Goal: Information Seeking & Learning: Learn about a topic

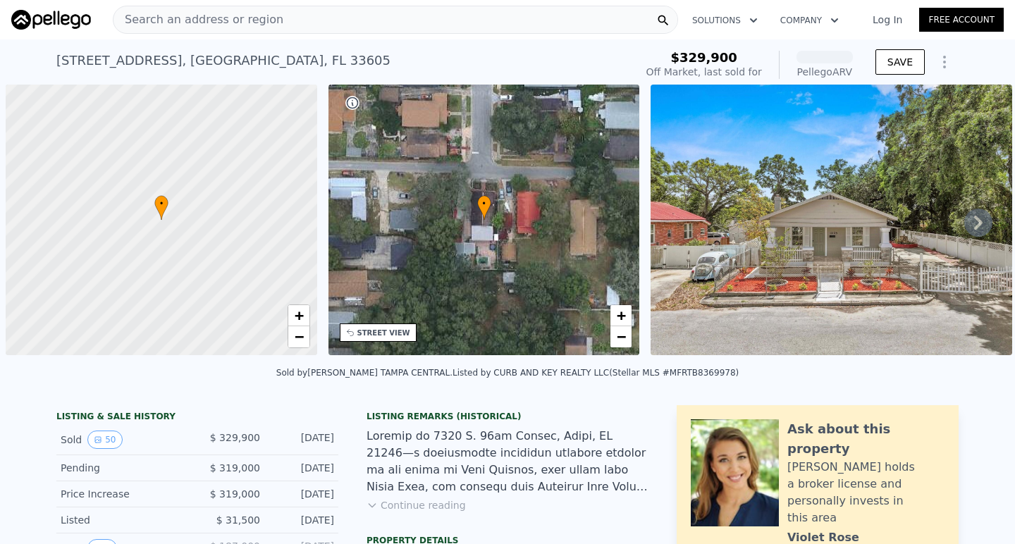
scroll to position [0, 6]
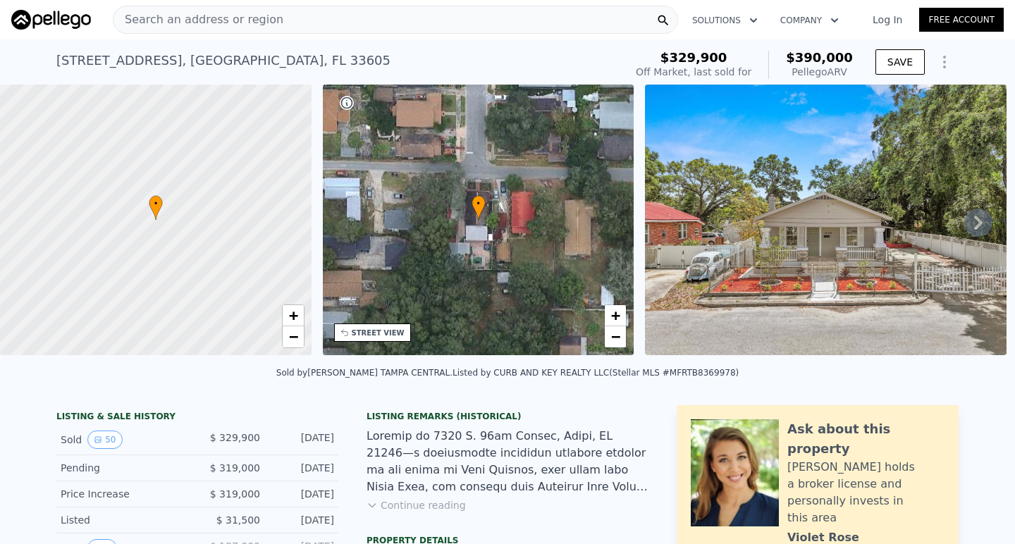
click at [977, 222] on icon at bounding box center [978, 223] width 28 height 28
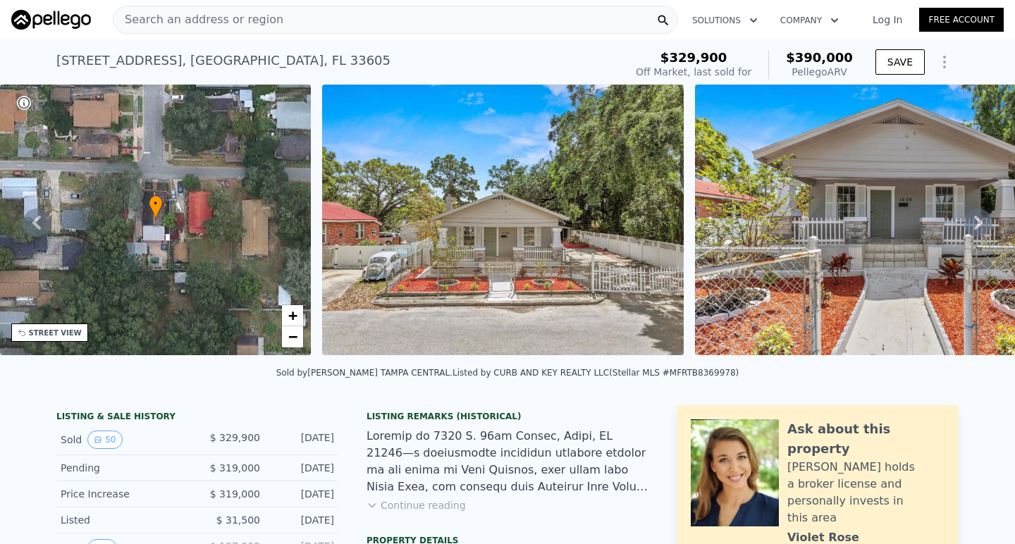
click at [977, 222] on icon at bounding box center [978, 223] width 28 height 28
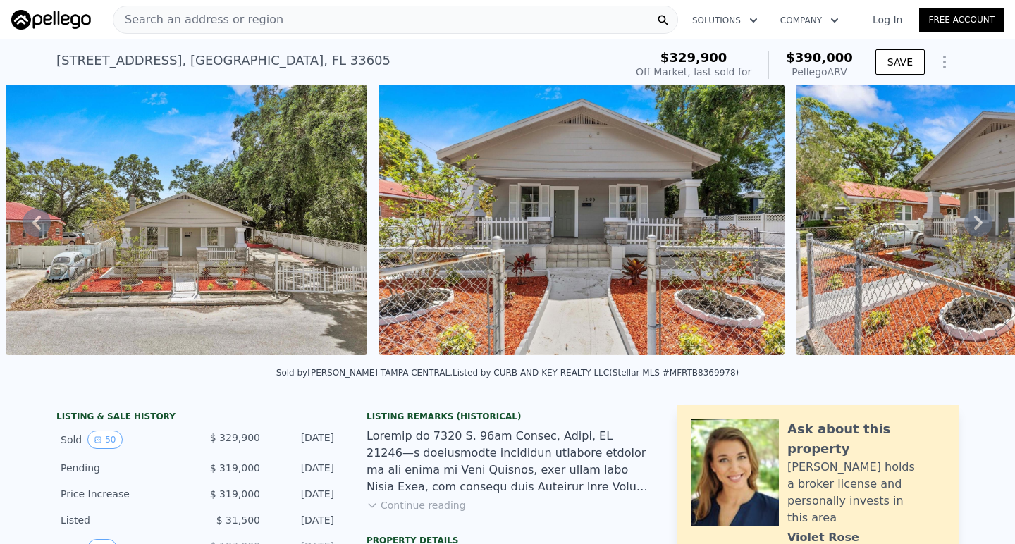
click at [977, 222] on icon at bounding box center [978, 223] width 28 height 28
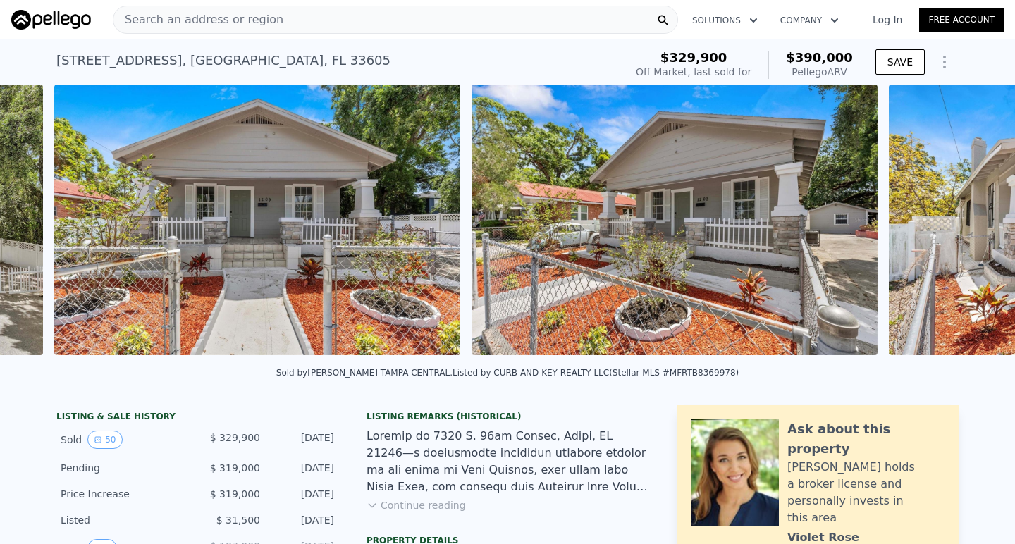
scroll to position [0, 1018]
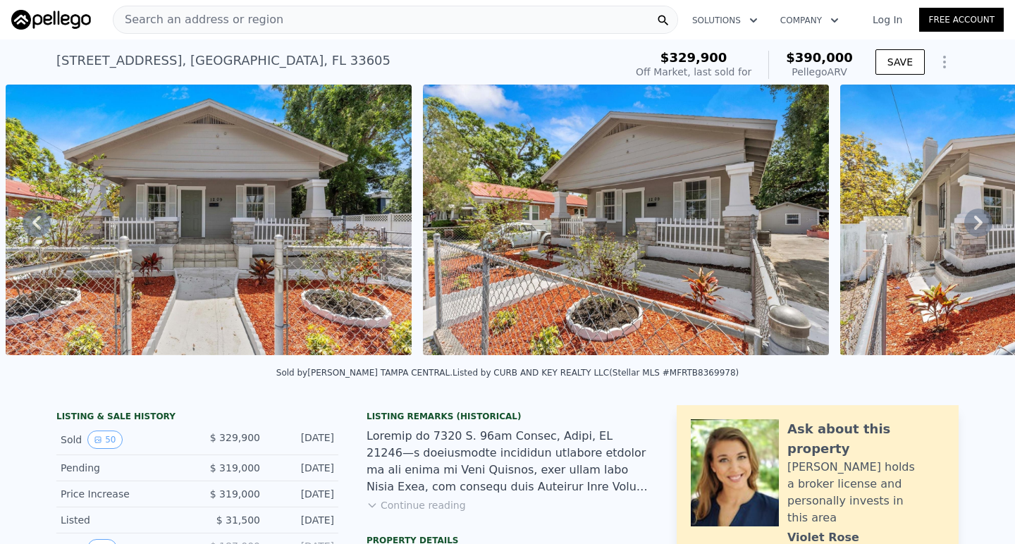
click at [977, 222] on icon at bounding box center [978, 223] width 28 height 28
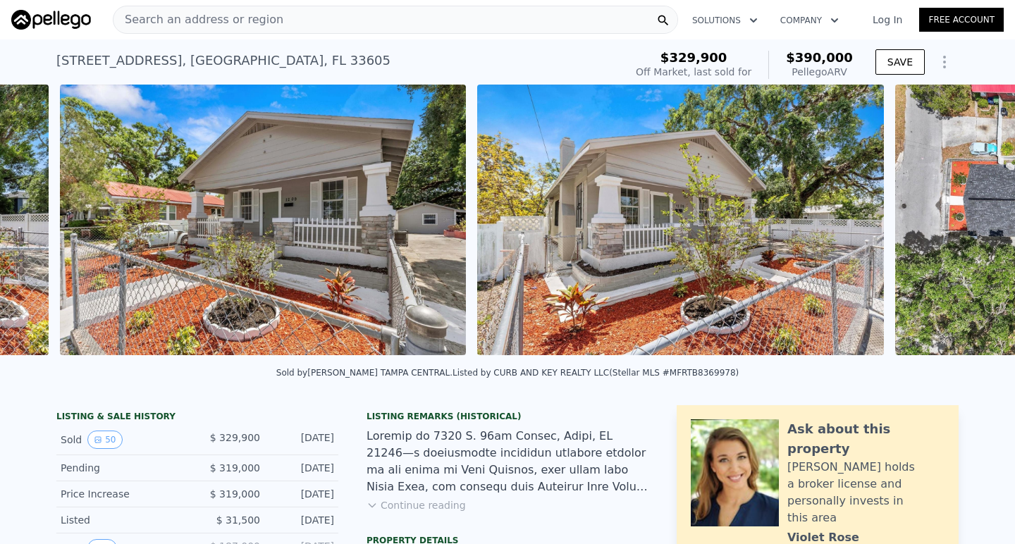
scroll to position [0, 1435]
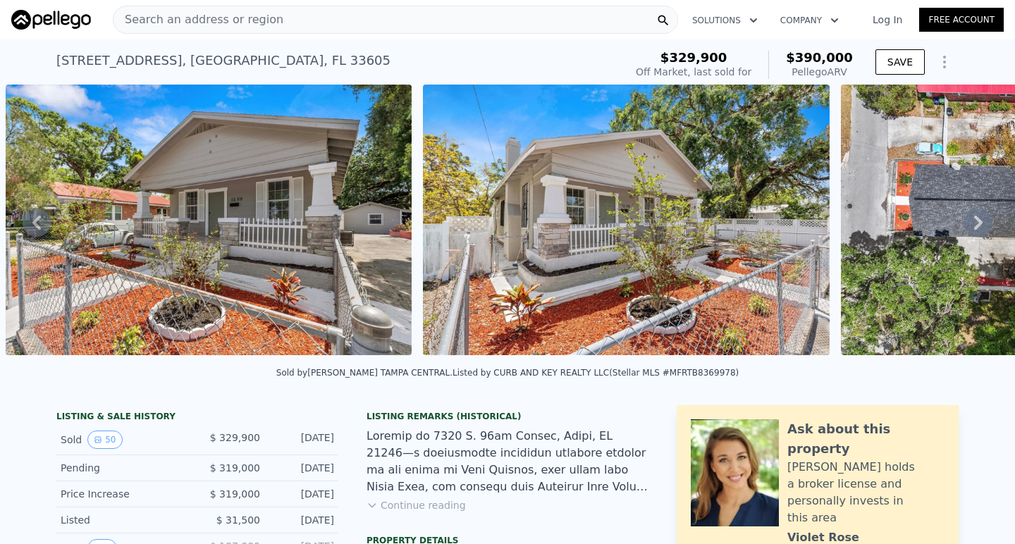
click at [977, 222] on icon at bounding box center [978, 223] width 28 height 28
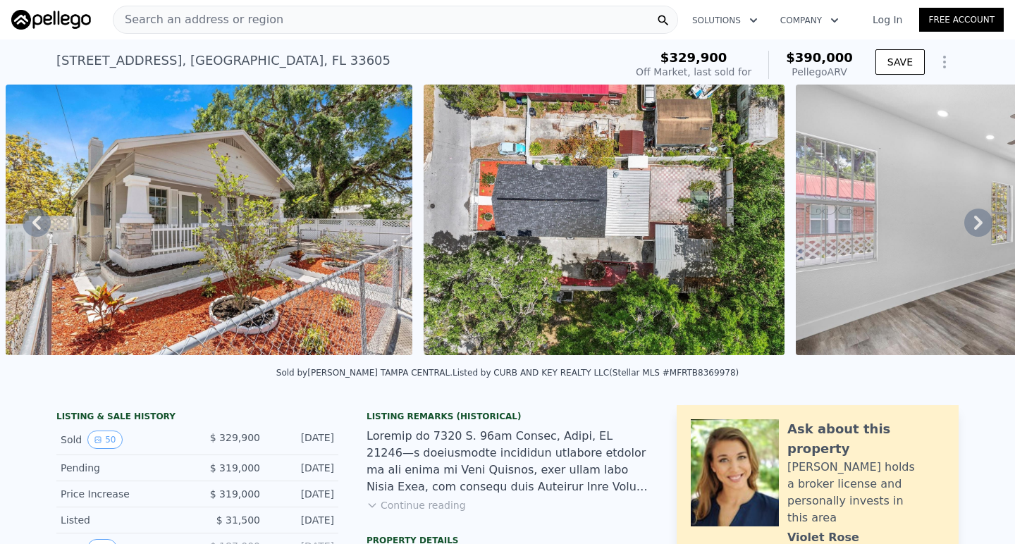
click at [977, 222] on icon at bounding box center [978, 223] width 28 height 28
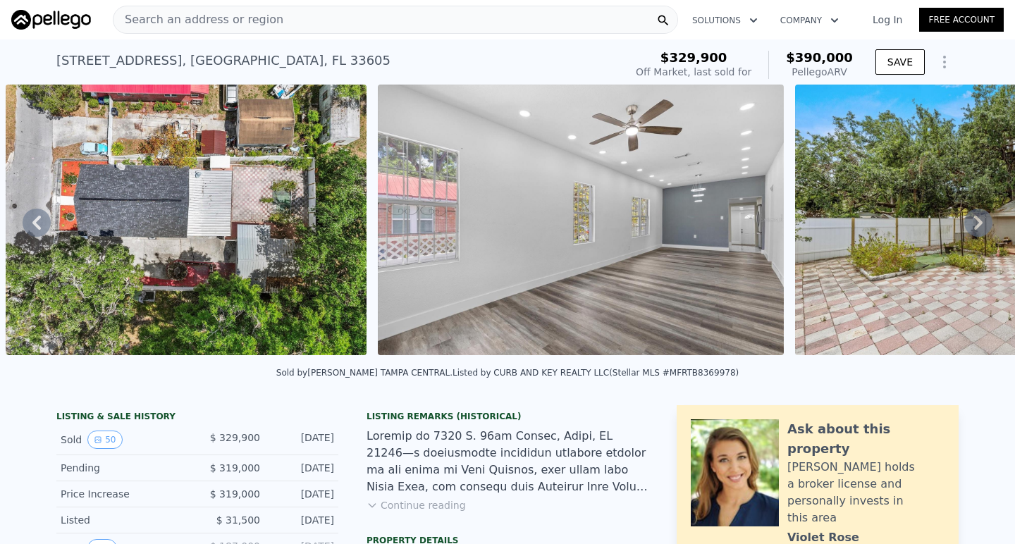
click at [977, 222] on icon at bounding box center [978, 223] width 28 height 28
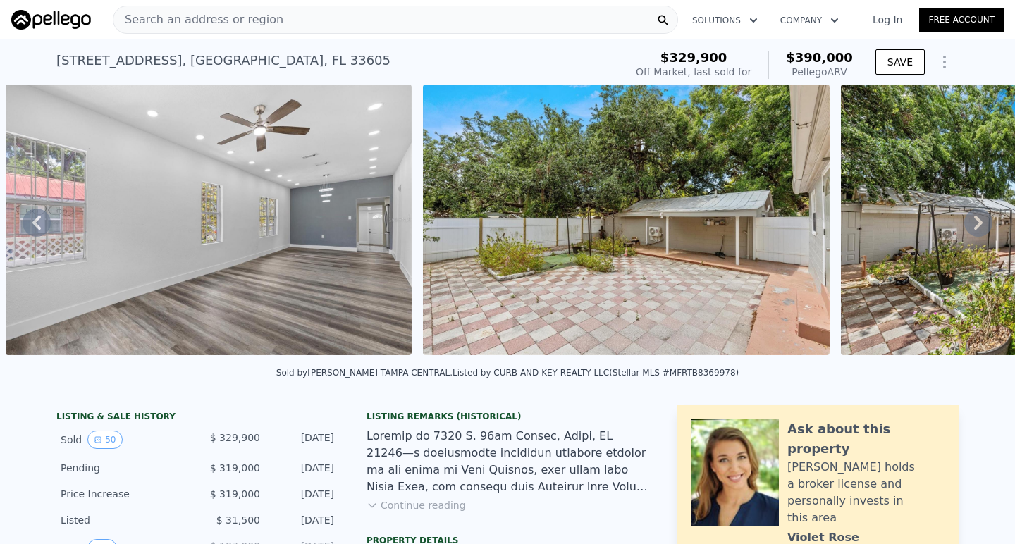
click at [977, 222] on icon at bounding box center [978, 223] width 28 height 28
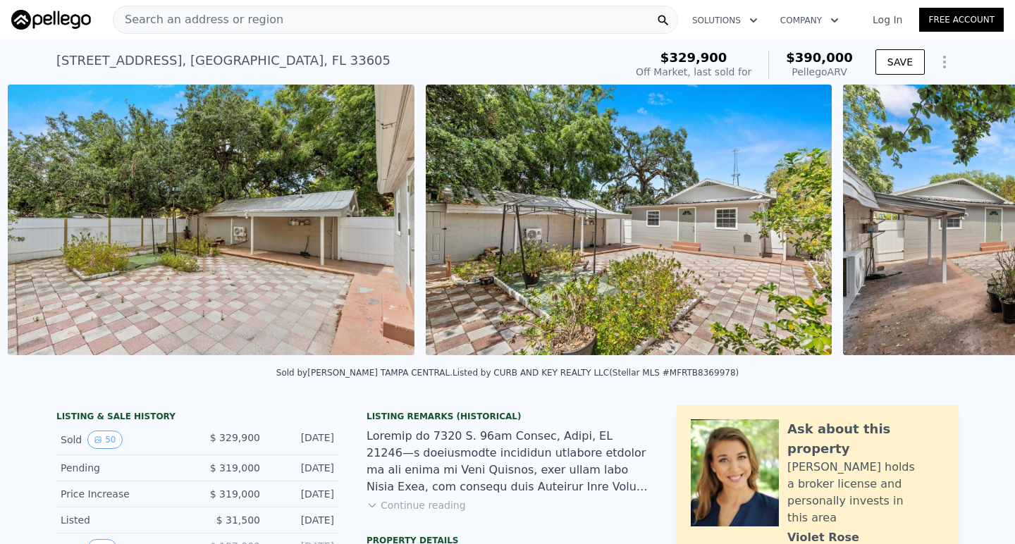
scroll to position [0, 3059]
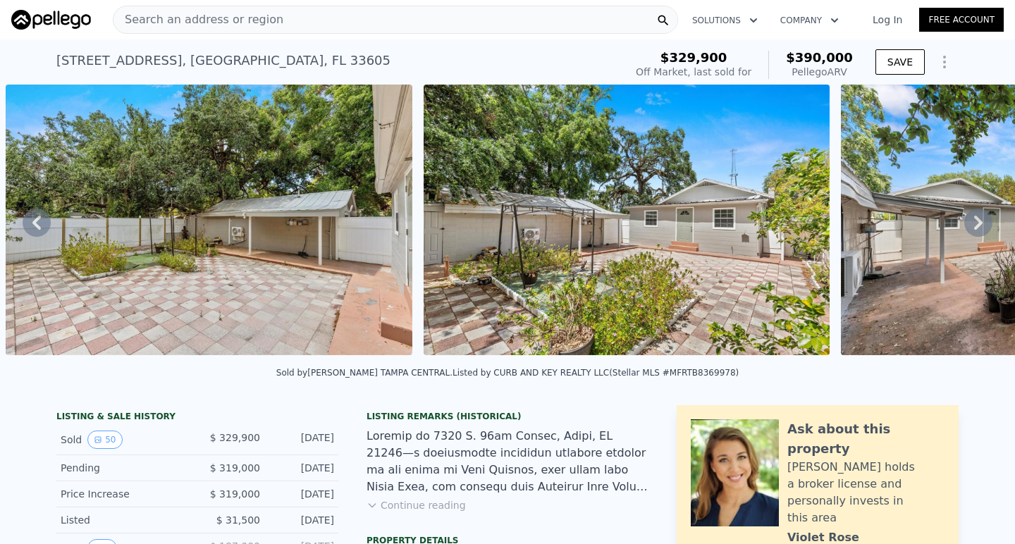
click at [384, 274] on img at bounding box center [209, 220] width 406 height 271
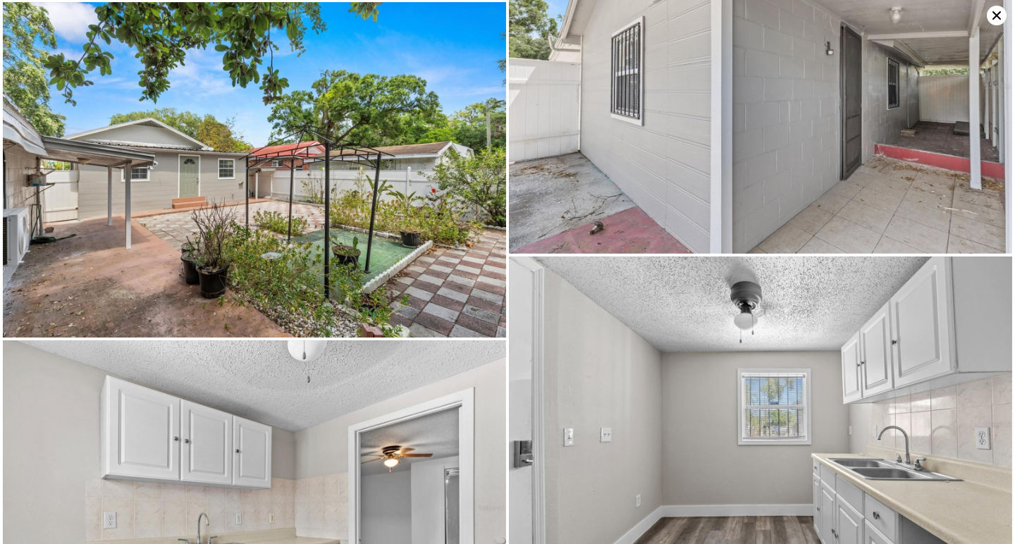
scroll to position [1435, 0]
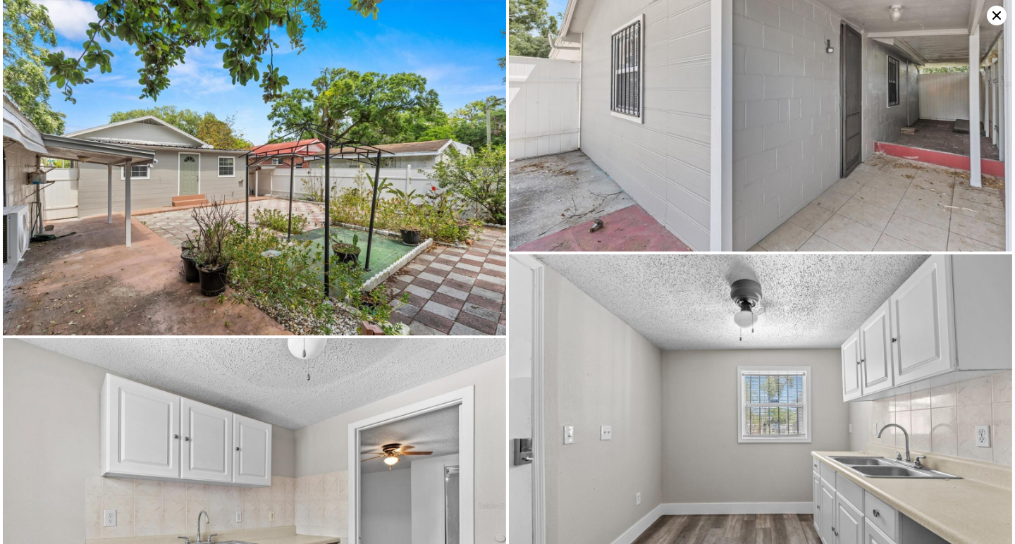
click at [378, 216] on img at bounding box center [254, 167] width 503 height 335
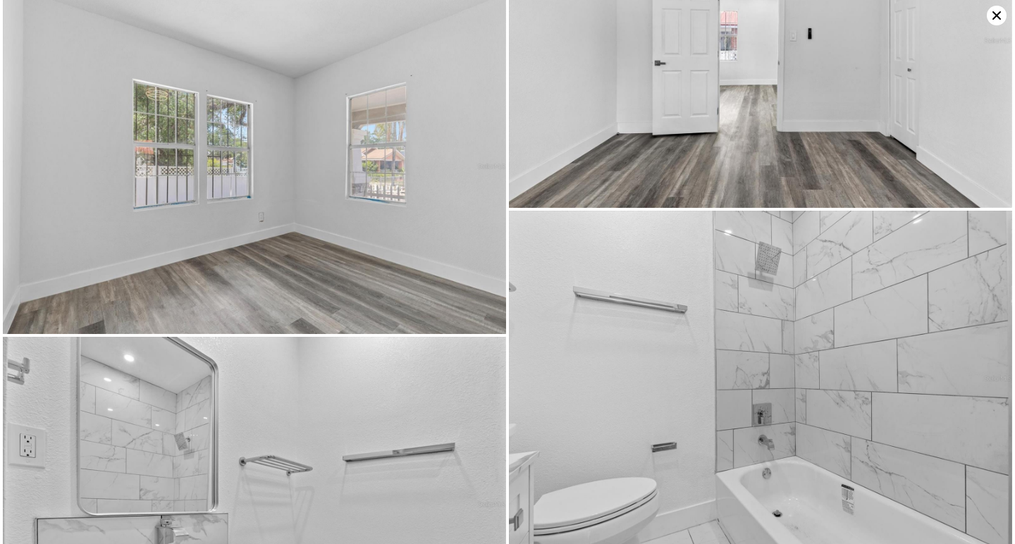
scroll to position [5998, 0]
click at [996, 13] on icon at bounding box center [997, 16] width 20 height 20
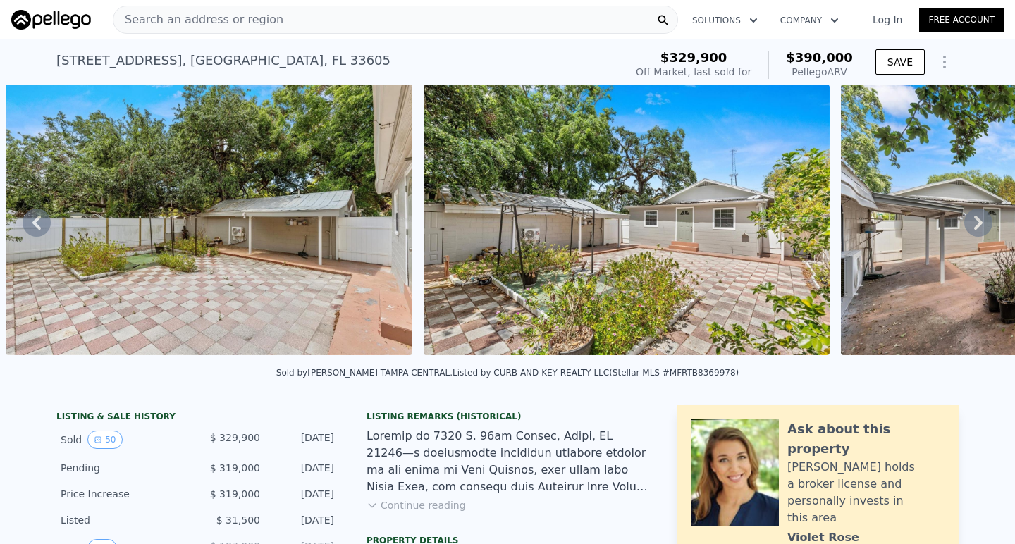
click at [508, 473] on div at bounding box center [507, 462] width 282 height 68
click at [472, 459] on div at bounding box center [507, 462] width 282 height 68
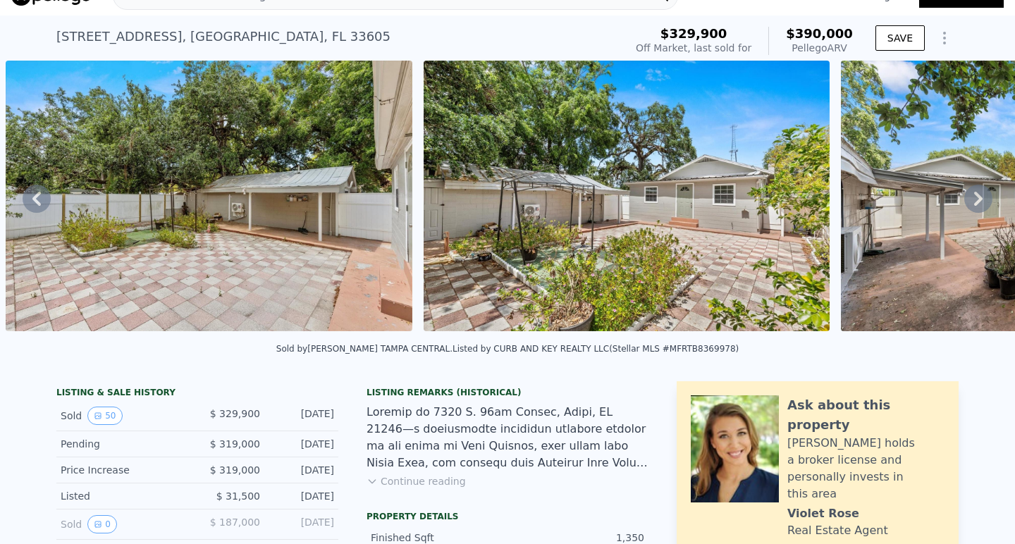
click at [444, 450] on div at bounding box center [507, 438] width 282 height 68
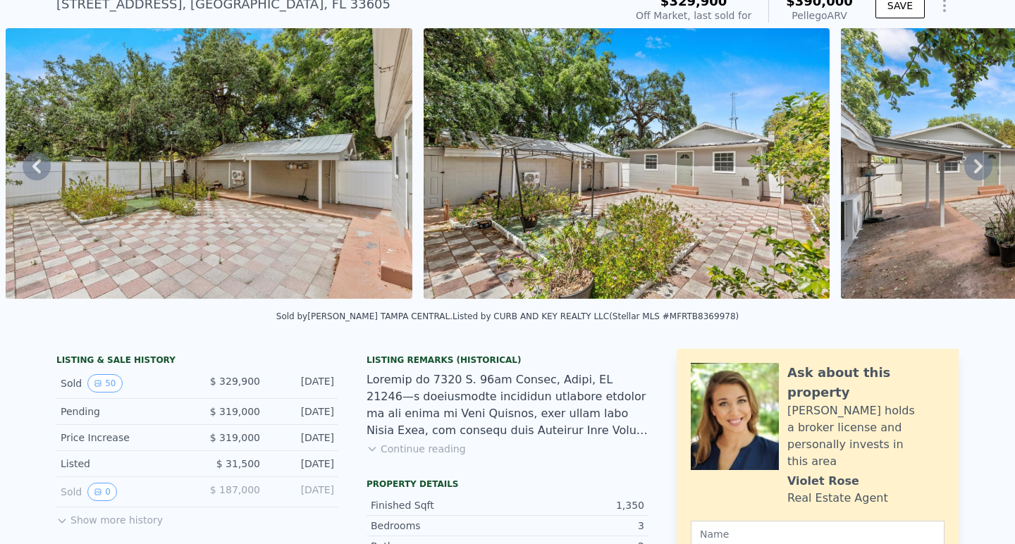
scroll to position [57, 0]
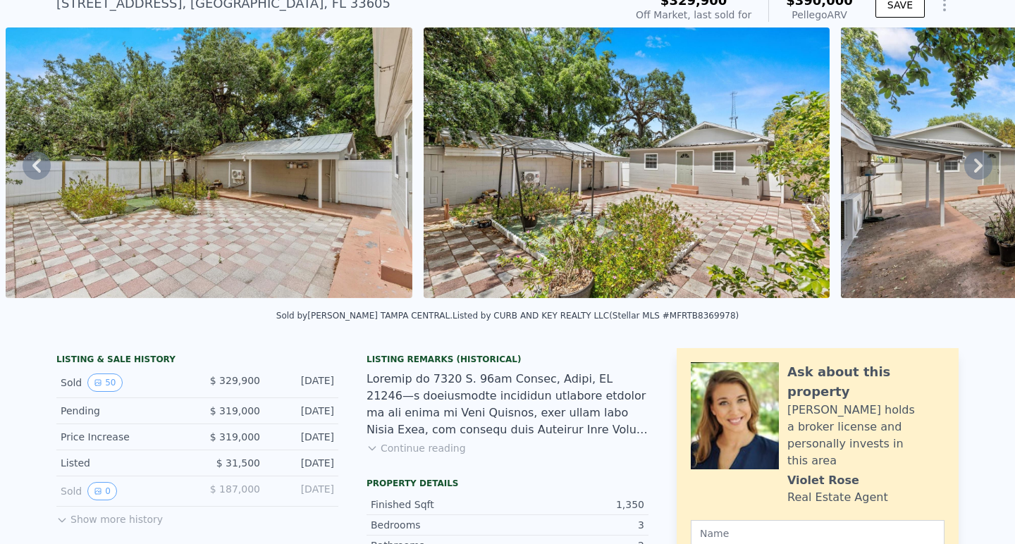
click at [455, 417] on div at bounding box center [507, 405] width 282 height 68
click at [462, 404] on div at bounding box center [507, 405] width 282 height 68
click at [462, 428] on div at bounding box center [507, 405] width 282 height 68
click at [451, 451] on button "Continue reading" at bounding box center [415, 448] width 99 height 14
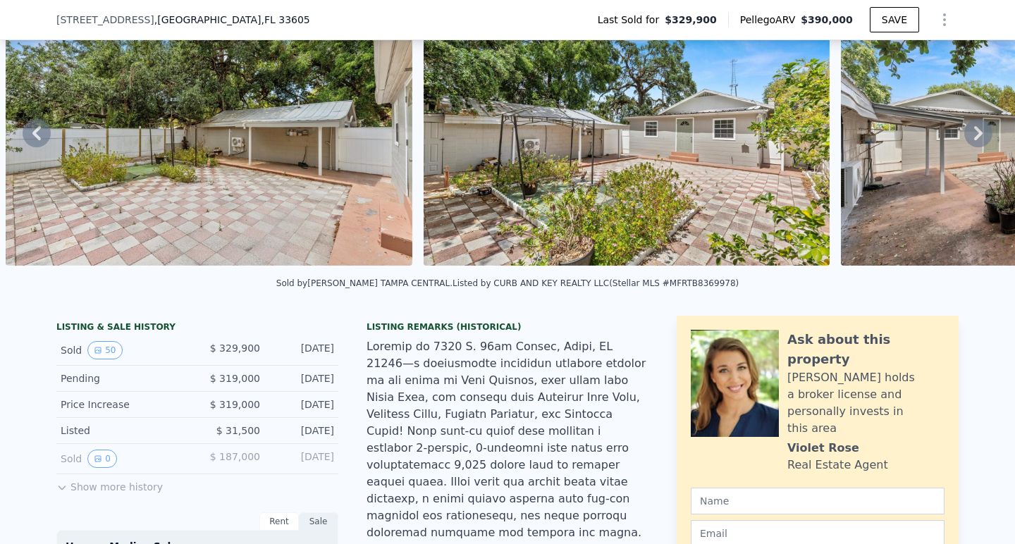
scroll to position [84, 0]
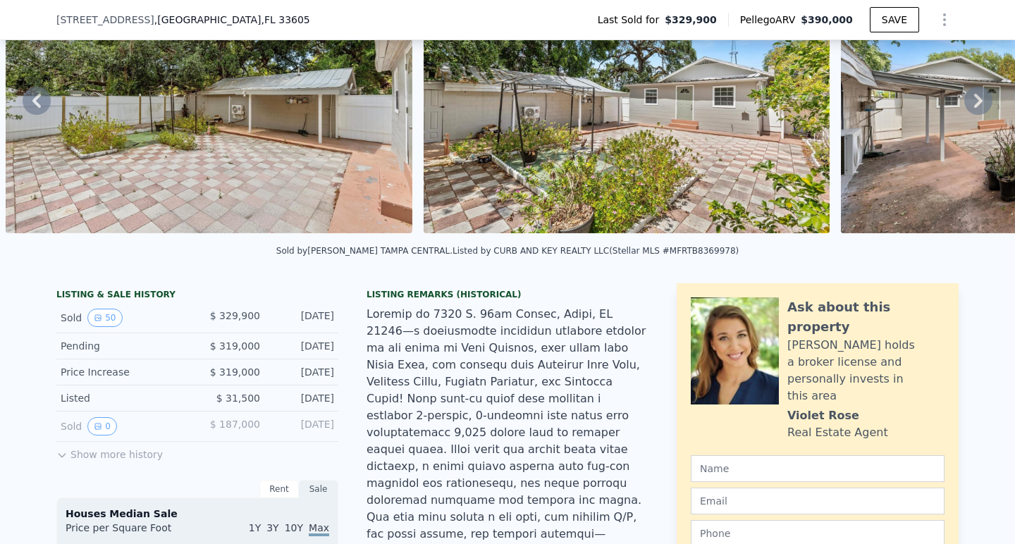
scroll to position [118, 0]
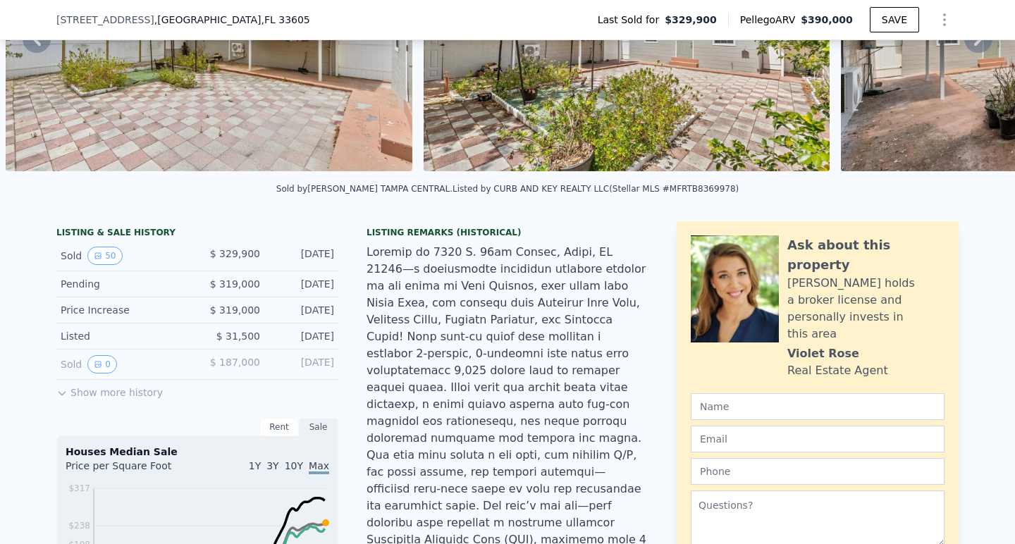
scroll to position [180, 0]
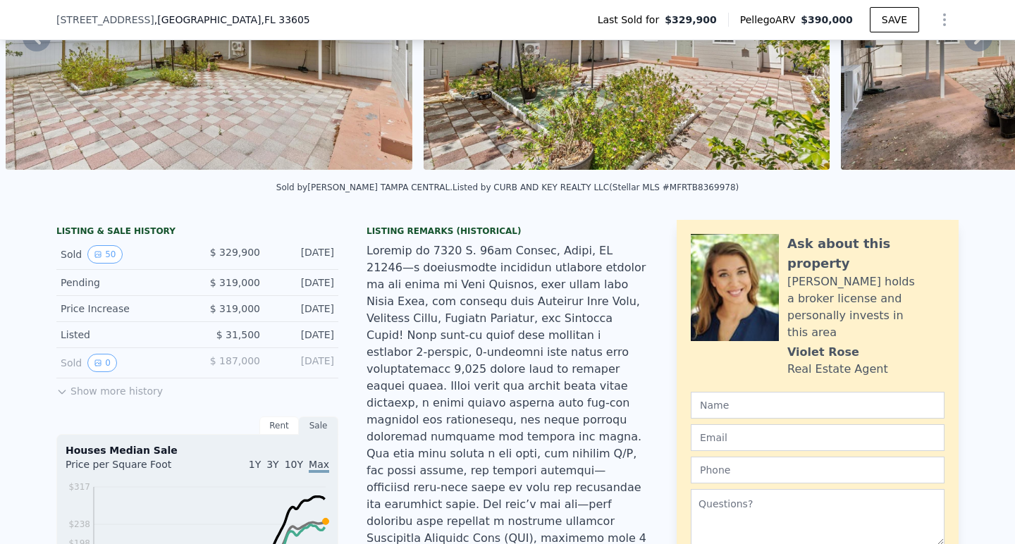
click at [478, 370] on div at bounding box center [507, 521] width 282 height 558
click at [485, 346] on div at bounding box center [507, 521] width 282 height 558
click at [493, 323] on div at bounding box center [507, 521] width 282 height 558
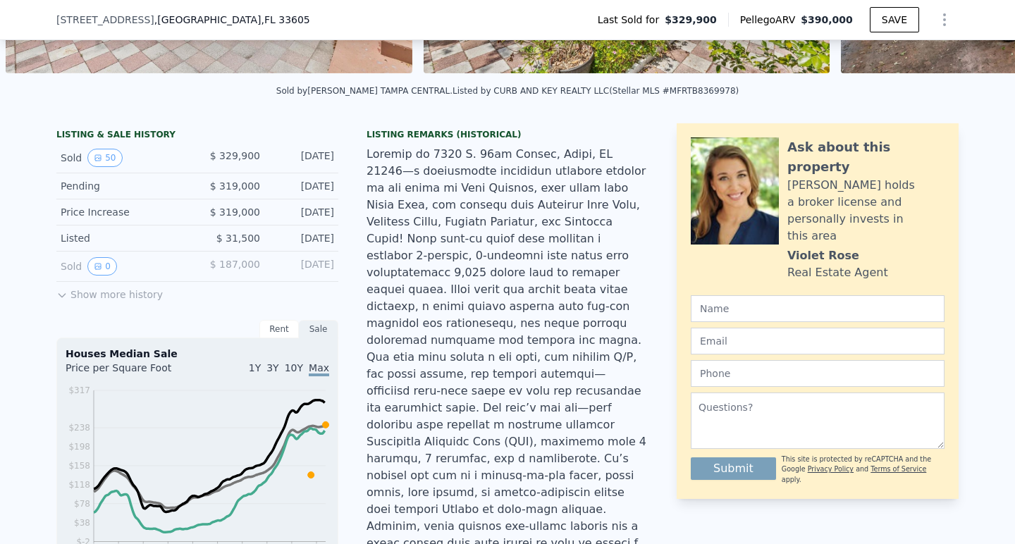
scroll to position [280, 0]
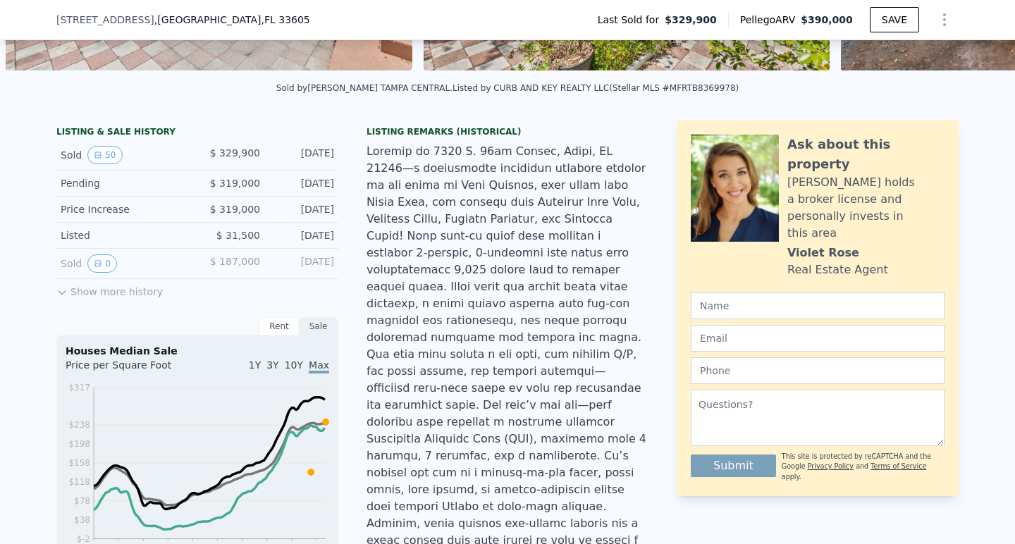
click at [479, 368] on div at bounding box center [507, 422] width 282 height 558
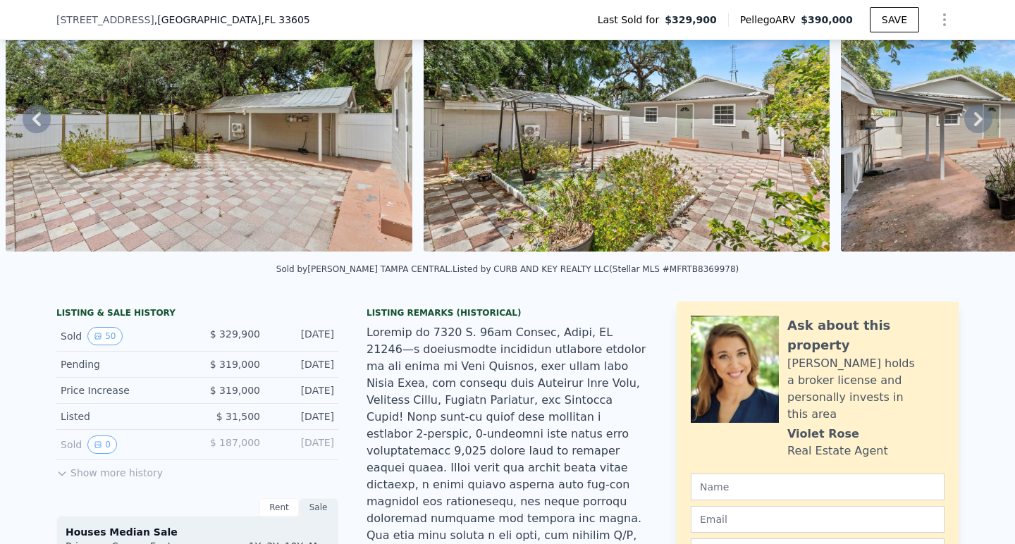
scroll to position [100, 0]
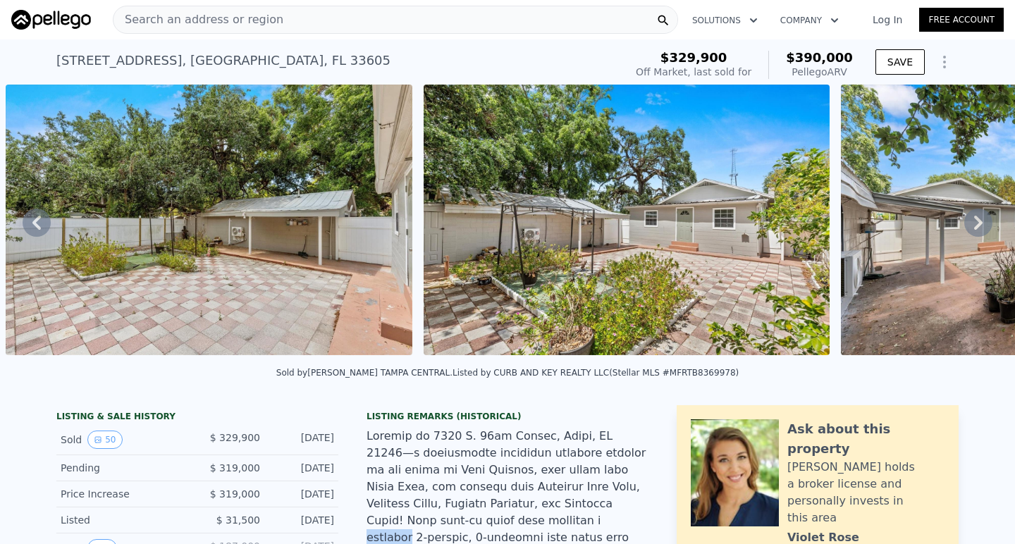
scroll to position [0, 0]
click at [978, 229] on icon at bounding box center [978, 223] width 28 height 28
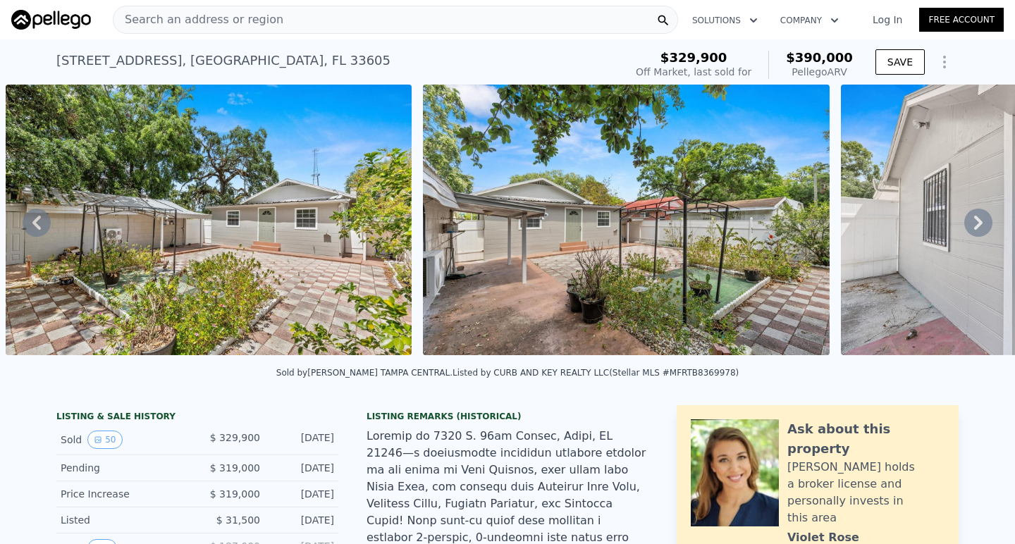
click at [978, 229] on icon at bounding box center [978, 223] width 28 height 28
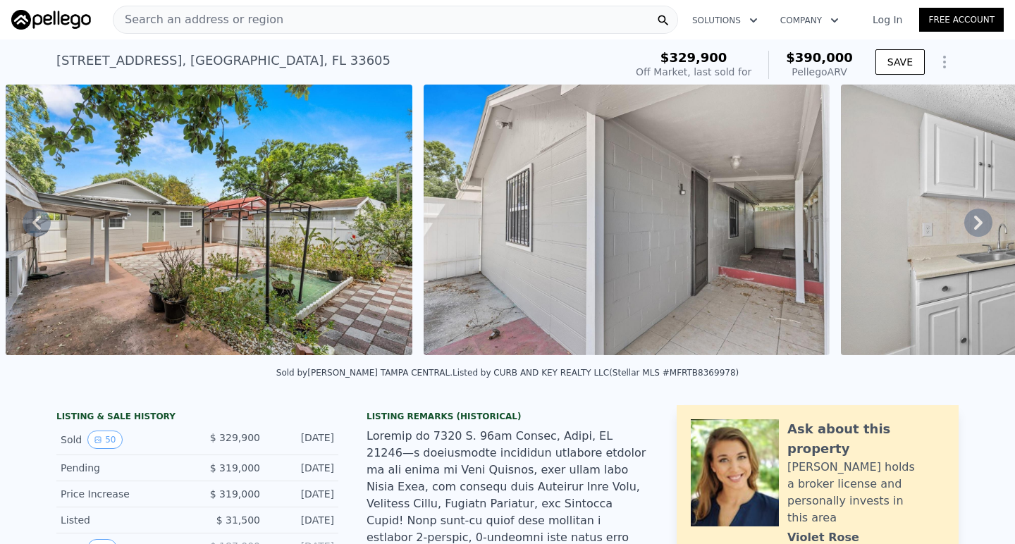
click at [978, 229] on icon at bounding box center [978, 223] width 28 height 28
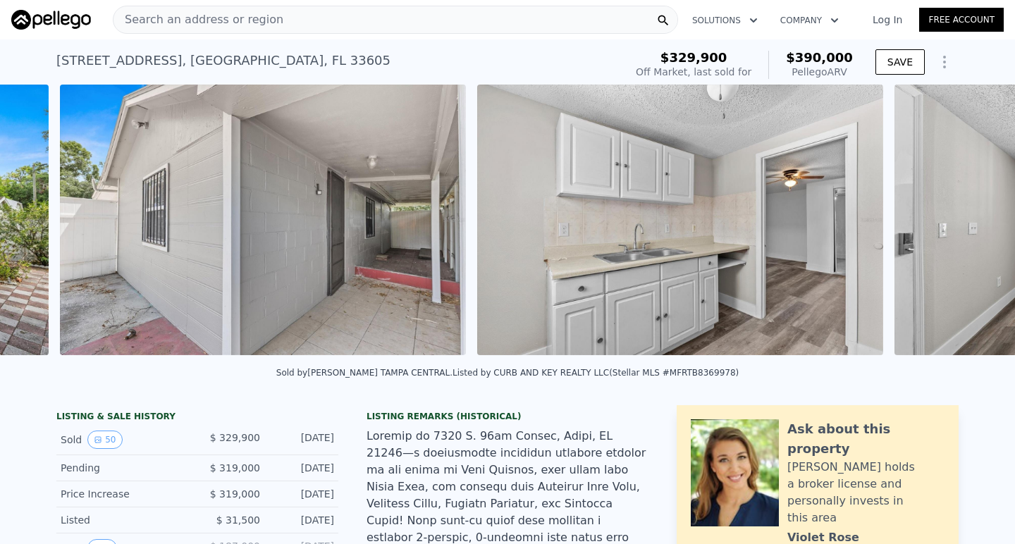
scroll to position [0, 4312]
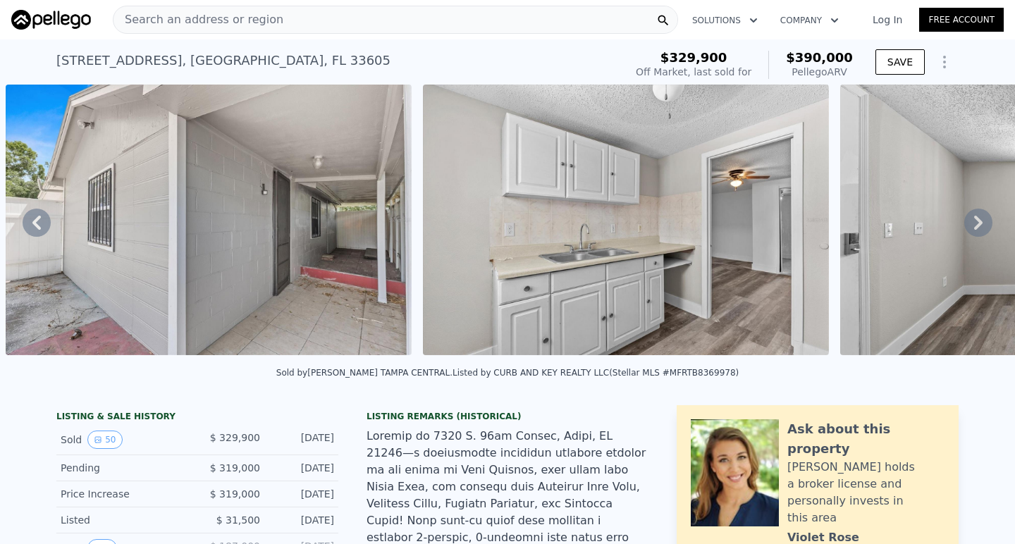
click at [981, 223] on icon at bounding box center [978, 223] width 8 height 14
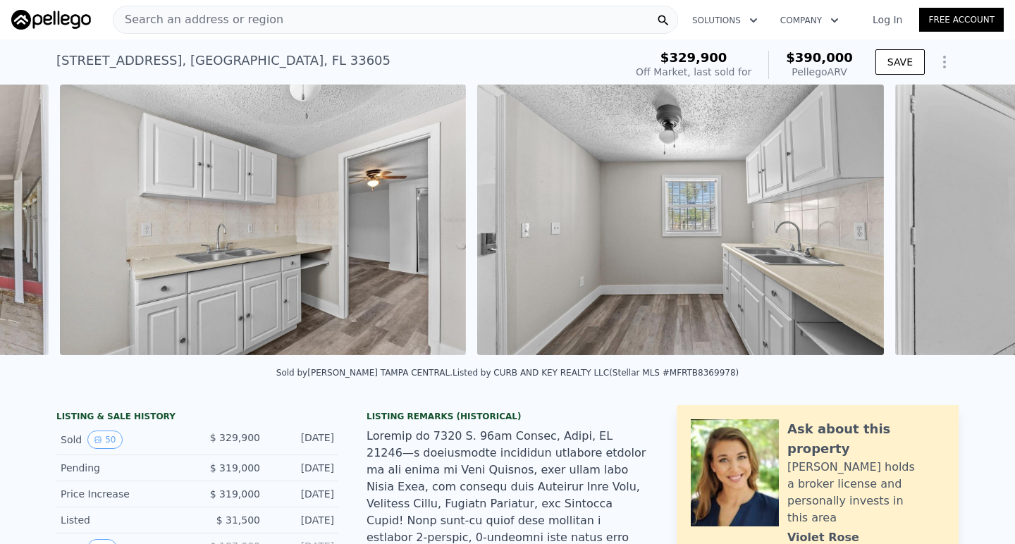
scroll to position [0, 4729]
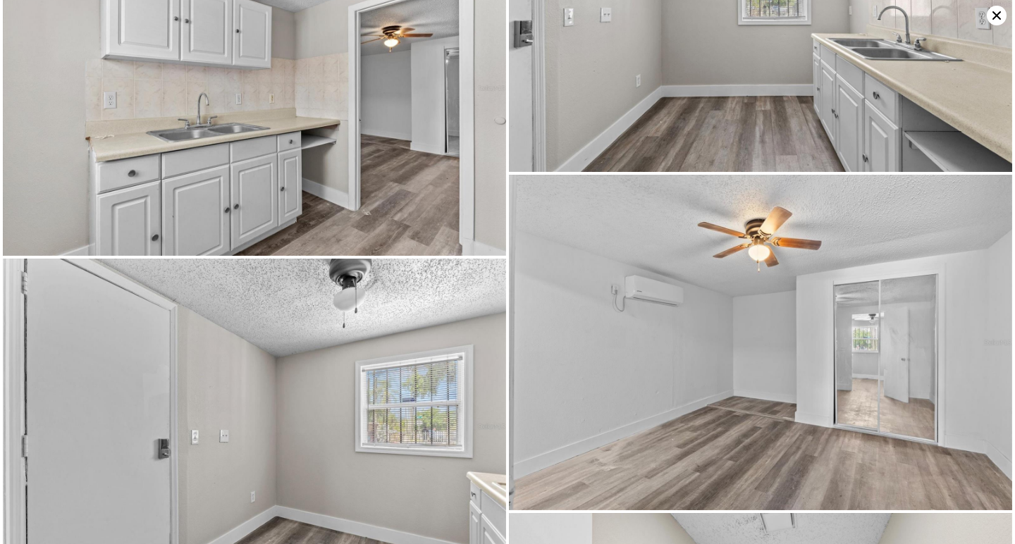
scroll to position [2112, 0]
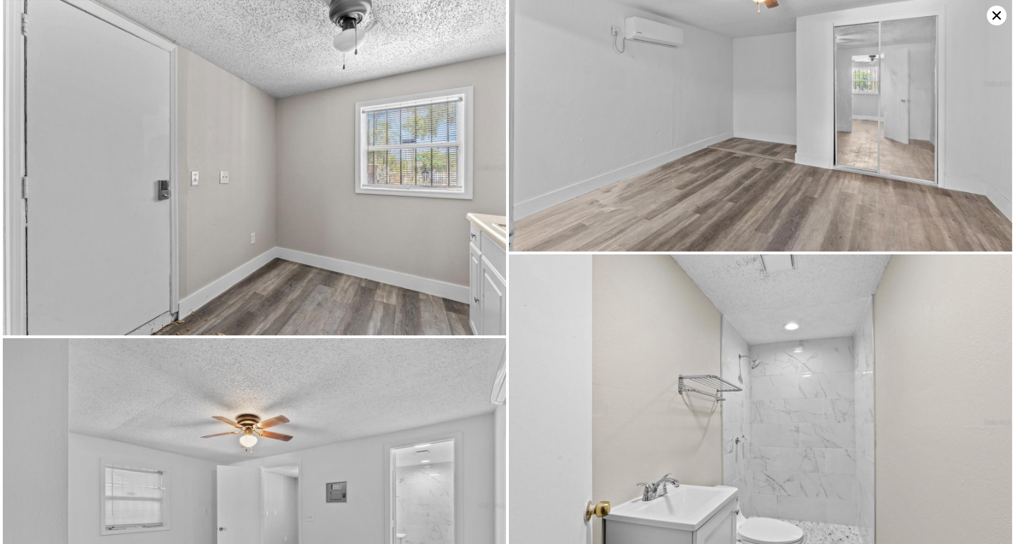
click at [981, 223] on img at bounding box center [760, 83] width 503 height 335
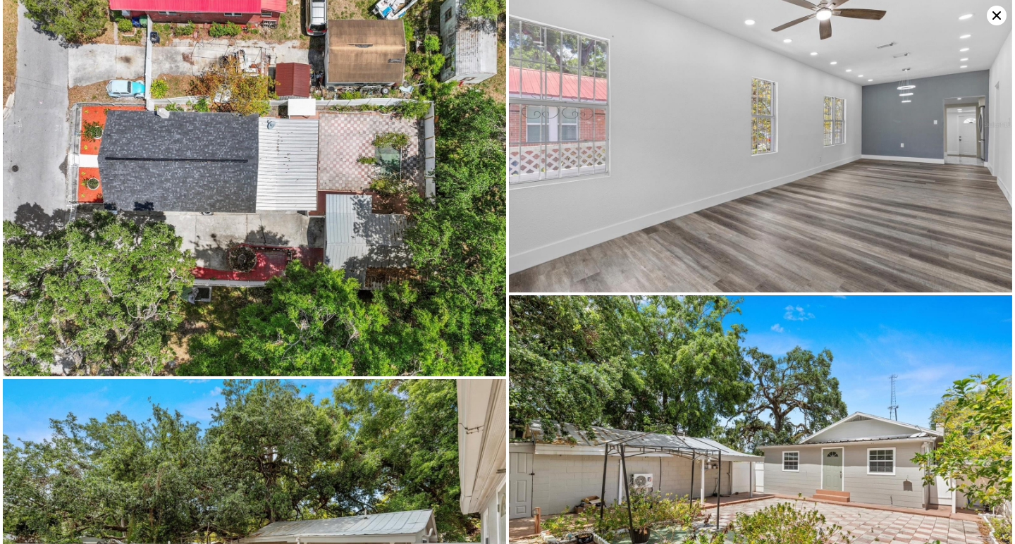
scroll to position [718, 0]
click at [989, 13] on icon at bounding box center [997, 16] width 20 height 20
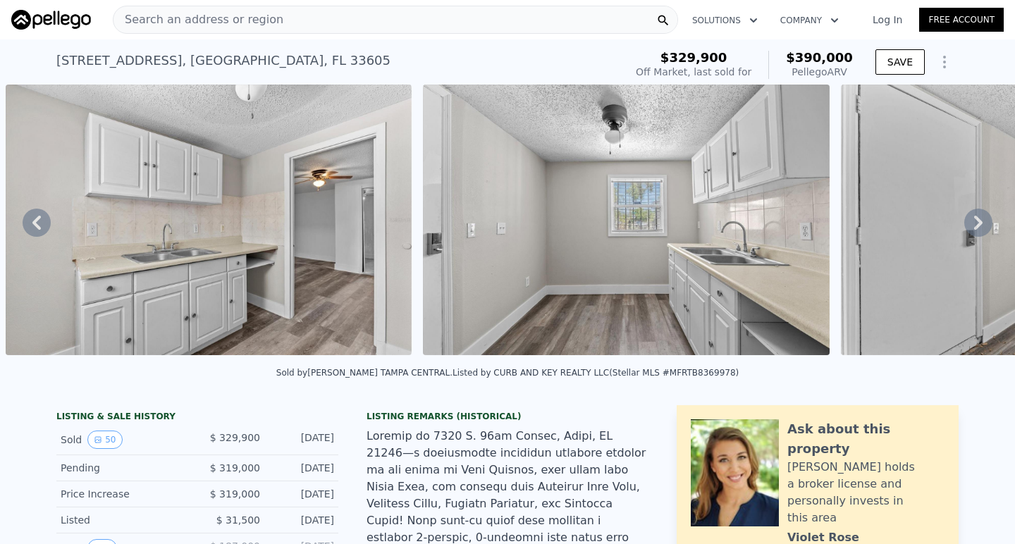
scroll to position [0, 0]
click at [509, 19] on div "Search an address or region" at bounding box center [395, 20] width 565 height 28
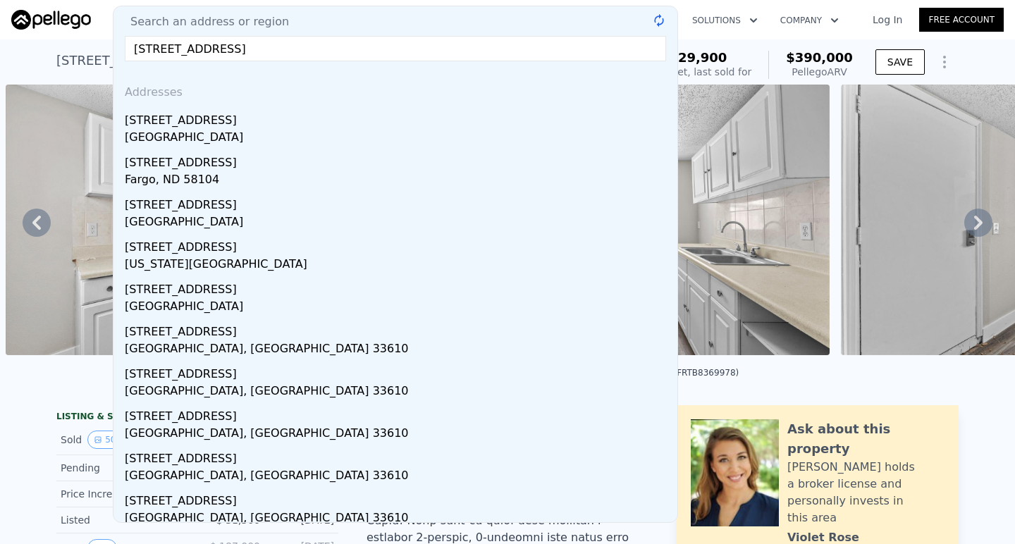
type input "3008 e 38th ave"
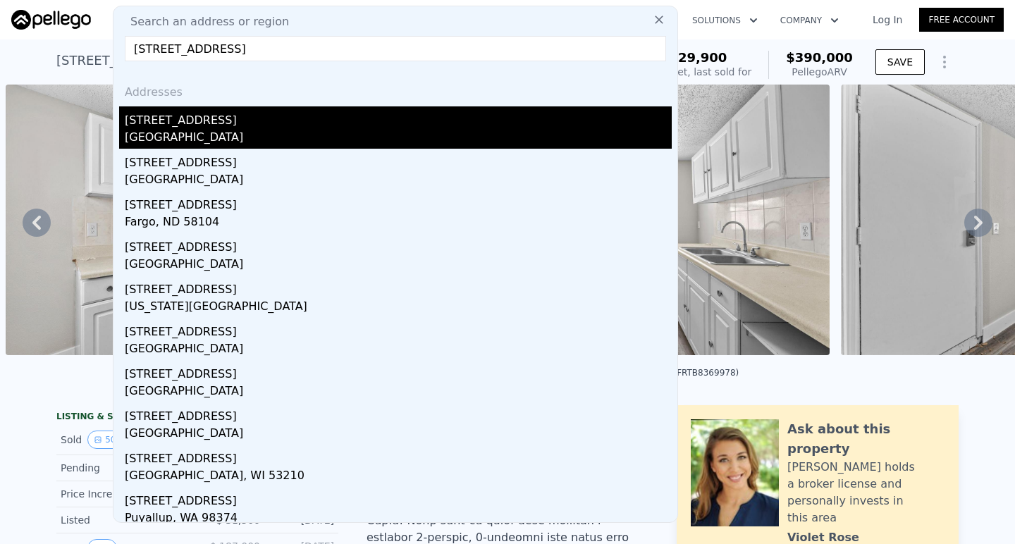
click at [230, 132] on div "Hillsborough County, FL 33610" at bounding box center [398, 139] width 547 height 20
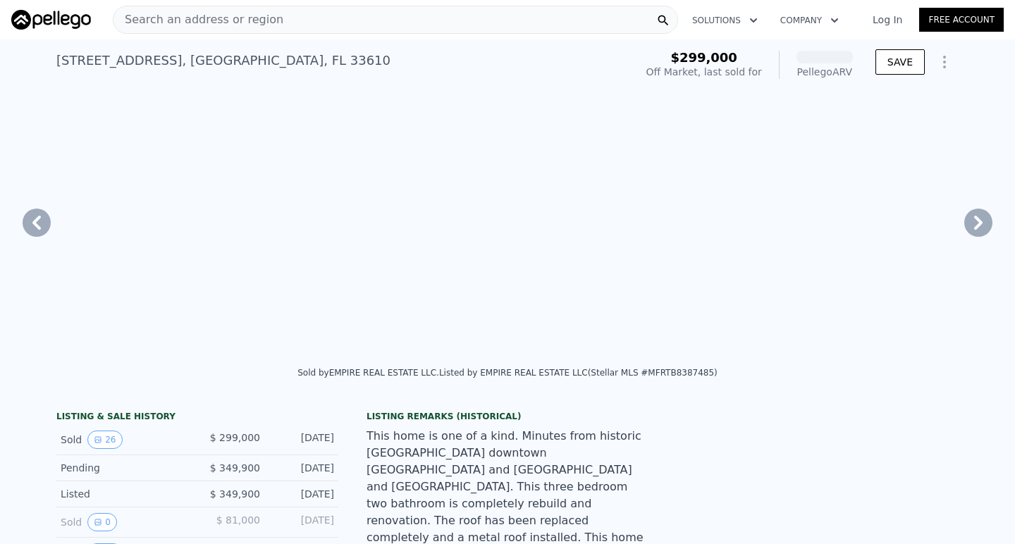
scroll to position [0, 3870]
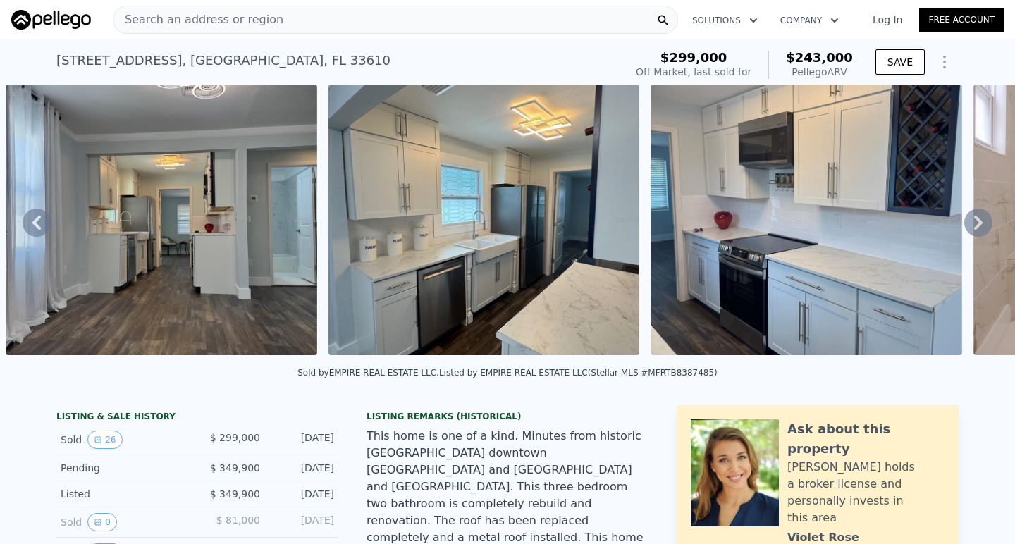
click at [977, 222] on icon at bounding box center [978, 223] width 28 height 28
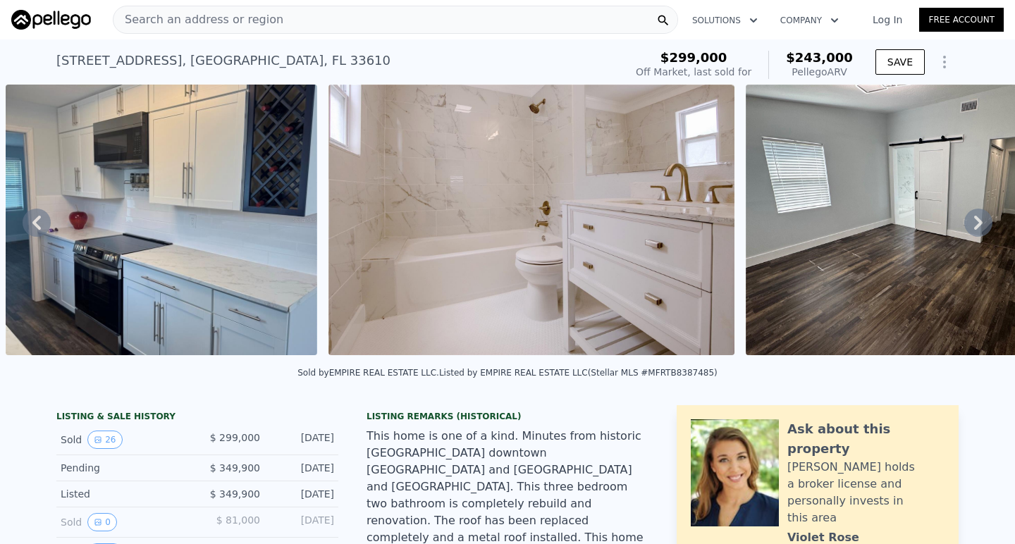
scroll to position [0, 4837]
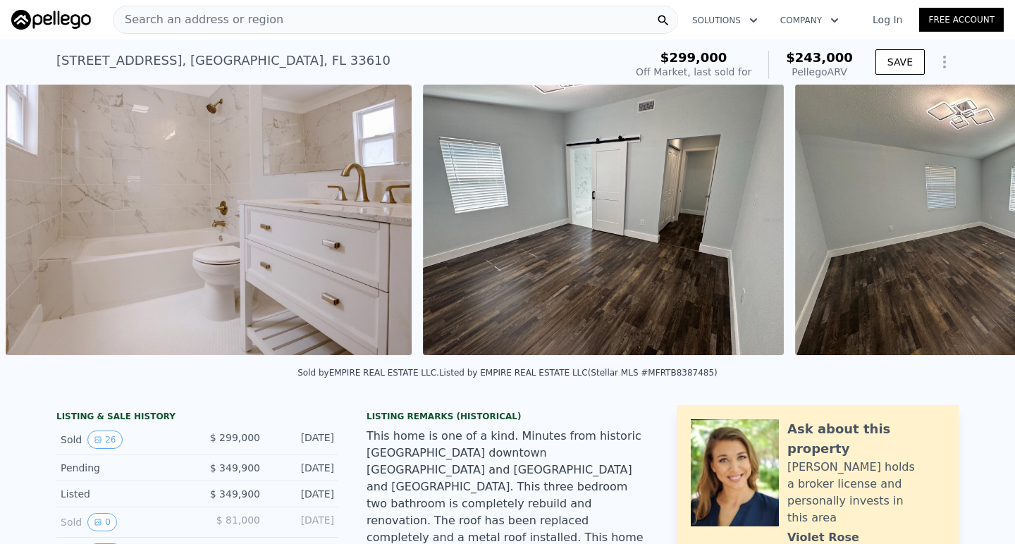
click at [977, 222] on img at bounding box center [975, 220] width 361 height 271
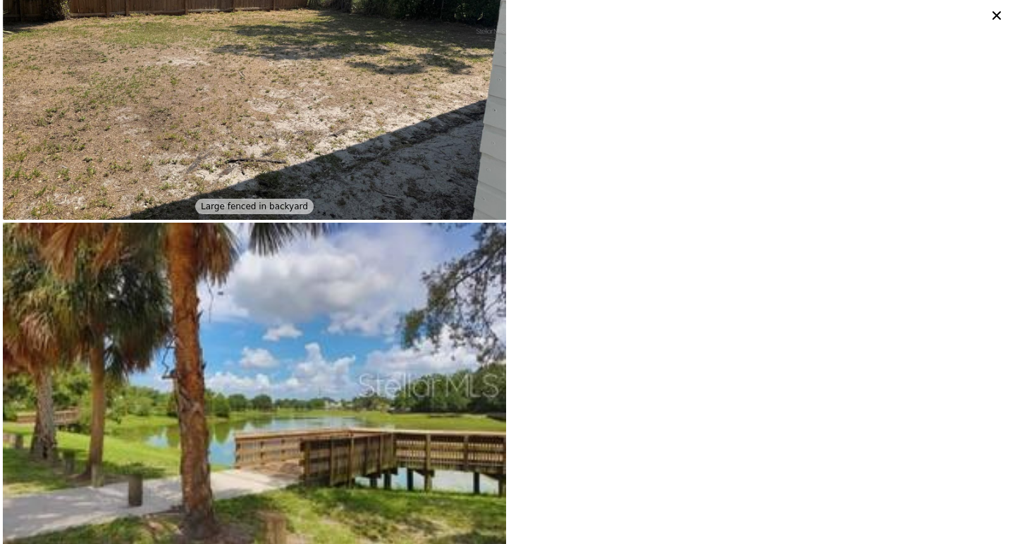
scroll to position [5162, 0]
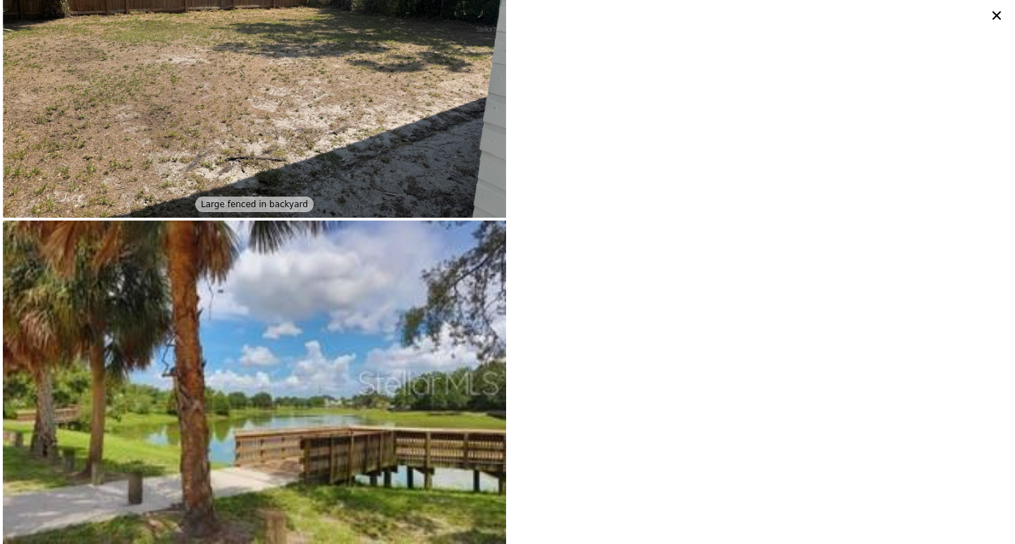
click at [992, 20] on icon at bounding box center [997, 16] width 20 height 20
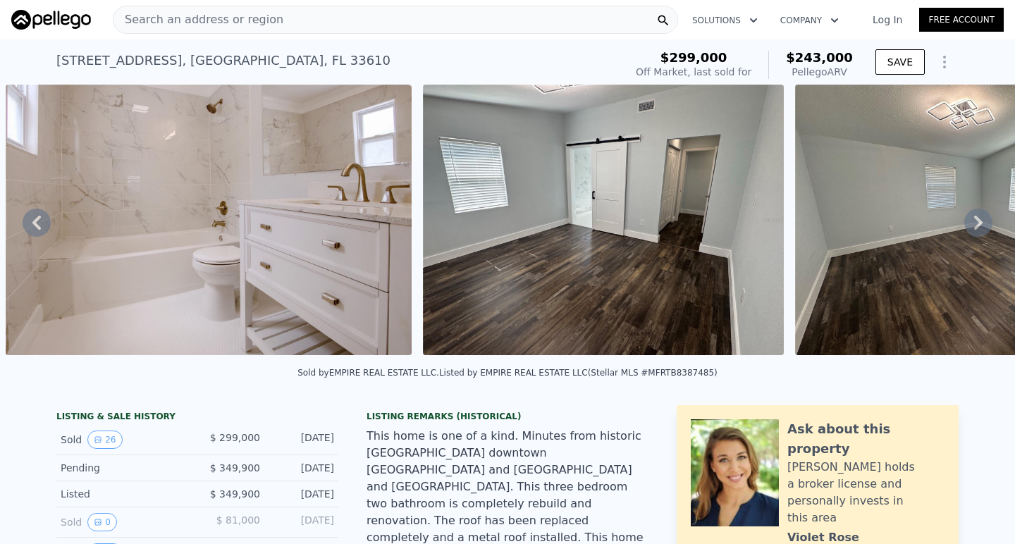
scroll to position [49, 0]
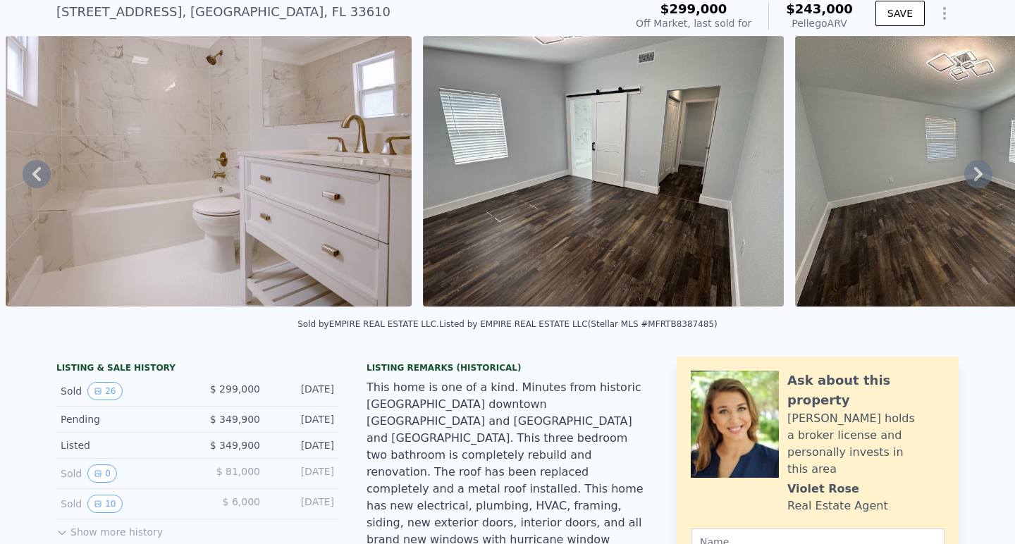
click at [36, 173] on icon at bounding box center [36, 174] width 8 height 14
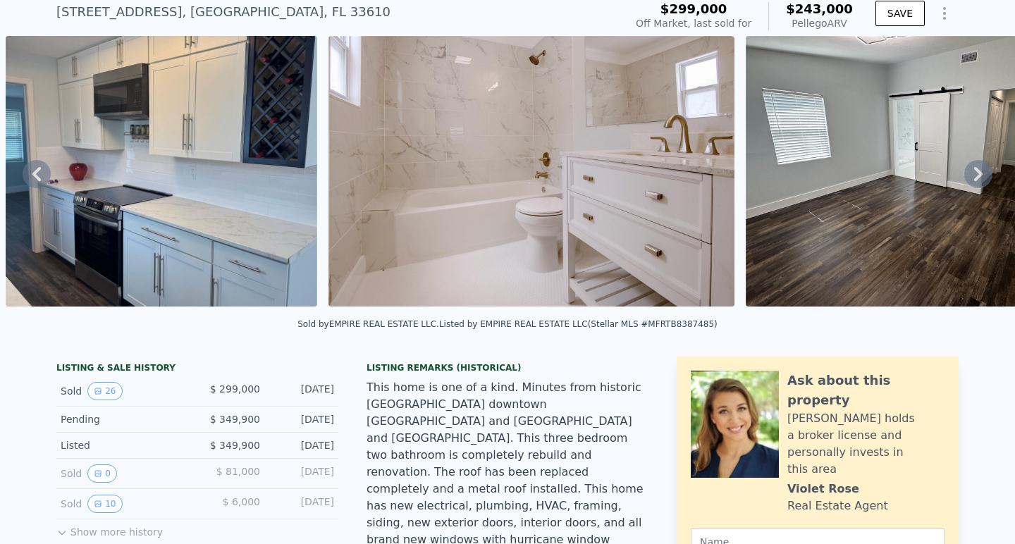
click at [34, 170] on icon at bounding box center [37, 174] width 28 height 28
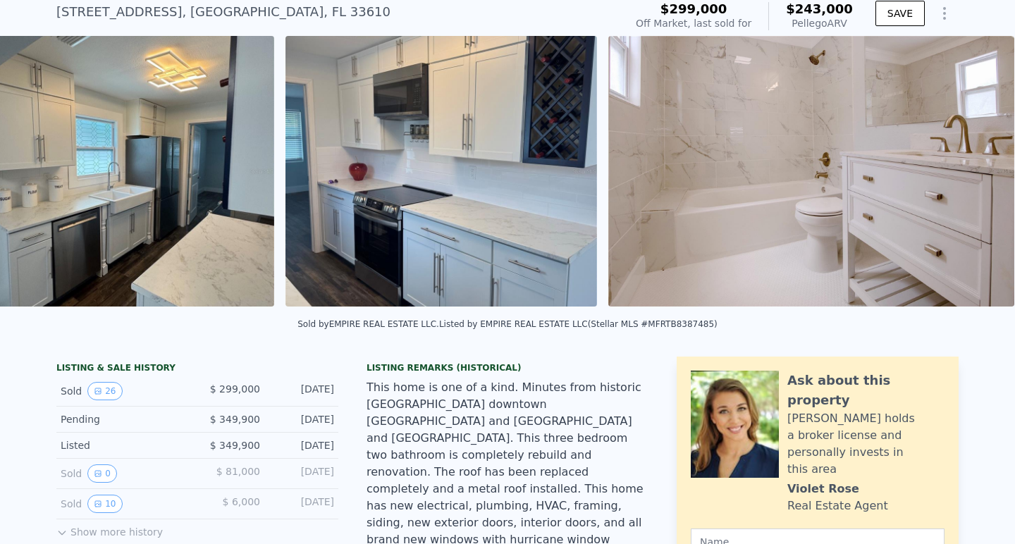
scroll to position [0, 4192]
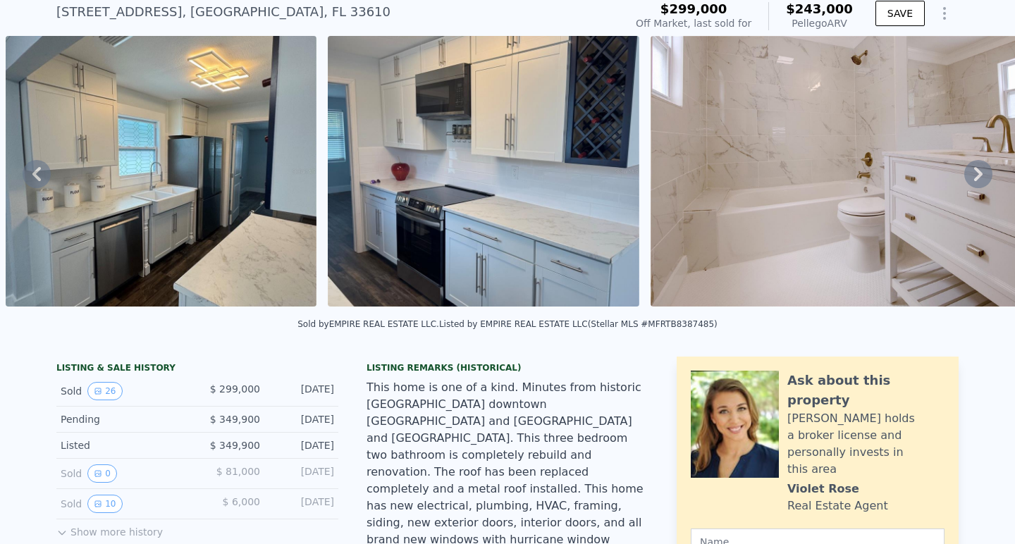
click at [30, 176] on icon at bounding box center [37, 174] width 28 height 28
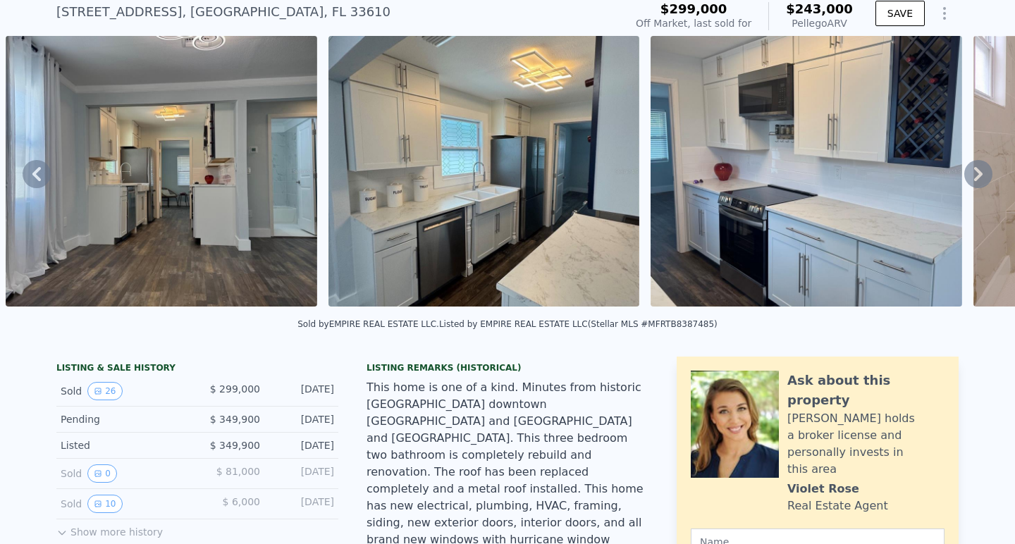
click at [30, 176] on icon at bounding box center [37, 174] width 28 height 28
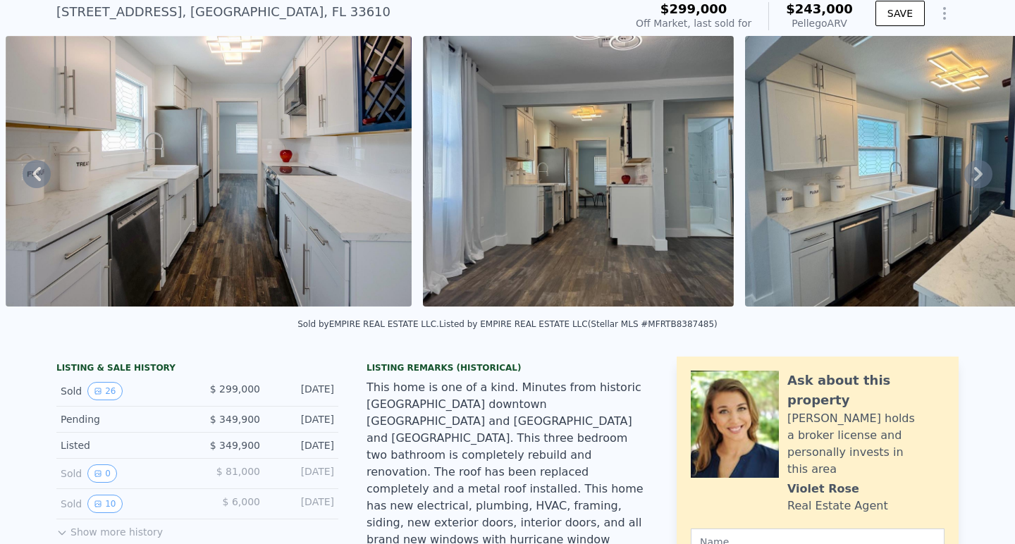
click at [30, 176] on icon at bounding box center [37, 174] width 28 height 28
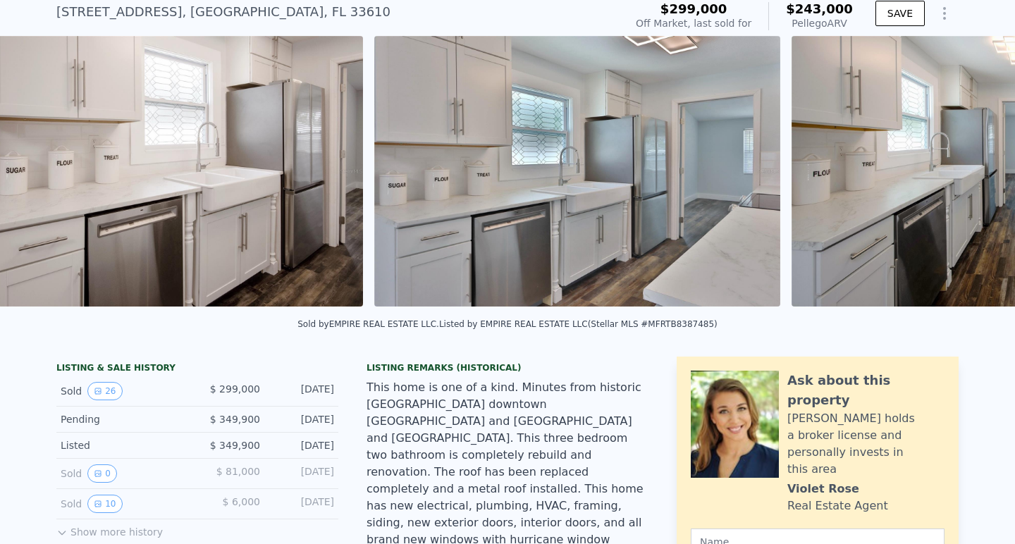
scroll to position [0, 2902]
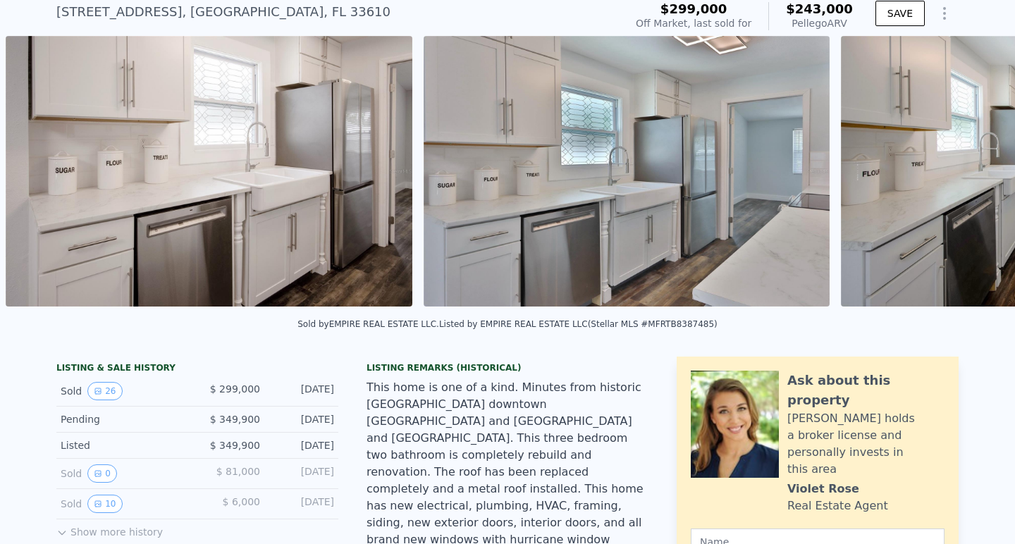
click at [30, 176] on div "• + − • + − STREET VIEW Loading... SATELLITE VIEW" at bounding box center [507, 174] width 1015 height 276
click at [30, 176] on icon at bounding box center [37, 174] width 28 height 28
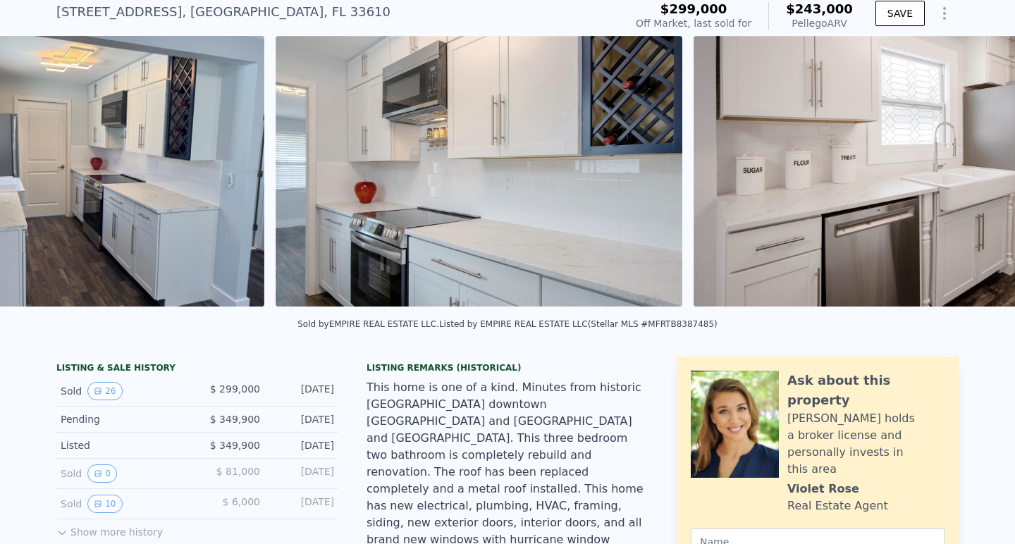
scroll to position [0, 2257]
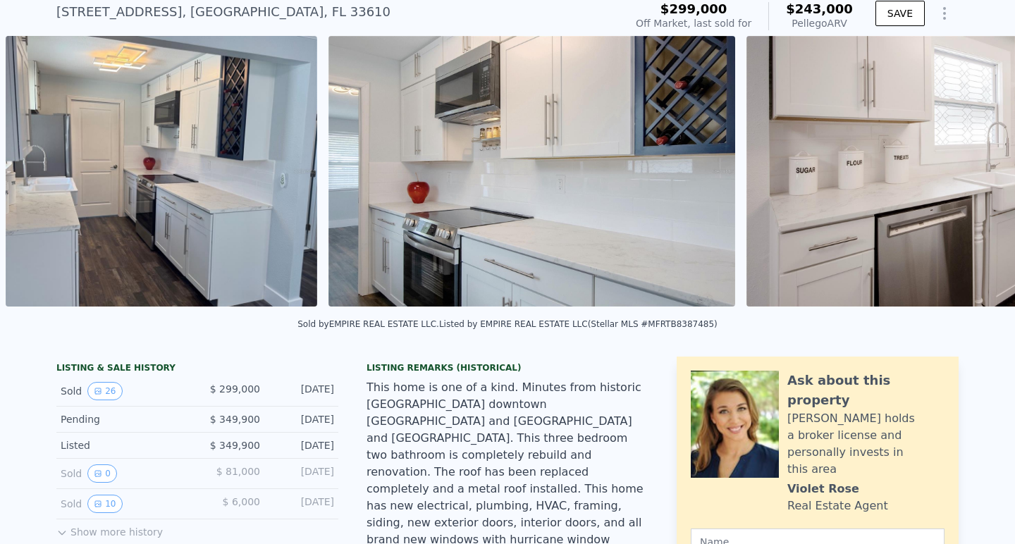
click at [30, 176] on img at bounding box center [161, 171] width 311 height 271
click at [30, 176] on img at bounding box center [267, 338] width 478 height 359
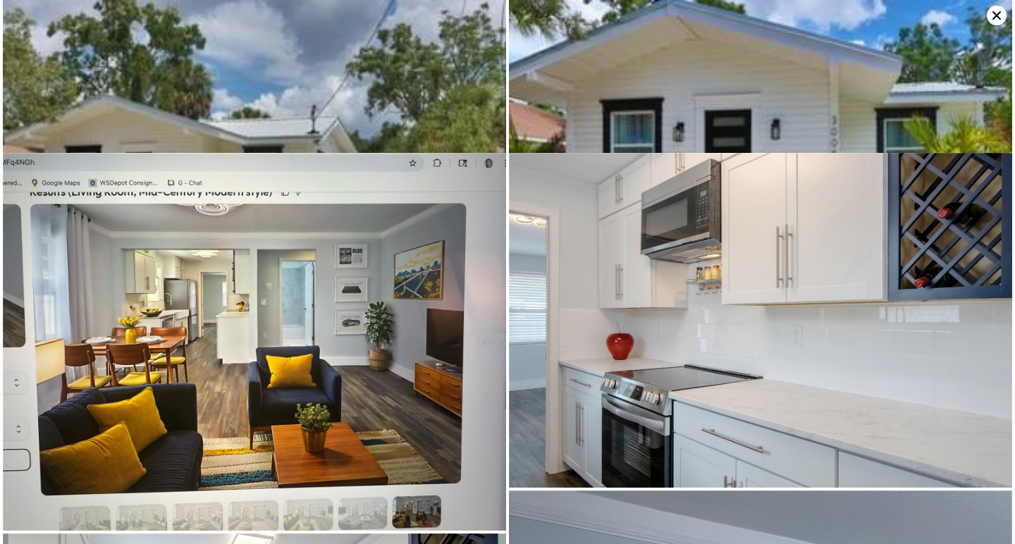
scroll to position [0, 0]
click at [999, 26] on img at bounding box center [760, 167] width 503 height 335
click at [999, 19] on icon at bounding box center [996, 15] width 8 height 8
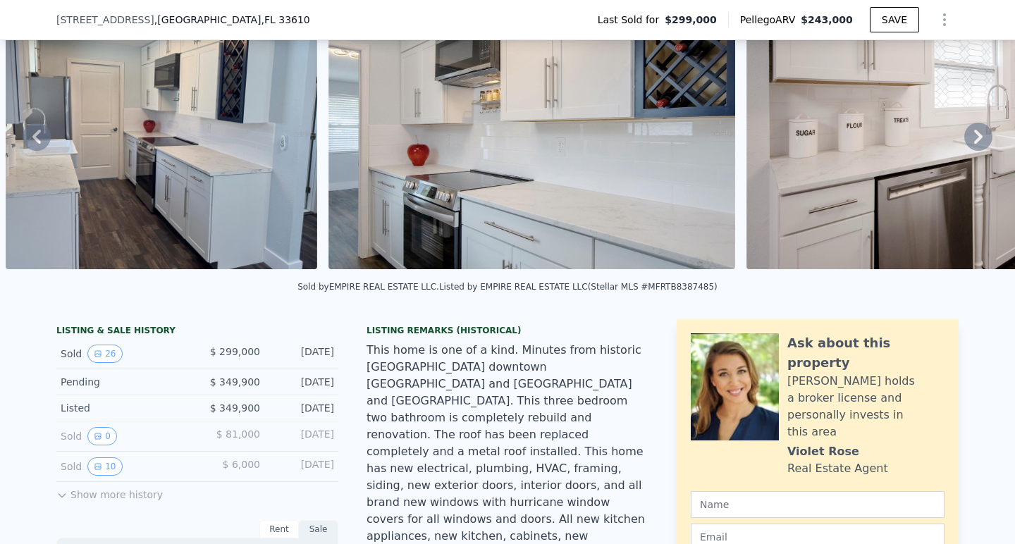
scroll to position [82, 0]
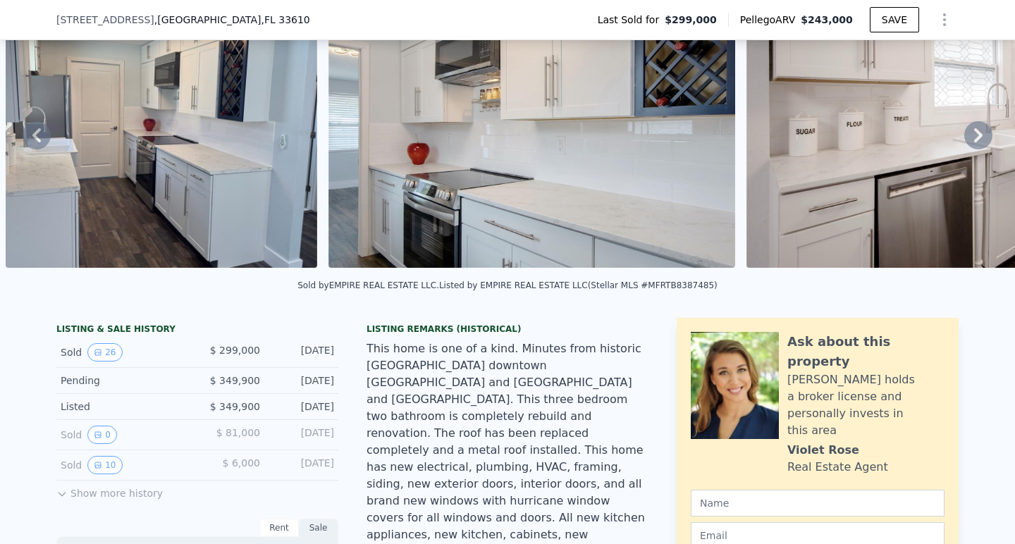
click at [454, 378] on div "This home is one of a kind. Minutes from historic Ybor city downtown Tampa and …" at bounding box center [507, 517] width 282 height 355
click at [459, 403] on div "This home is one of a kind. Minutes from historic Ybor city downtown Tampa and …" at bounding box center [507, 517] width 282 height 355
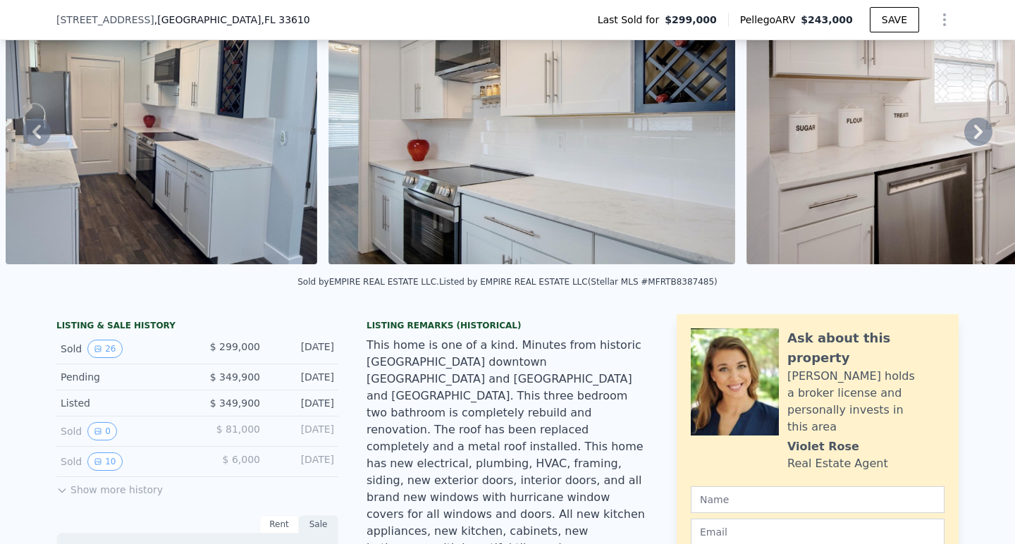
scroll to position [92, 0]
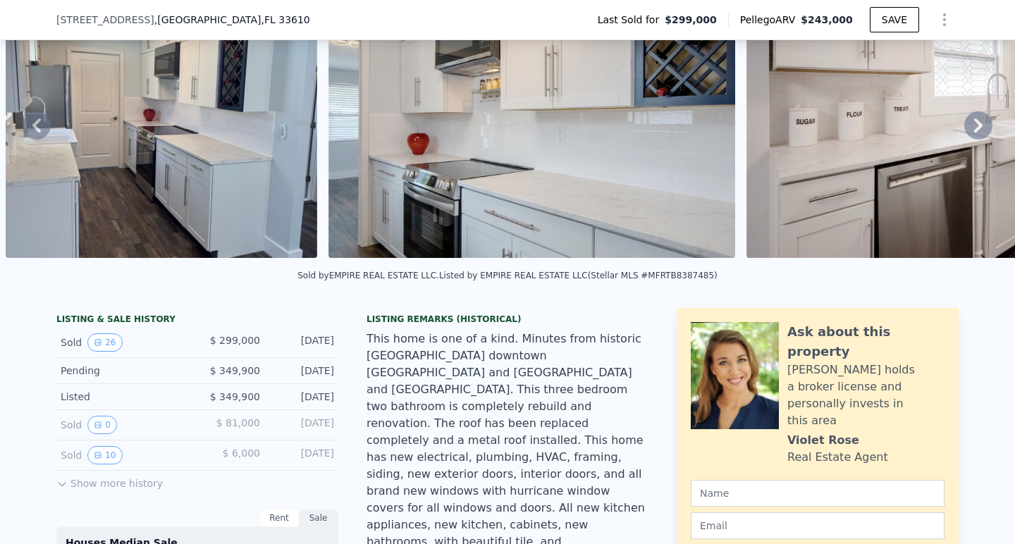
click at [468, 381] on div "This home is one of a kind. Minutes from historic Ybor city downtown Tampa and …" at bounding box center [507, 508] width 282 height 355
click at [459, 412] on div "This home is one of a kind. Minutes from historic Ybor city downtown Tampa and …" at bounding box center [507, 508] width 282 height 355
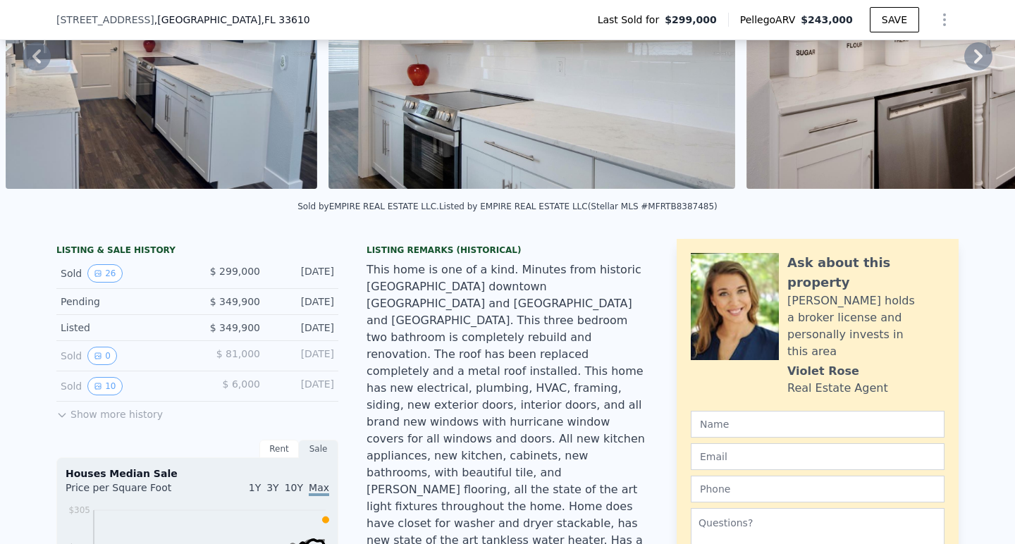
scroll to position [165, 0]
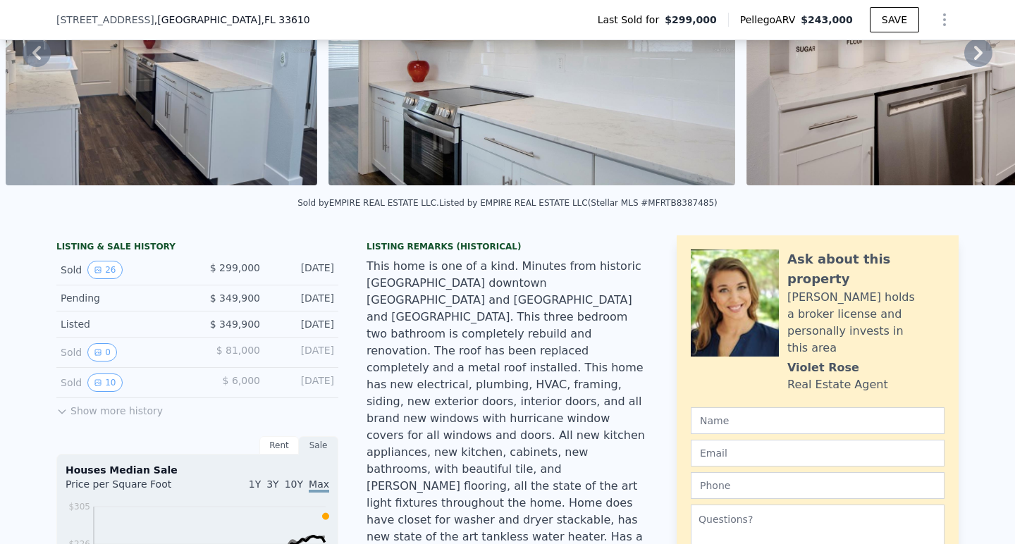
click at [467, 364] on div "This home is one of a kind. Minutes from historic Ybor city downtown Tampa and …" at bounding box center [507, 435] width 282 height 355
click at [471, 409] on div "This home is one of a kind. Minutes from historic Ybor city downtown Tampa and …" at bounding box center [507, 435] width 282 height 355
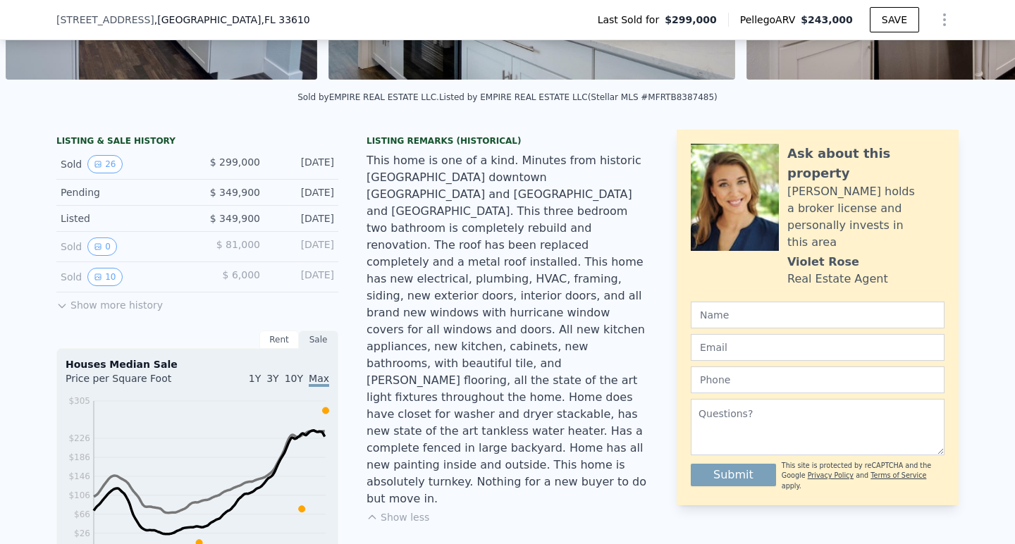
scroll to position [271, 0]
click at [497, 362] on div "This home is one of a kind. Minutes from historic Ybor city downtown Tampa and …" at bounding box center [507, 329] width 282 height 355
click at [504, 315] on div "This home is one of a kind. Minutes from historic Ybor city downtown Tampa and …" at bounding box center [507, 329] width 282 height 355
click at [495, 348] on div "This home is one of a kind. Minutes from historic Ybor city downtown Tampa and …" at bounding box center [507, 329] width 282 height 355
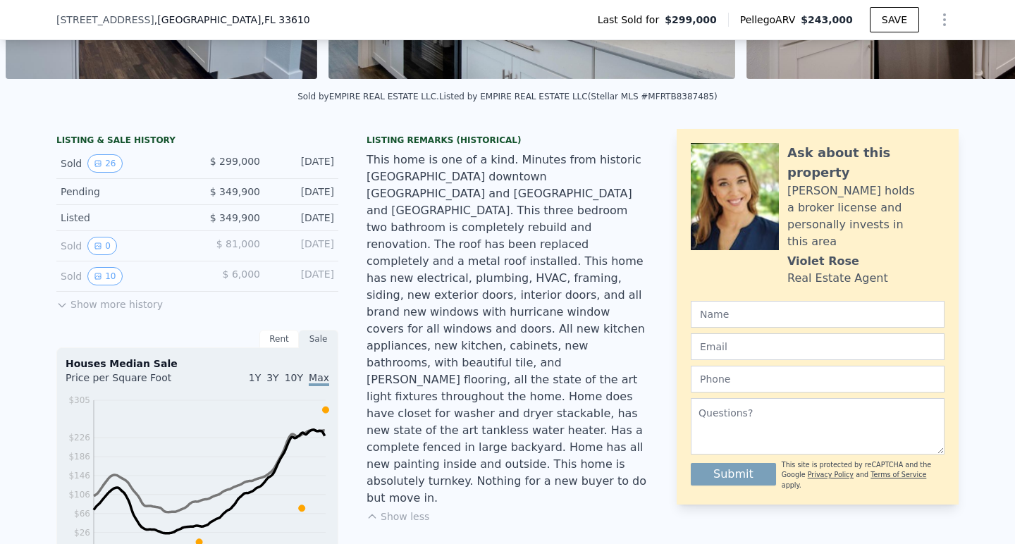
click at [495, 348] on div "This home is one of a kind. Minutes from historic Ybor city downtown Tampa and …" at bounding box center [507, 329] width 282 height 355
click at [495, 332] on div "This home is one of a kind. Minutes from historic Ybor city downtown Tampa and …" at bounding box center [507, 329] width 282 height 355
click at [486, 304] on div "This home is one of a kind. Minutes from historic Ybor city downtown Tampa and …" at bounding box center [507, 329] width 282 height 355
click at [469, 286] on div "This home is one of a kind. Minutes from historic Ybor city downtown Tampa and …" at bounding box center [507, 329] width 282 height 355
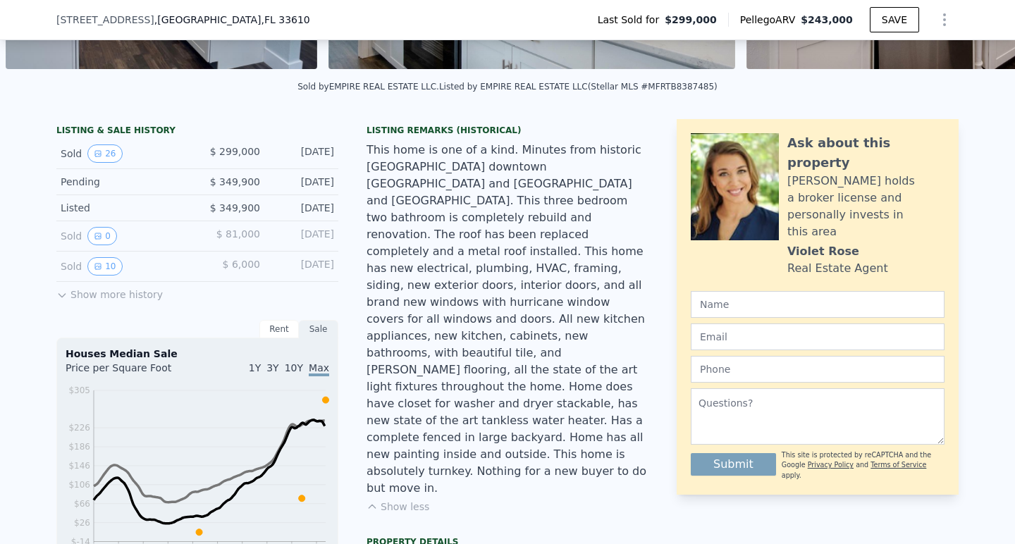
scroll to position [280, 0]
click at [478, 271] on div "This home is one of a kind. Minutes from historic Ybor city downtown Tampa and …" at bounding box center [507, 319] width 282 height 355
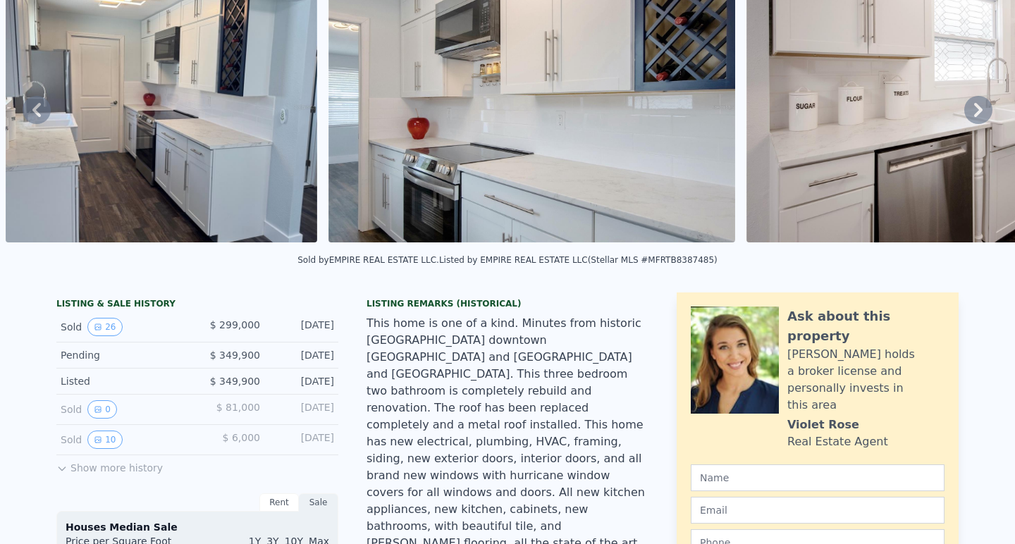
scroll to position [0, 0]
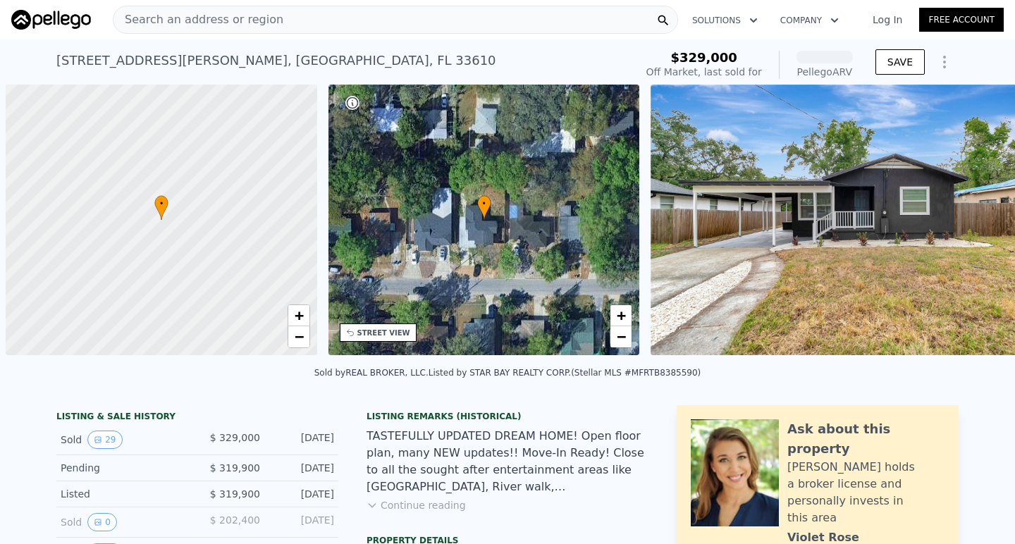
scroll to position [0, 6]
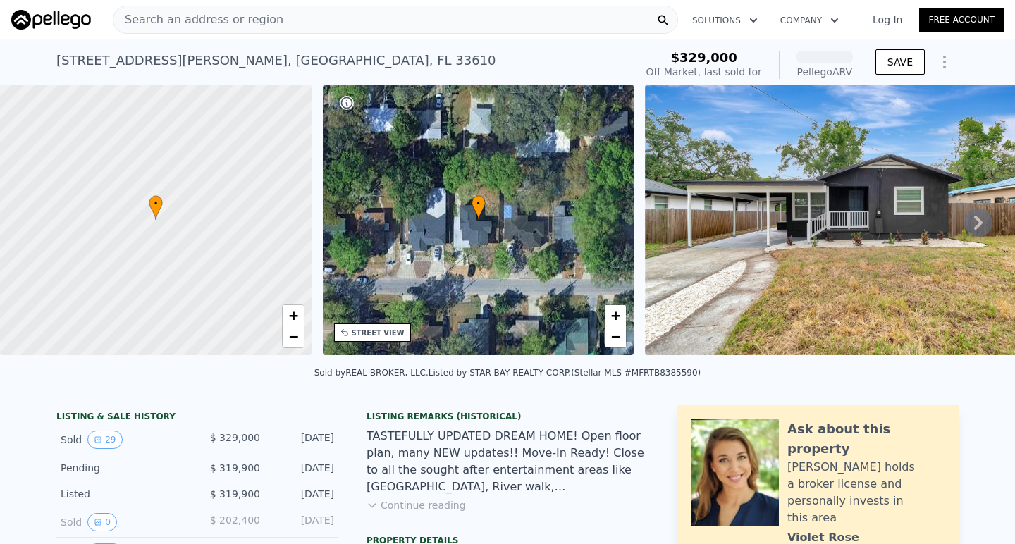
click at [424, 476] on div "TASTEFULLY UPDATED DREAM HOME! Open floor plan, many NEW updates!! Move-In Read…" at bounding box center [507, 462] width 282 height 68
click at [975, 223] on icon at bounding box center [978, 223] width 28 height 28
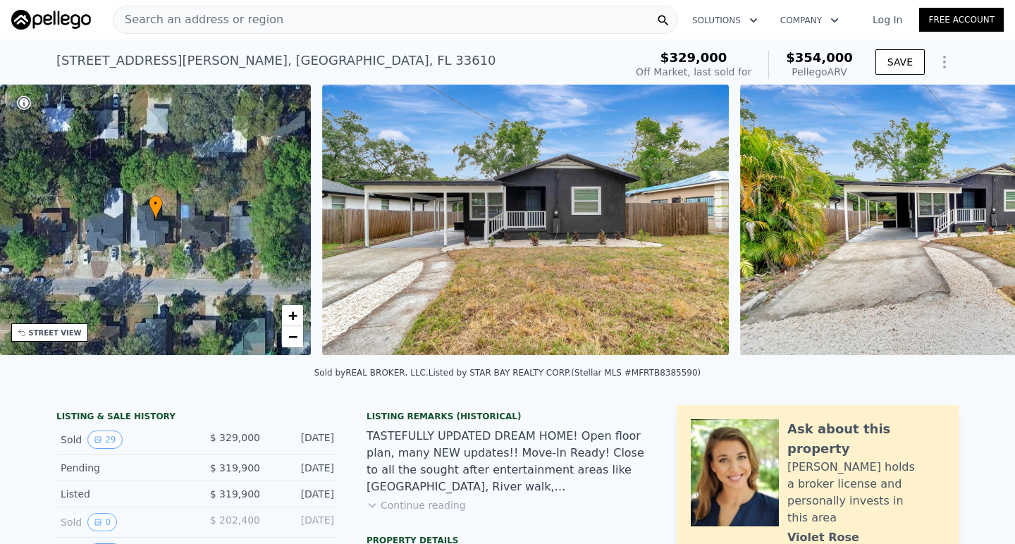
scroll to position [0, 645]
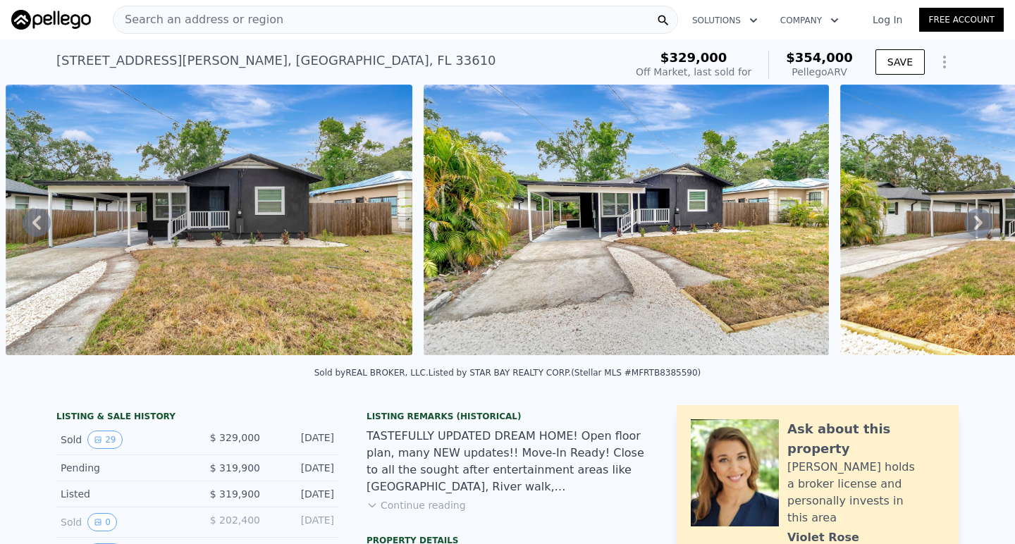
click at [975, 223] on icon at bounding box center [978, 223] width 28 height 28
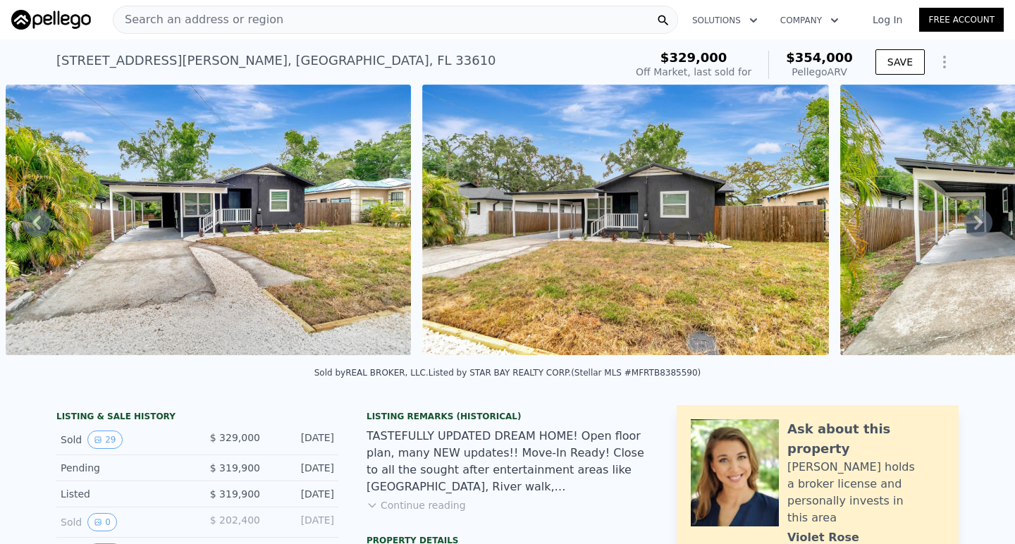
click at [975, 223] on icon at bounding box center [978, 223] width 28 height 28
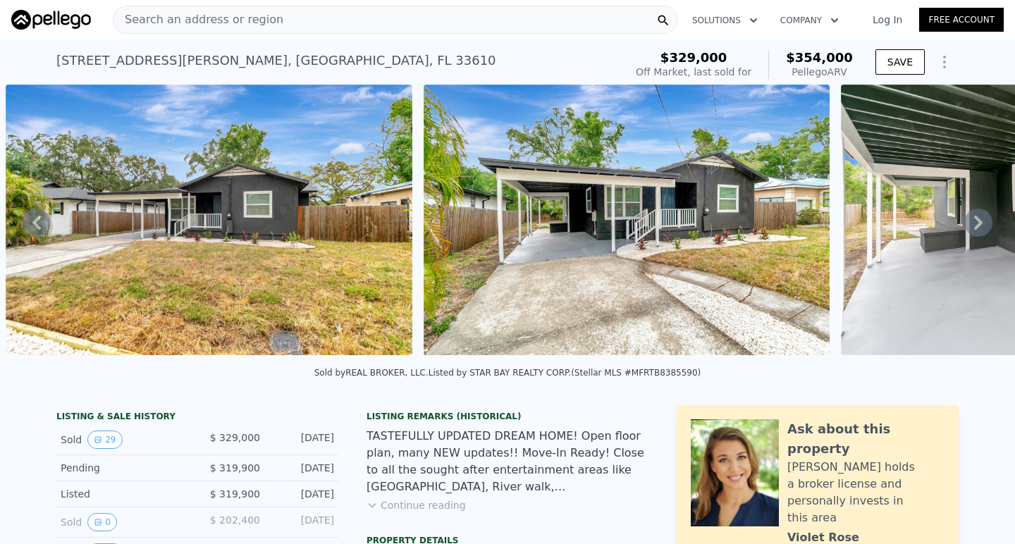
click at [975, 223] on icon at bounding box center [978, 223] width 28 height 28
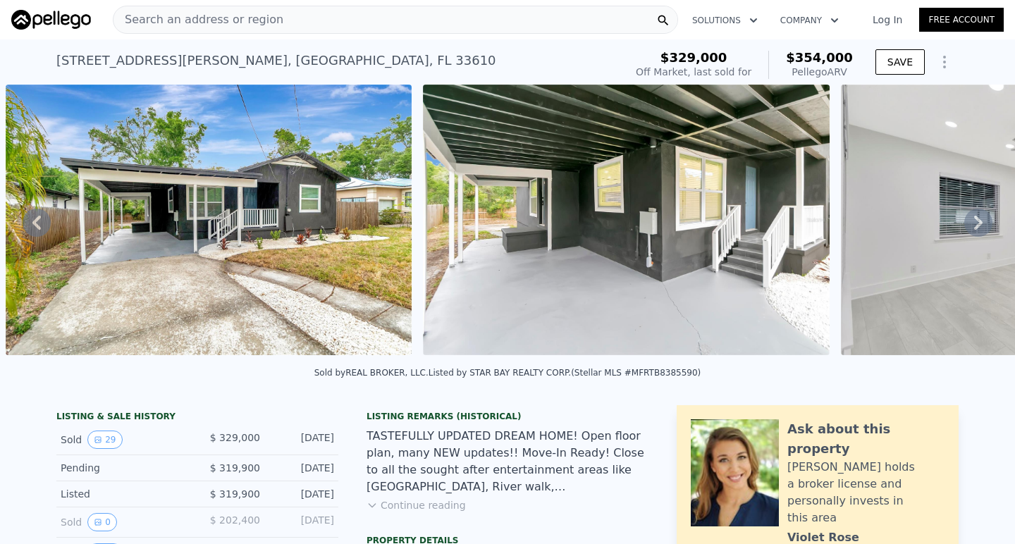
click at [975, 223] on icon at bounding box center [978, 223] width 28 height 28
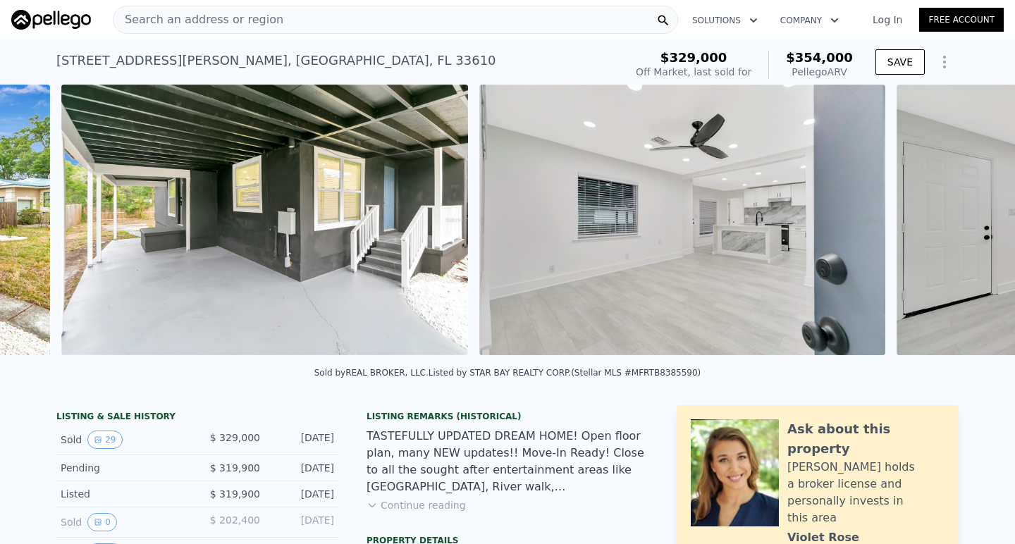
scroll to position [0, 2314]
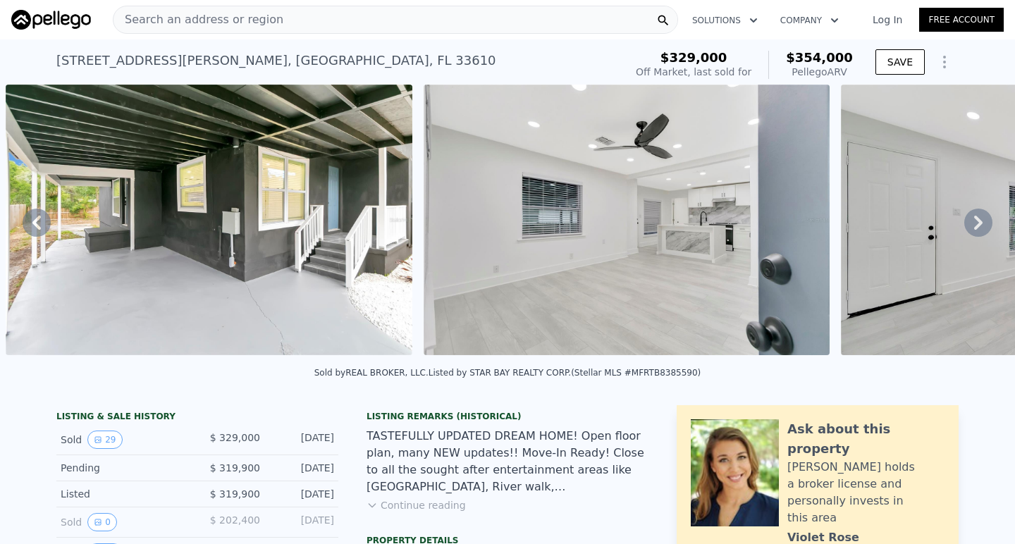
click at [982, 223] on icon at bounding box center [978, 223] width 28 height 28
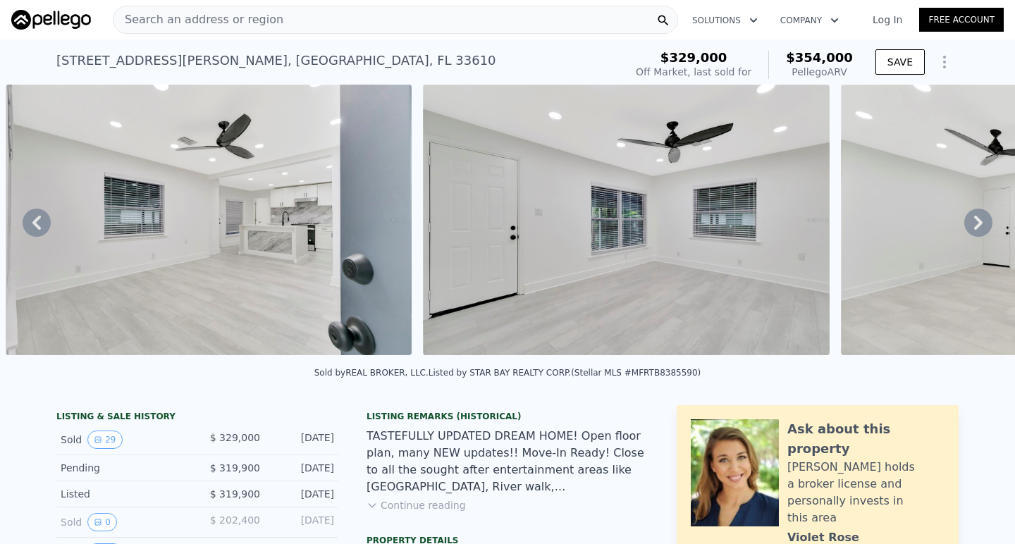
click at [982, 223] on icon at bounding box center [978, 223] width 28 height 28
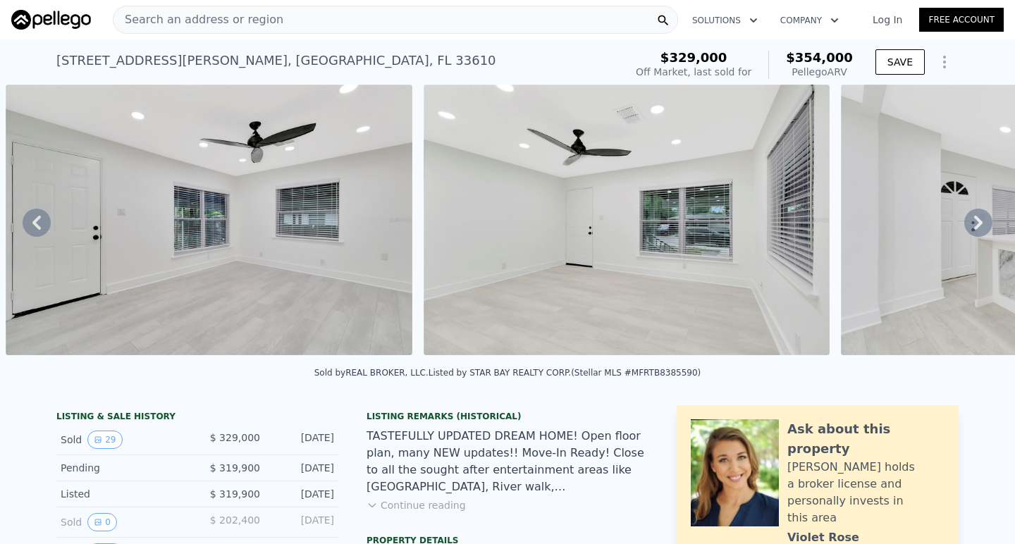
click at [982, 223] on icon at bounding box center [978, 223] width 28 height 28
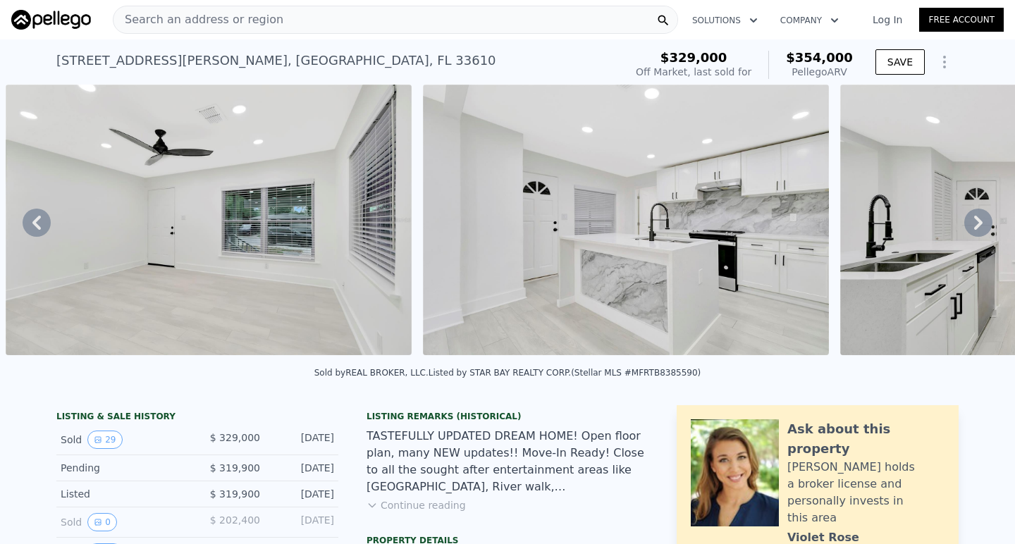
click at [982, 223] on icon at bounding box center [978, 223] width 28 height 28
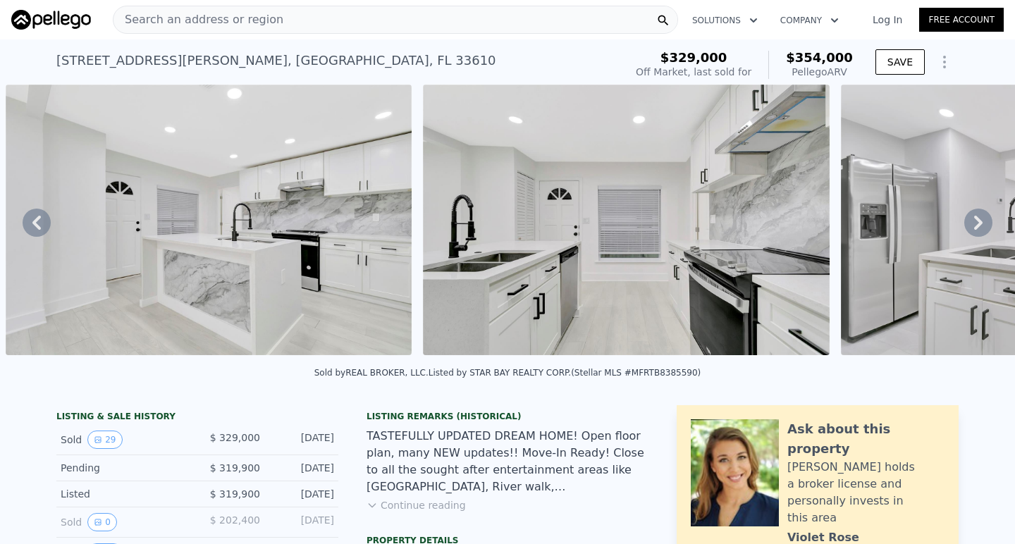
click at [982, 223] on icon at bounding box center [978, 223] width 28 height 28
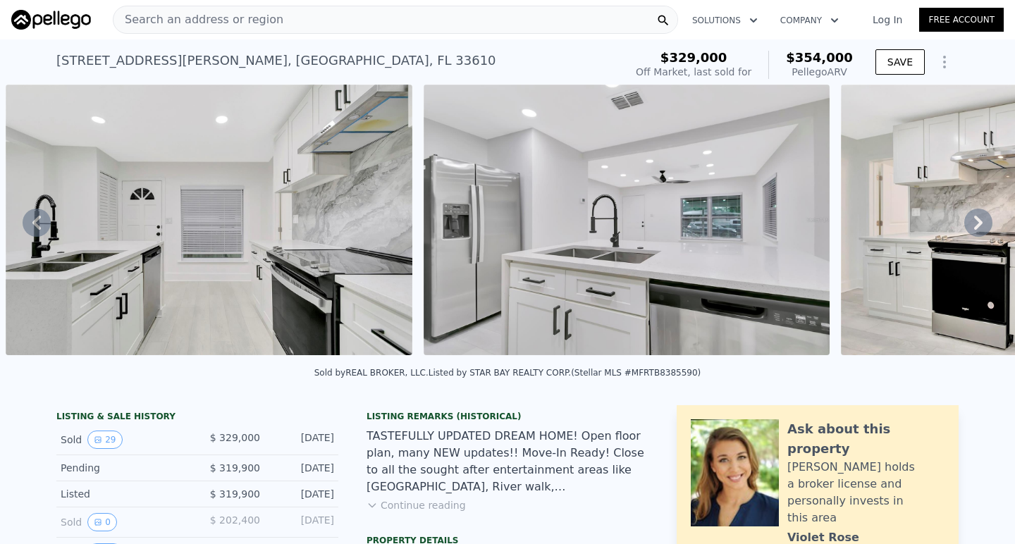
click at [982, 223] on icon at bounding box center [978, 223] width 28 height 28
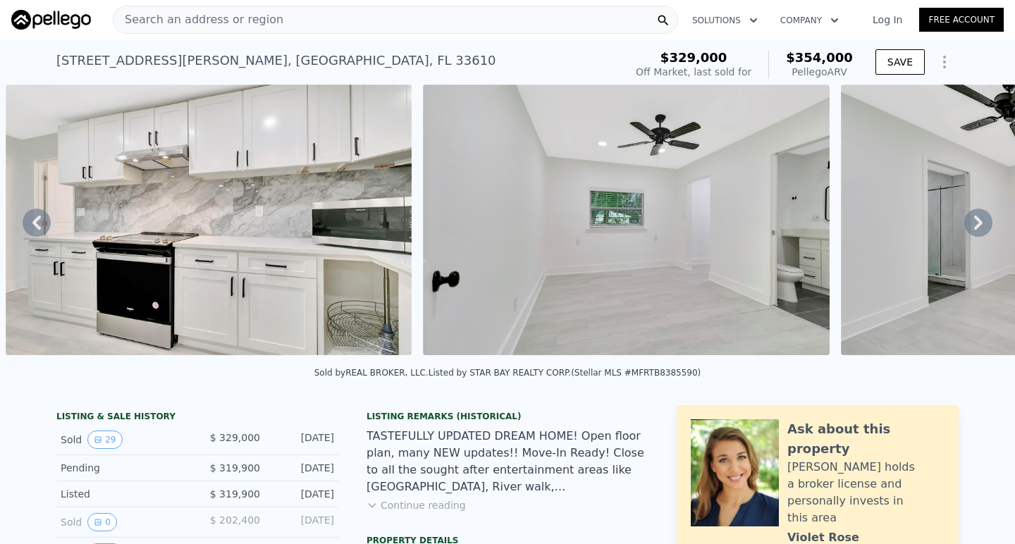
click at [982, 223] on icon at bounding box center [978, 223] width 28 height 28
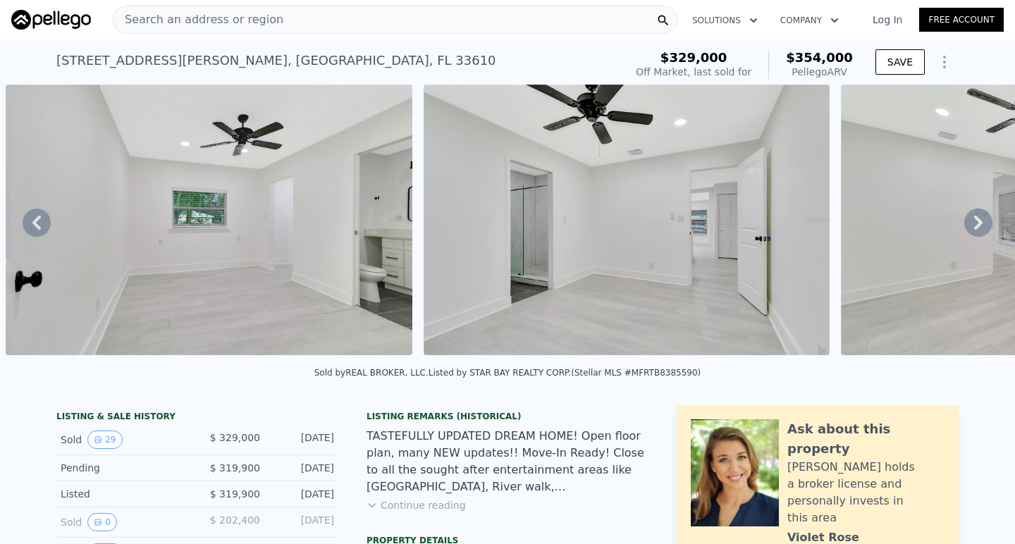
click at [982, 223] on icon at bounding box center [978, 223] width 28 height 28
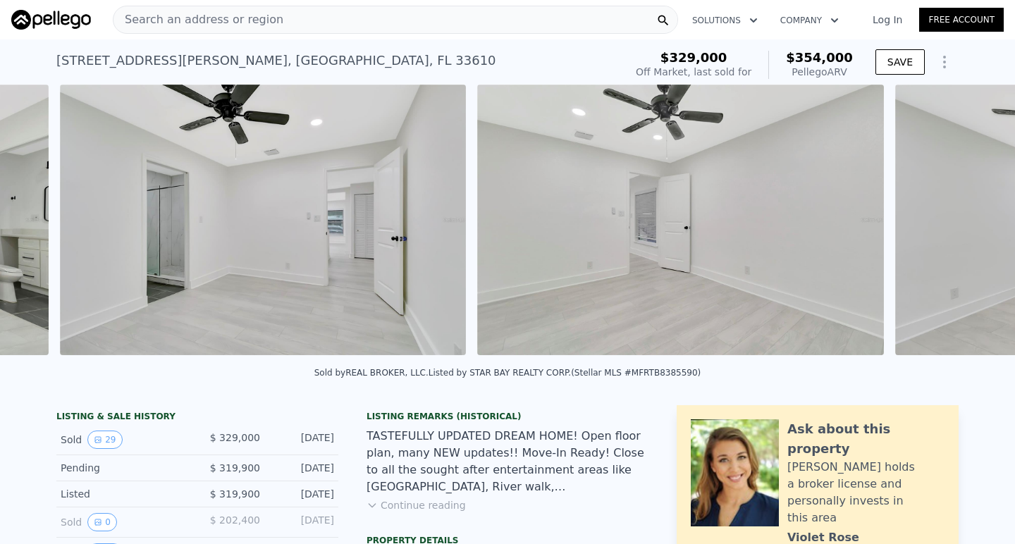
scroll to position [0, 6072]
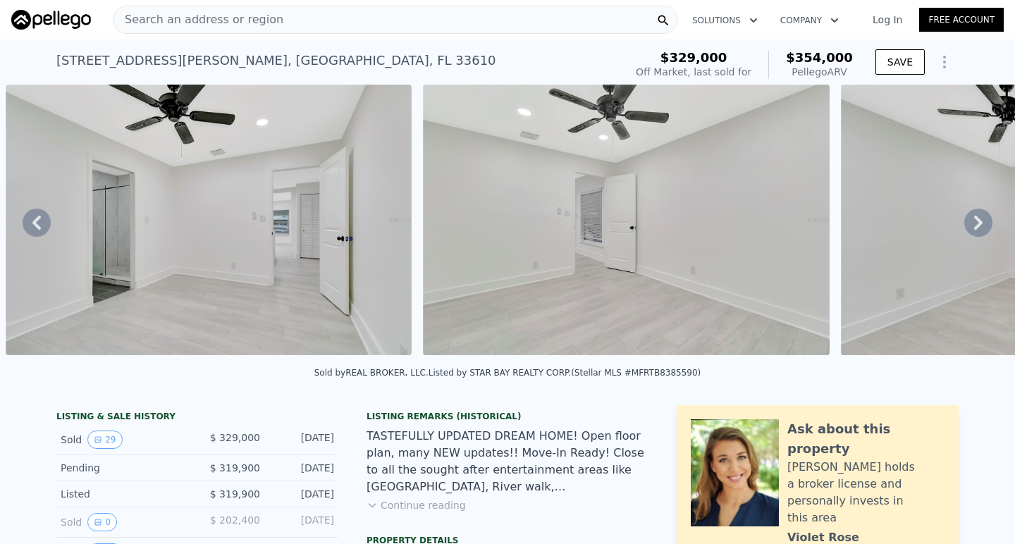
click at [982, 223] on icon at bounding box center [978, 223] width 28 height 28
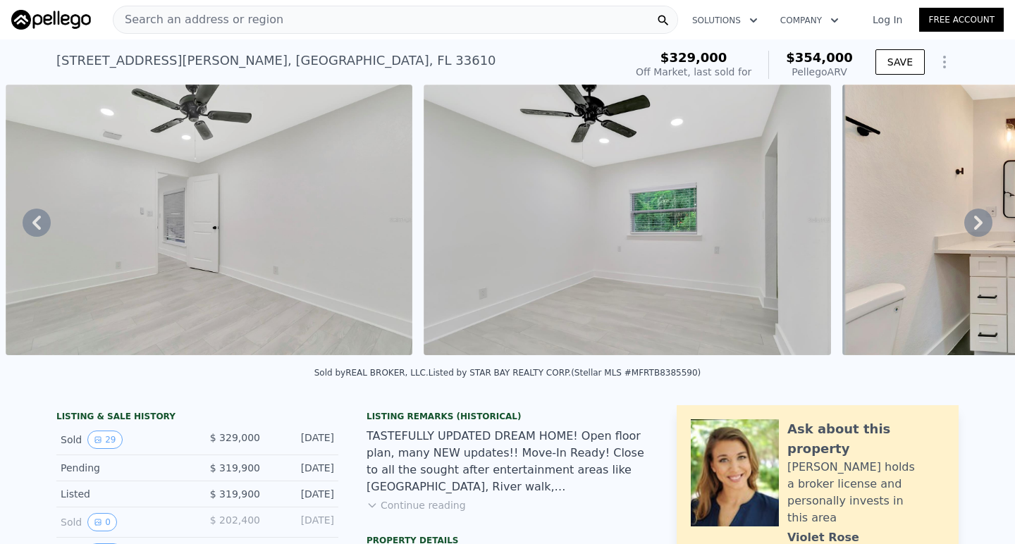
click at [982, 223] on icon at bounding box center [978, 223] width 28 height 28
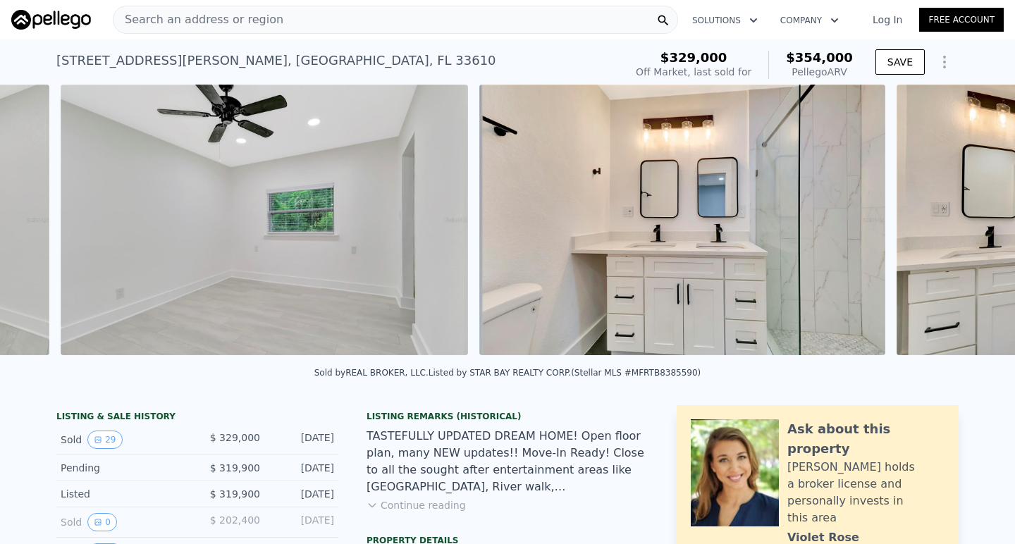
scroll to position [0, 6907]
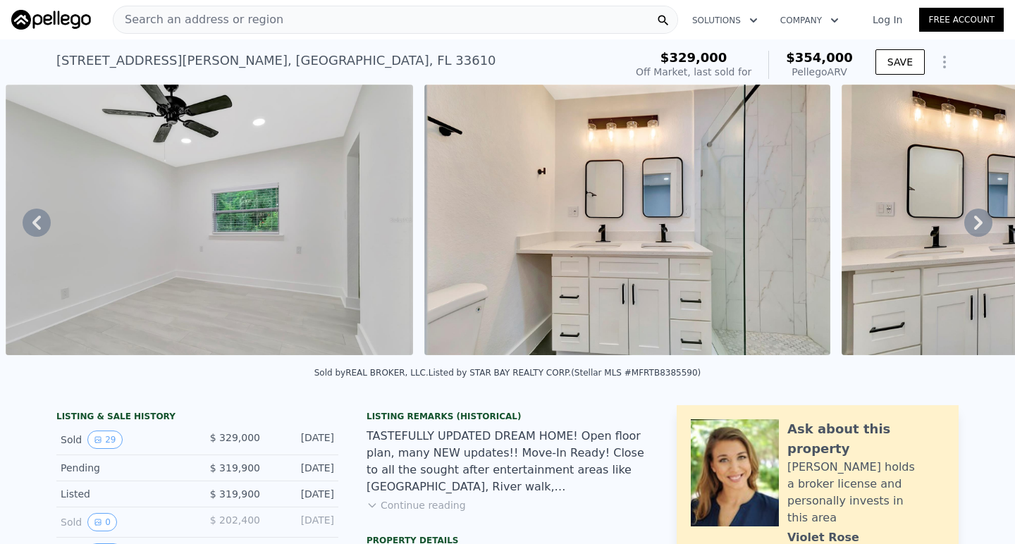
click at [982, 223] on icon at bounding box center [978, 223] width 28 height 28
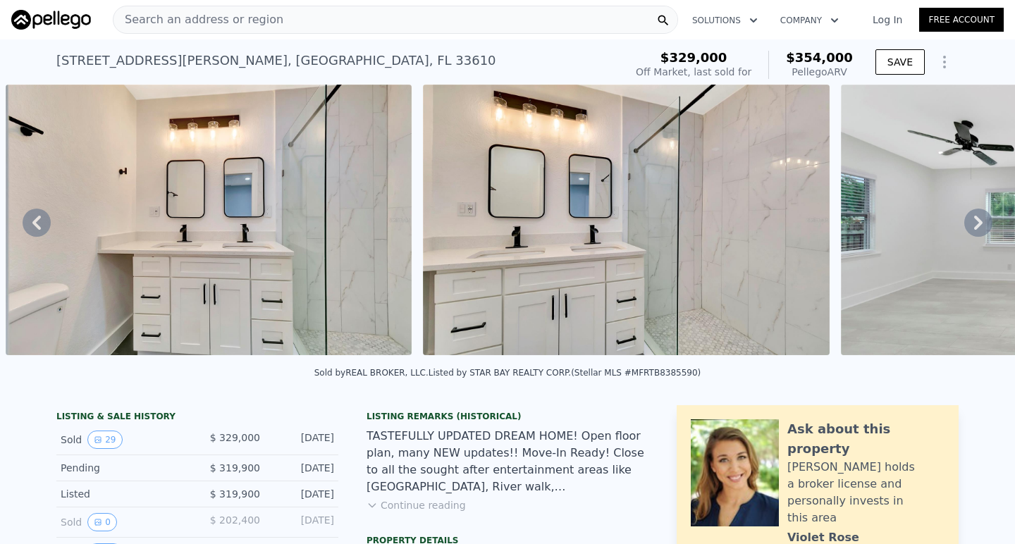
click at [982, 223] on icon at bounding box center [978, 223] width 28 height 28
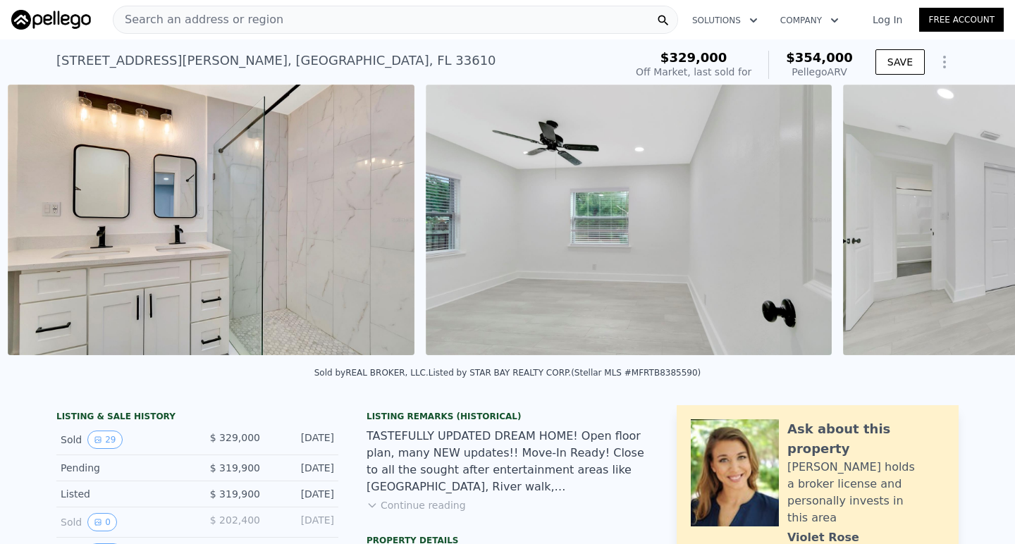
scroll to position [0, 7743]
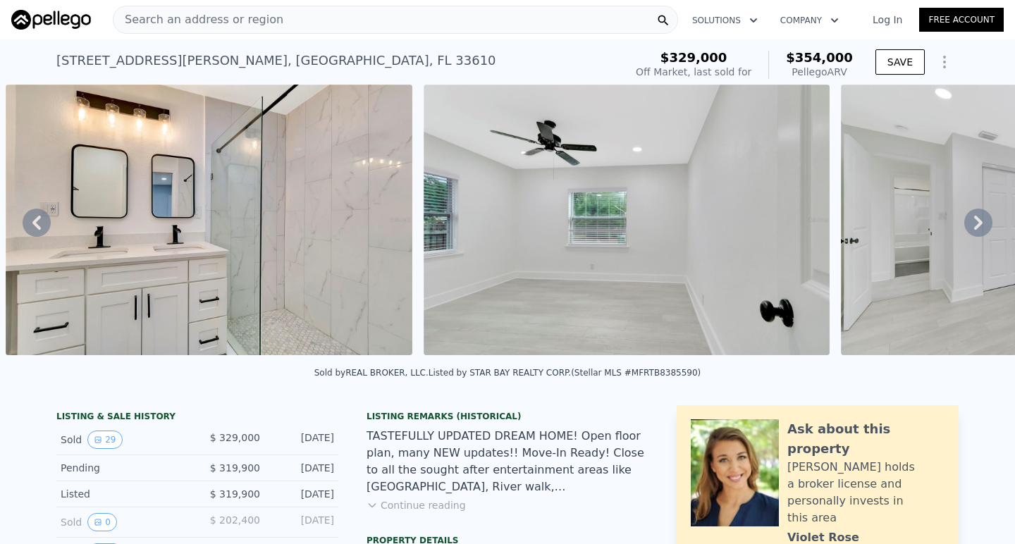
click at [982, 223] on icon at bounding box center [978, 223] width 28 height 28
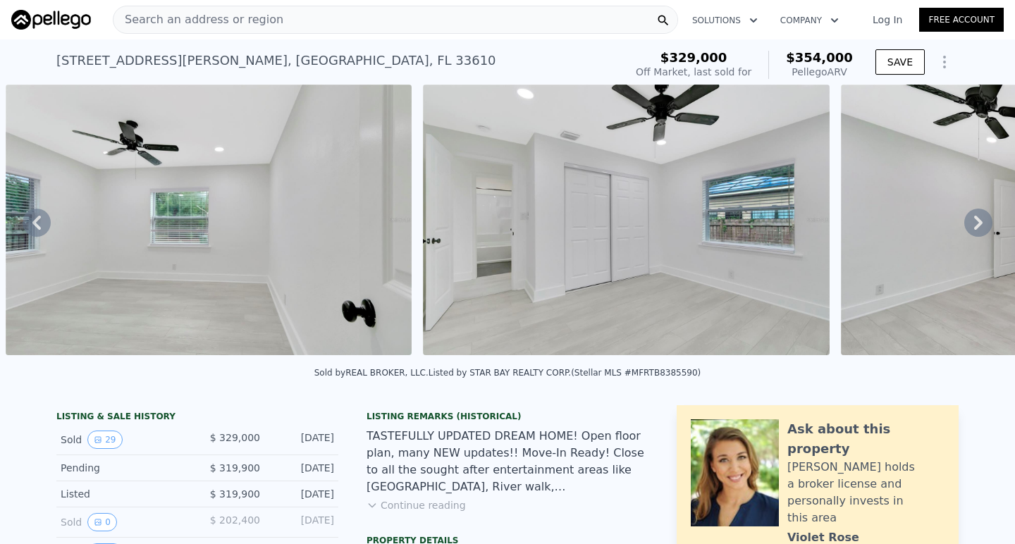
click at [982, 223] on icon at bounding box center [978, 223] width 28 height 28
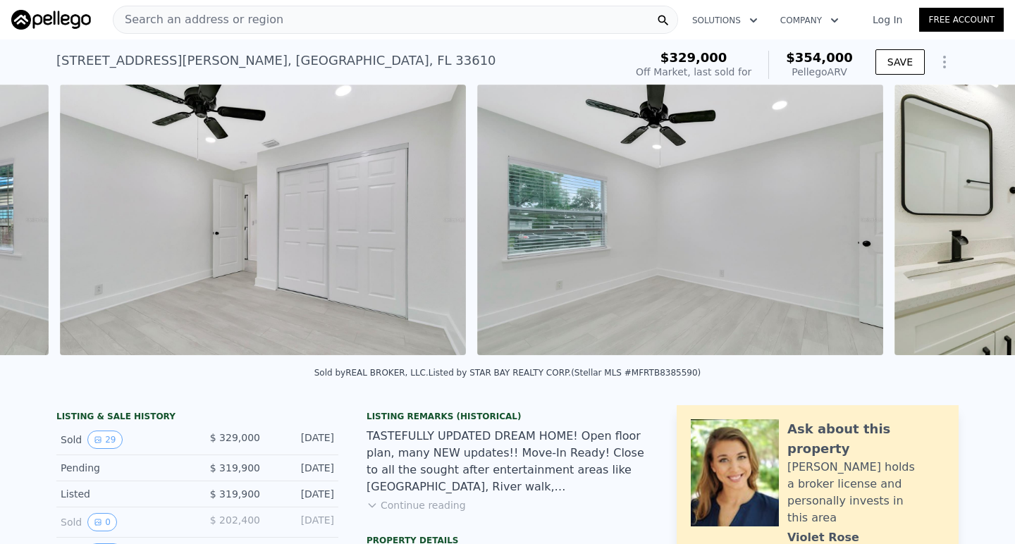
scroll to position [0, 8995]
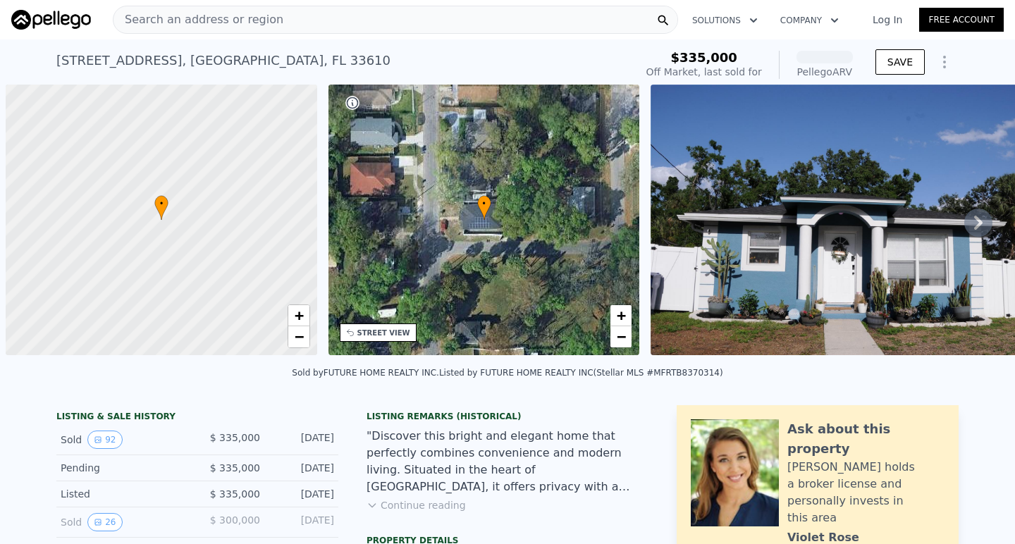
scroll to position [0, 6]
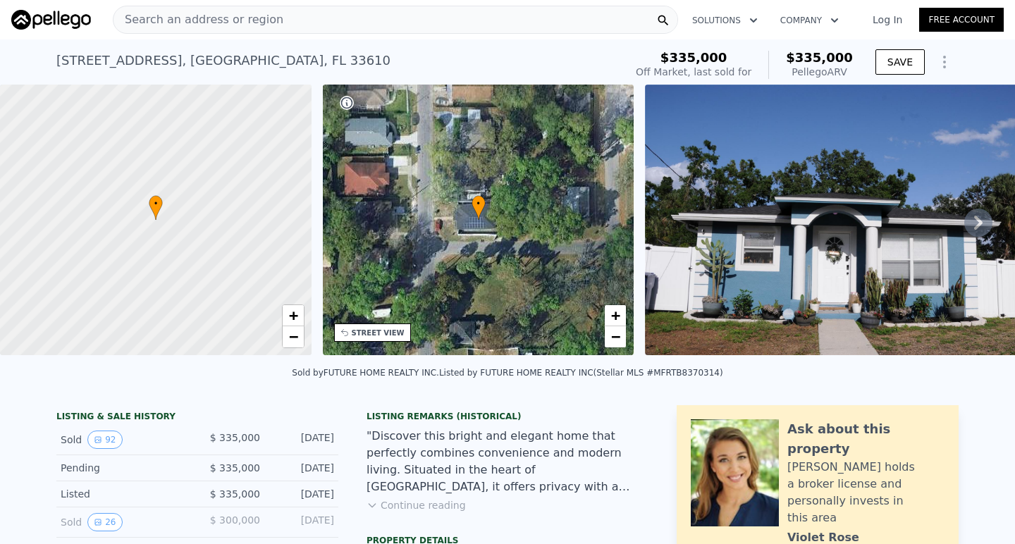
click at [980, 220] on icon at bounding box center [978, 223] width 8 height 14
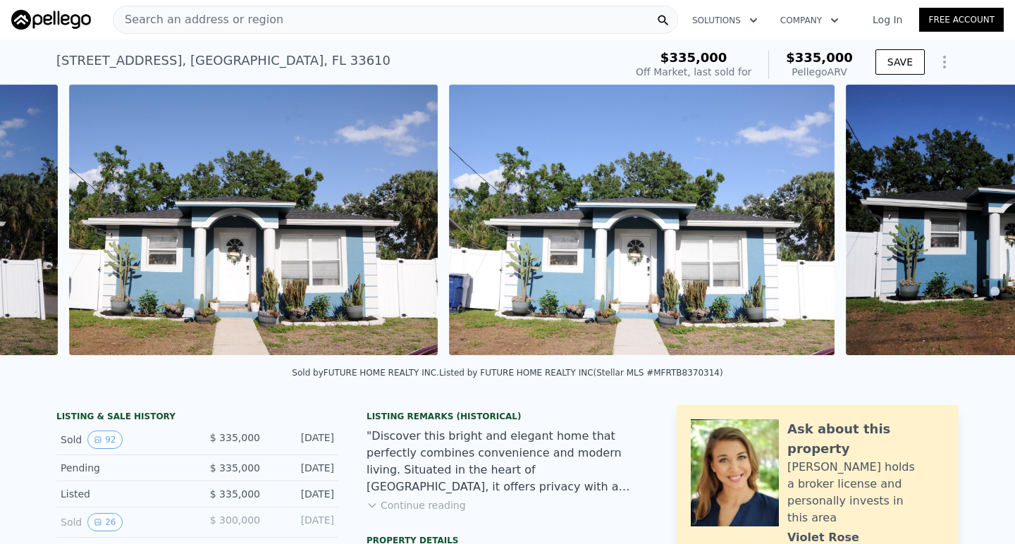
scroll to position [0, 1064]
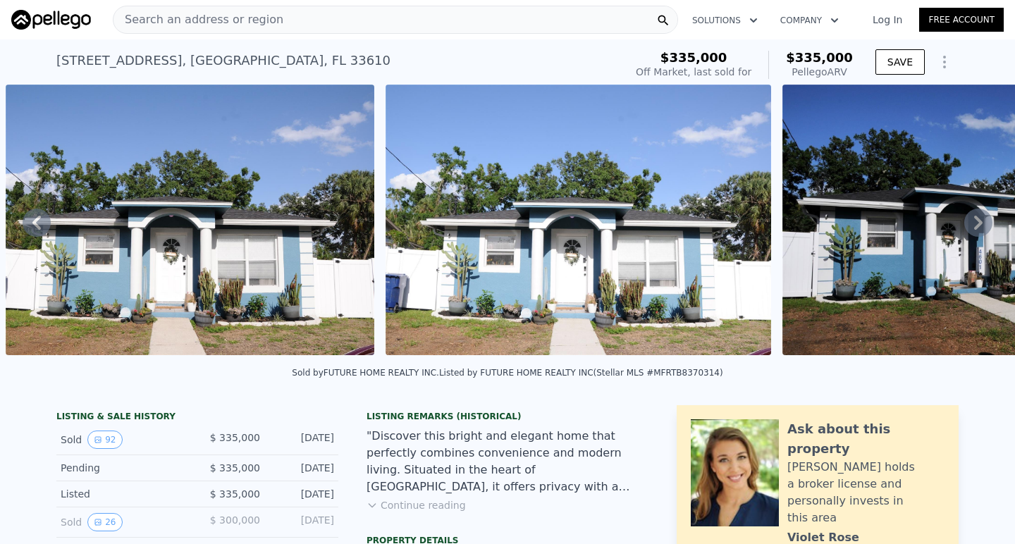
click at [980, 220] on icon at bounding box center [978, 223] width 8 height 14
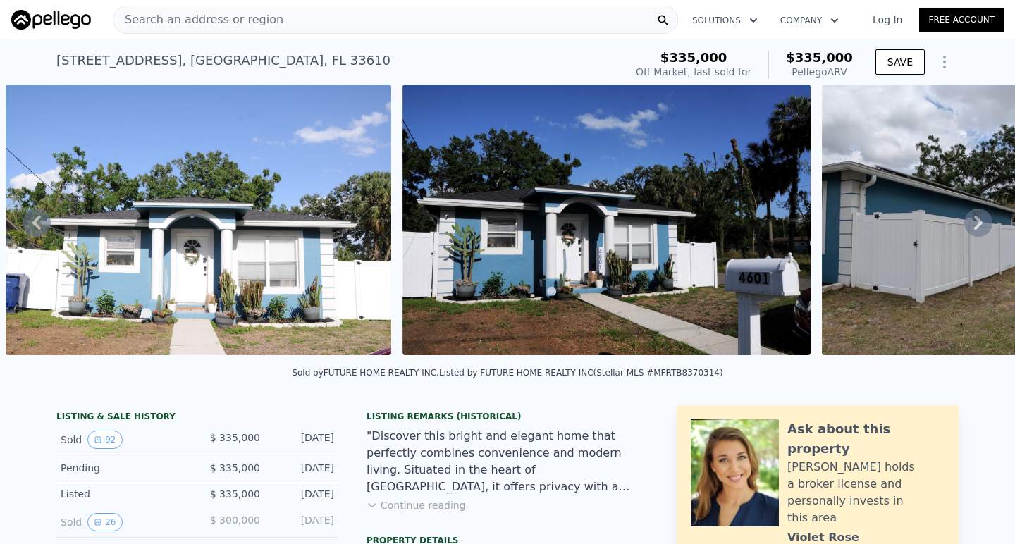
click at [980, 220] on icon at bounding box center [978, 223] width 8 height 14
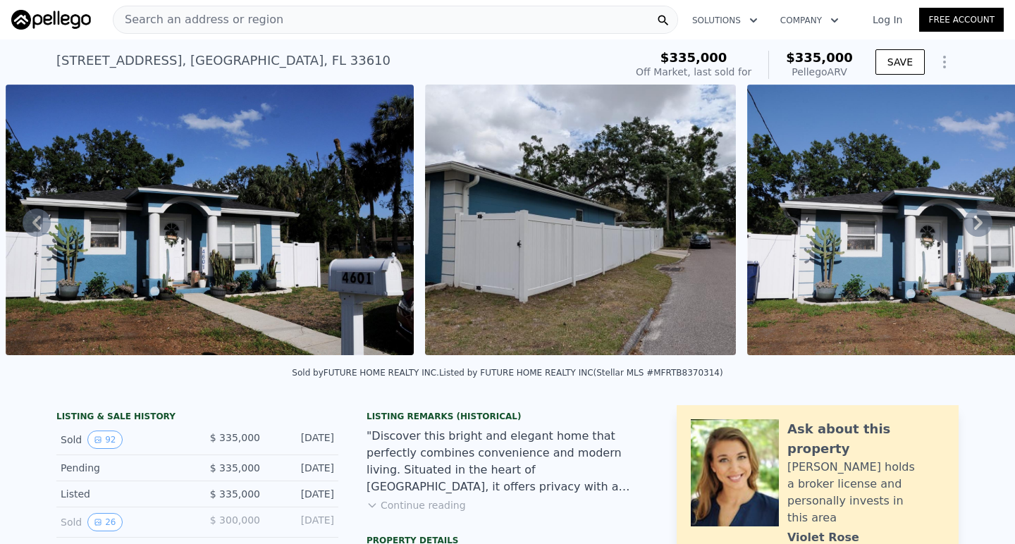
click at [980, 220] on icon at bounding box center [978, 223] width 8 height 14
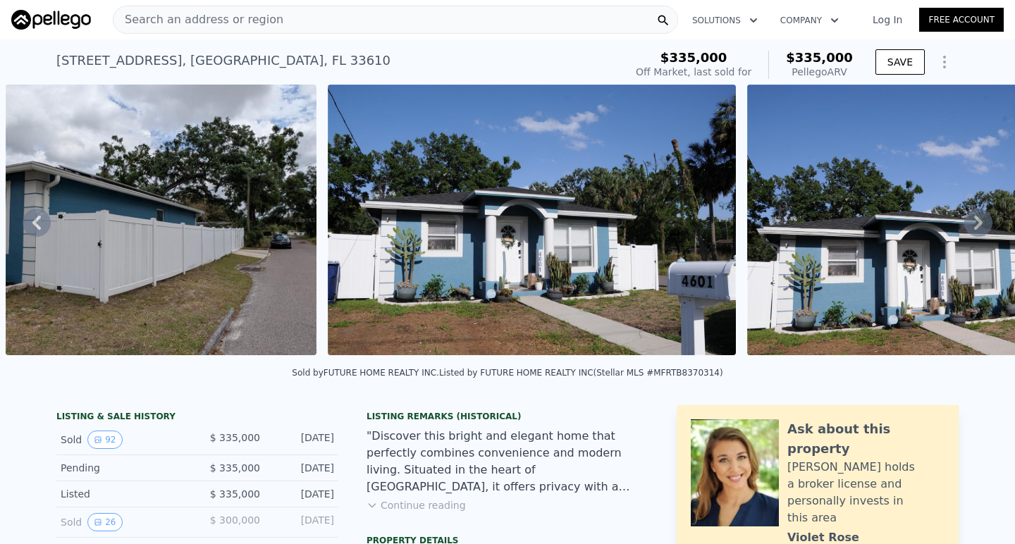
click at [980, 220] on icon at bounding box center [978, 223] width 8 height 14
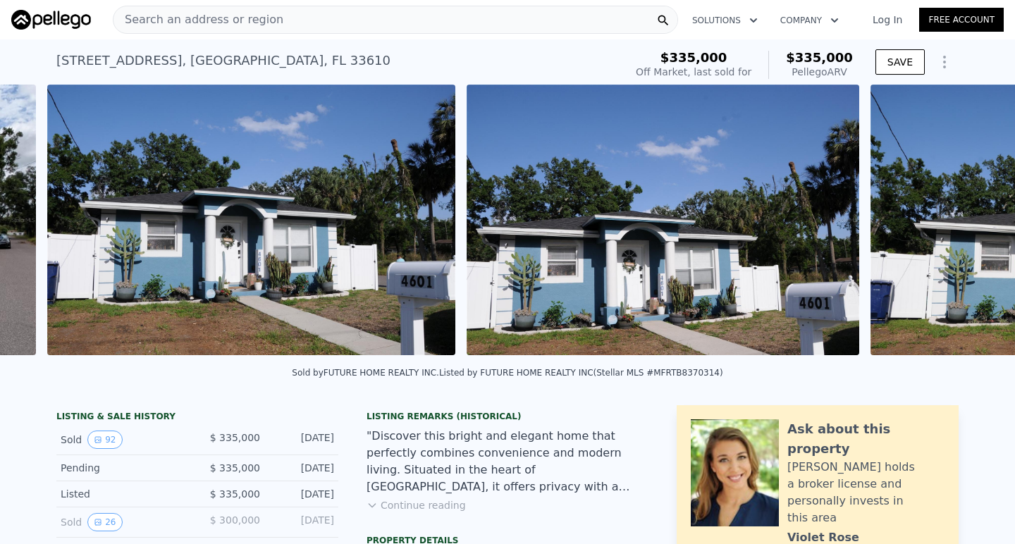
scroll to position [0, 2582]
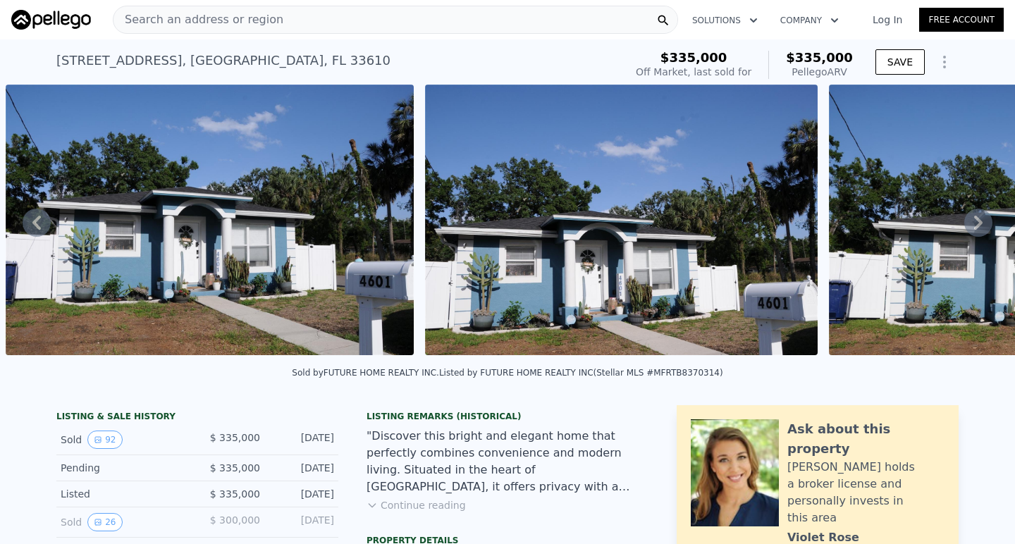
click at [980, 220] on icon at bounding box center [978, 223] width 8 height 14
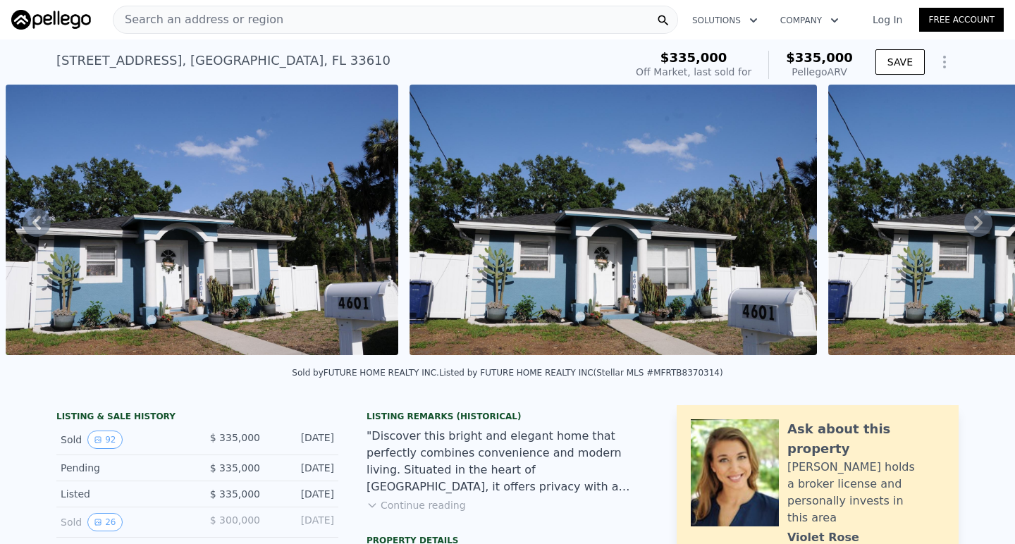
click at [980, 220] on icon at bounding box center [978, 223] width 8 height 14
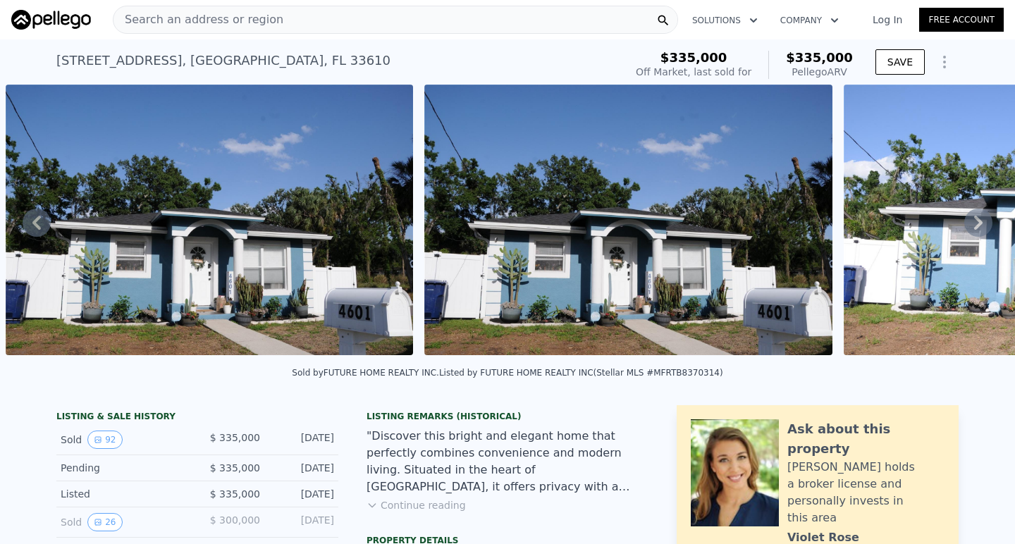
click at [980, 220] on icon at bounding box center [978, 223] width 8 height 14
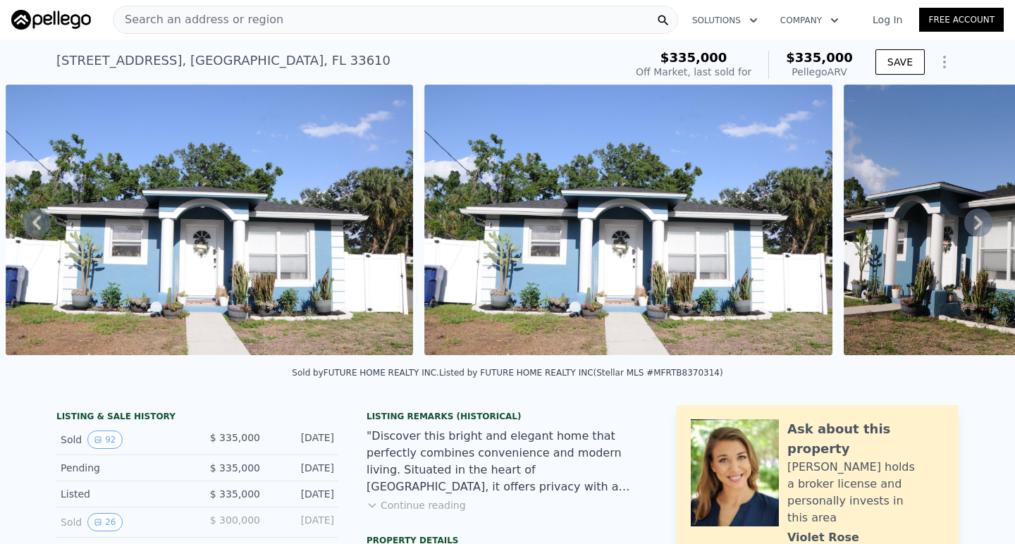
click at [980, 220] on icon at bounding box center [978, 223] width 8 height 14
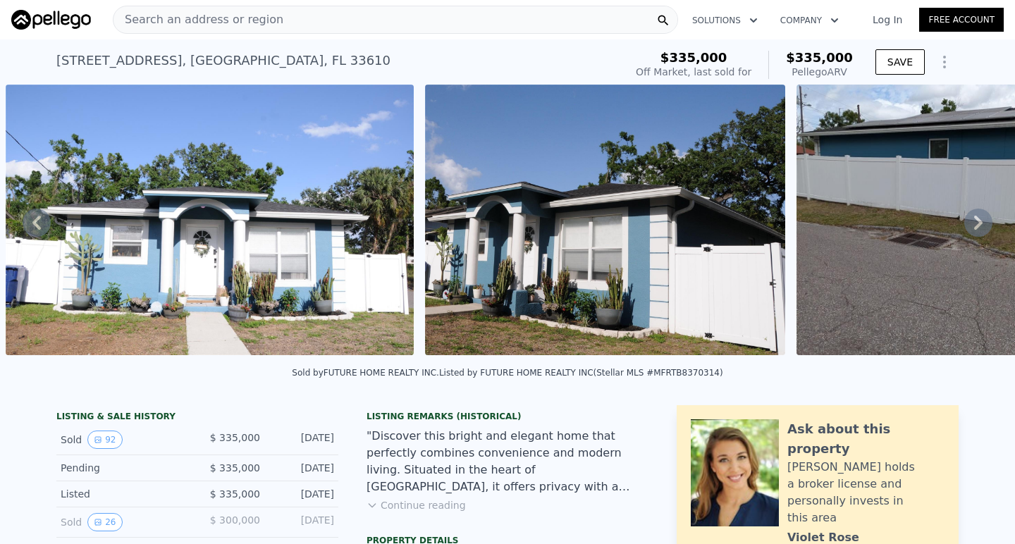
click at [980, 220] on icon at bounding box center [978, 223] width 8 height 14
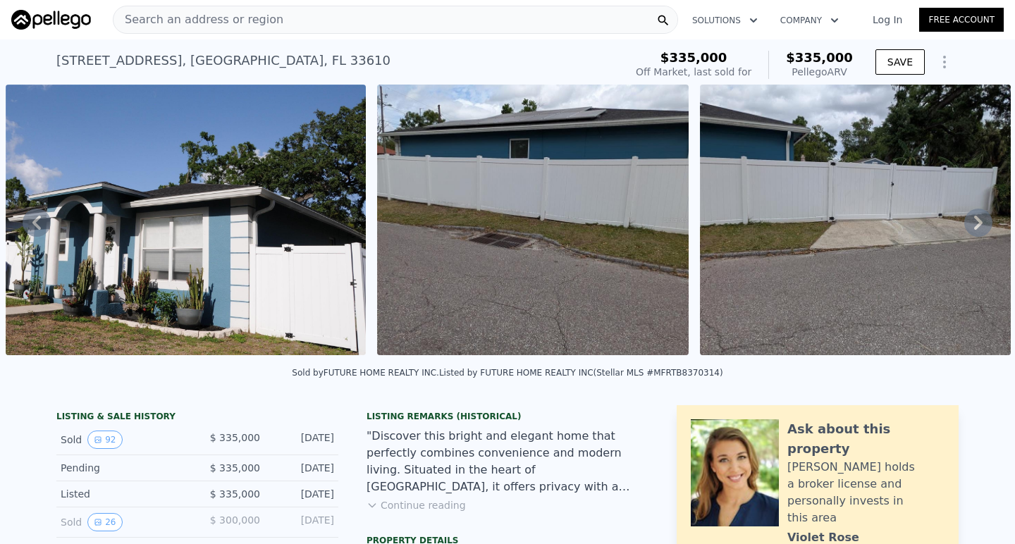
click at [980, 220] on icon at bounding box center [978, 223] width 8 height 14
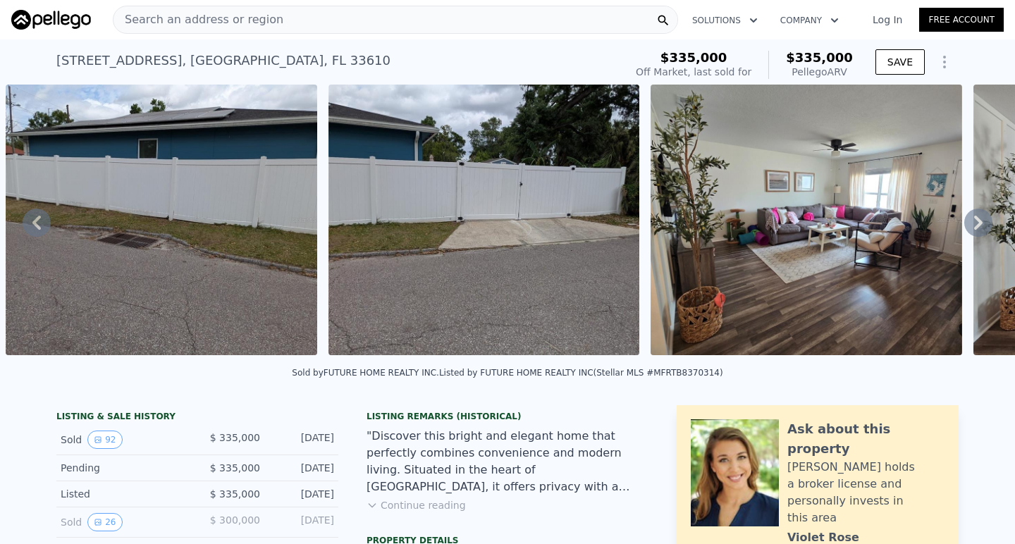
click at [980, 220] on icon at bounding box center [978, 223] width 8 height 14
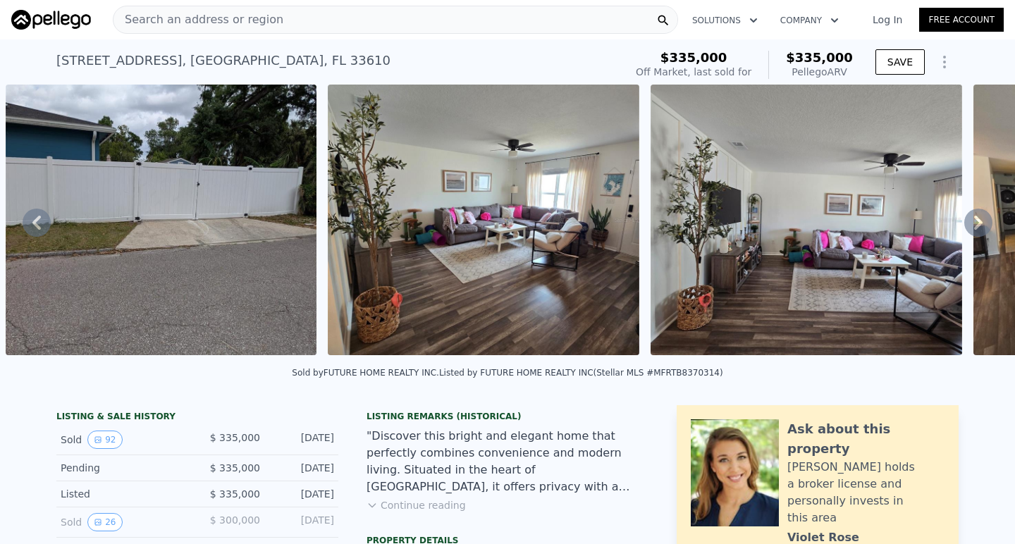
click at [980, 220] on icon at bounding box center [978, 223] width 8 height 14
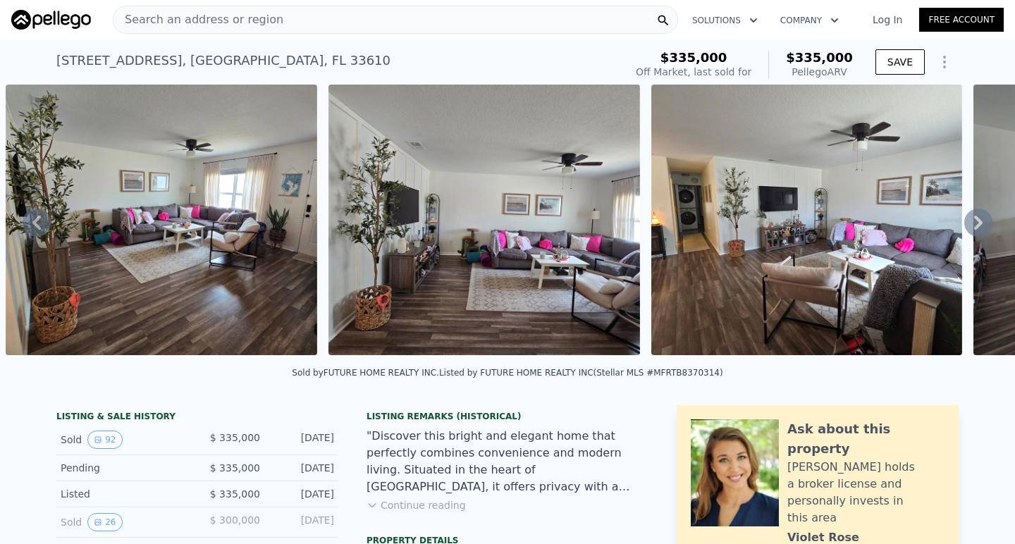
click at [980, 220] on icon at bounding box center [978, 223] width 8 height 14
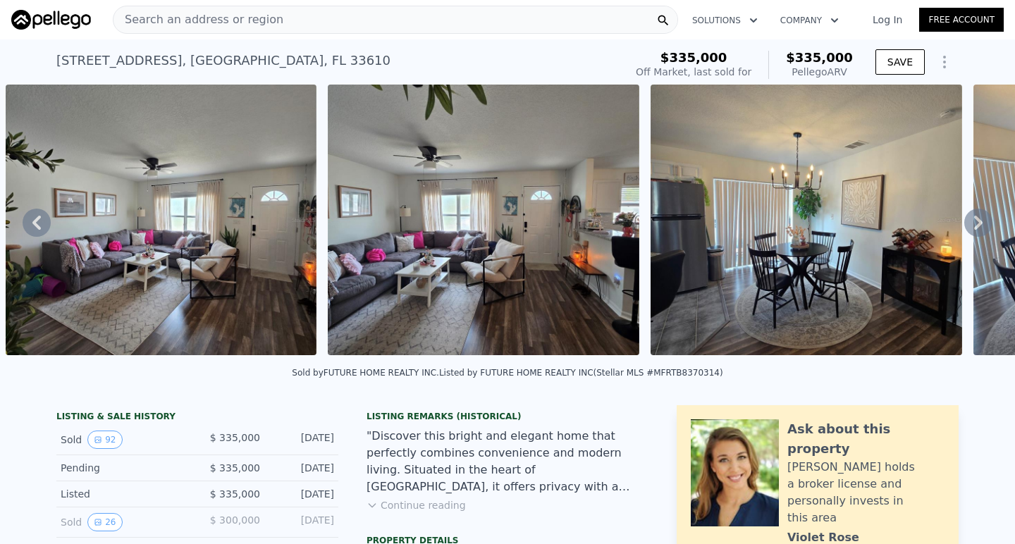
click at [980, 220] on icon at bounding box center [978, 223] width 8 height 14
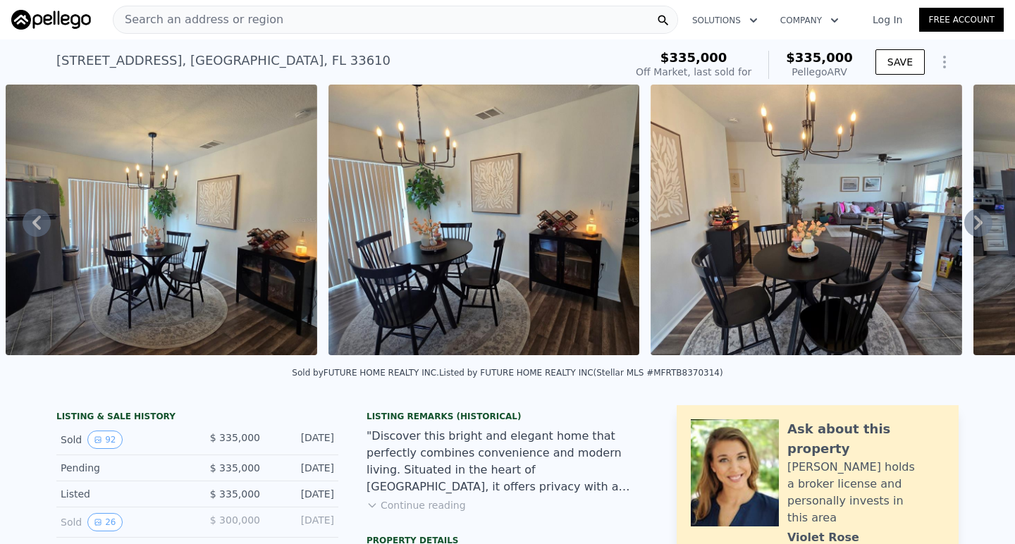
click at [980, 220] on icon at bounding box center [978, 223] width 8 height 14
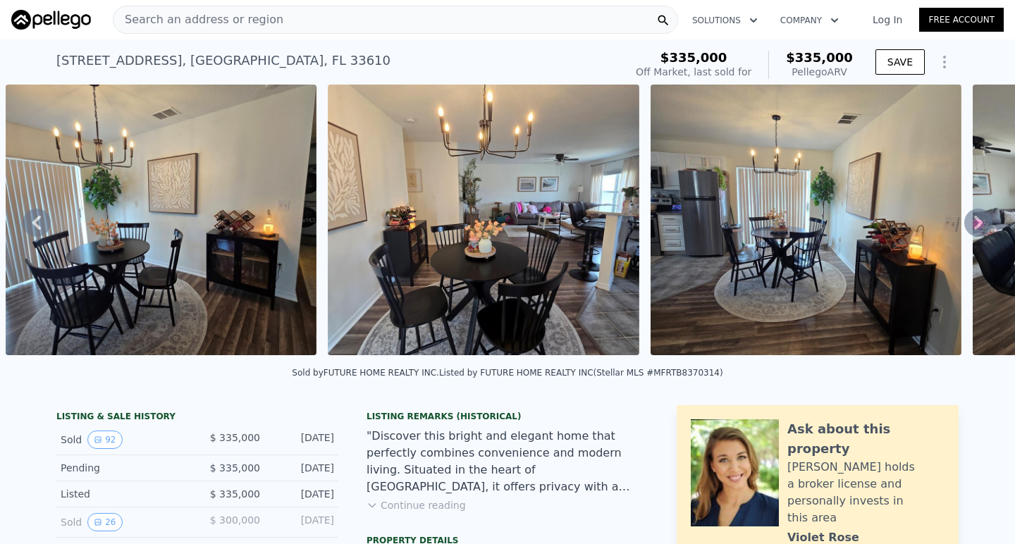
click at [980, 220] on icon at bounding box center [978, 223] width 8 height 14
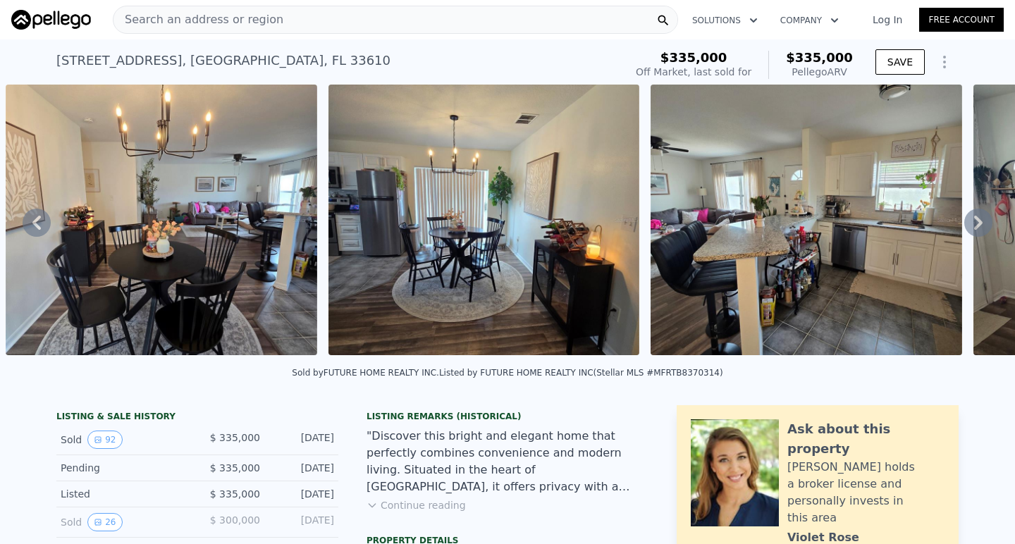
click at [980, 220] on icon at bounding box center [978, 223] width 8 height 14
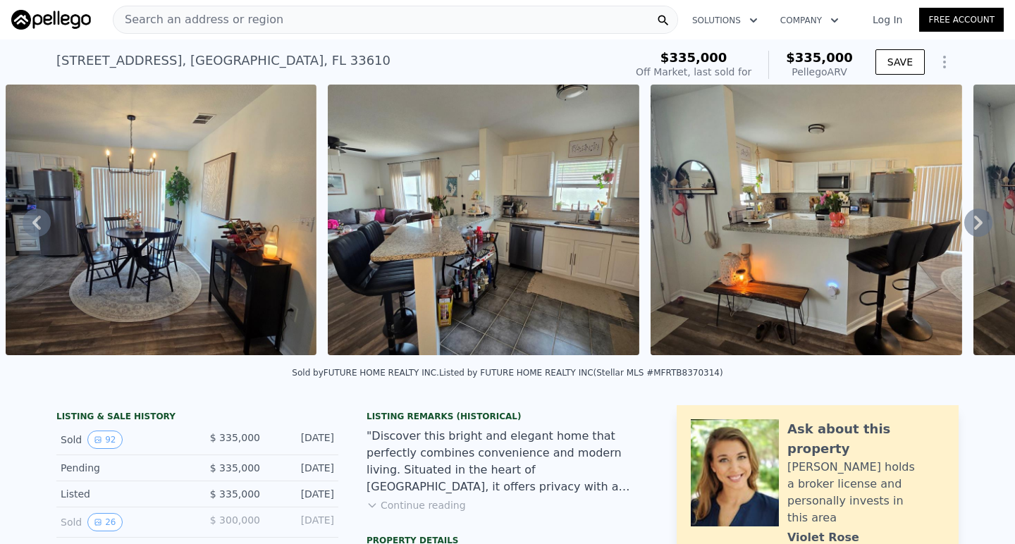
click at [980, 220] on icon at bounding box center [978, 223] width 8 height 14
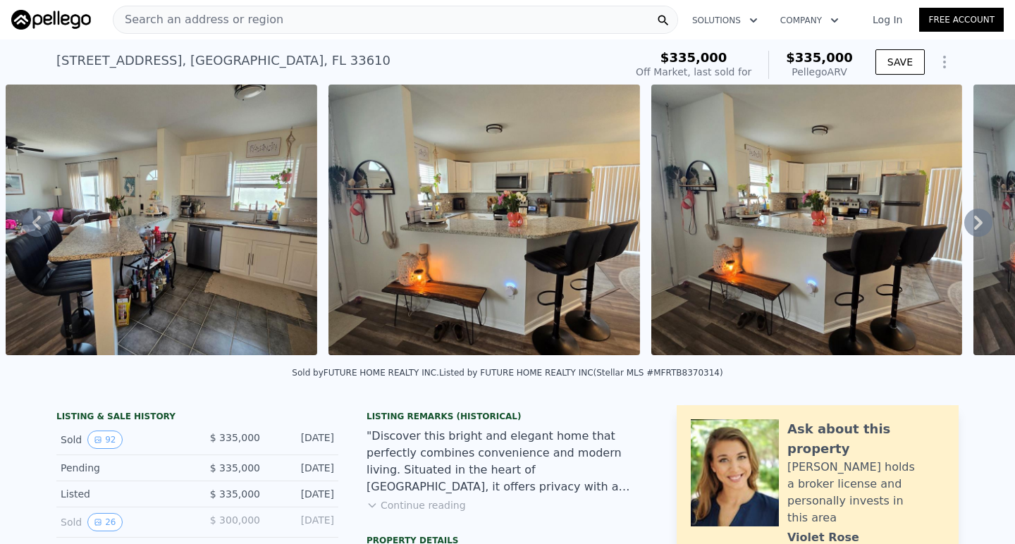
click at [980, 220] on icon at bounding box center [978, 223] width 8 height 14
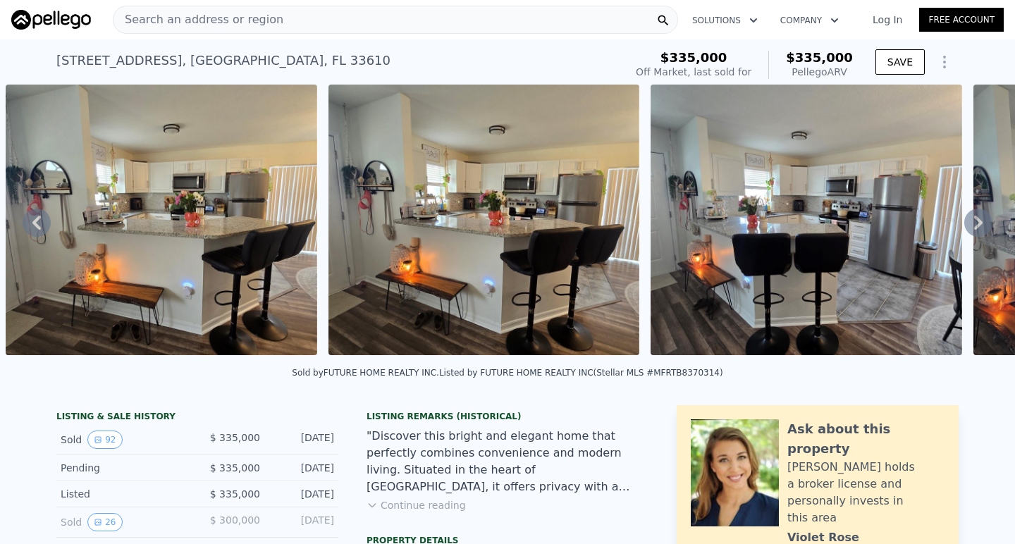
click at [980, 220] on icon at bounding box center [978, 223] width 8 height 14
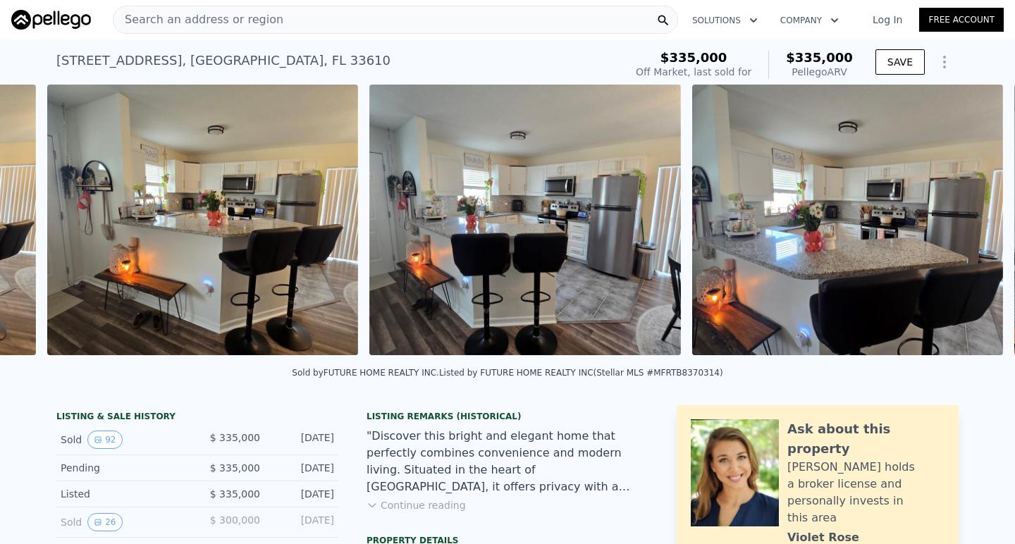
scroll to position [0, 9967]
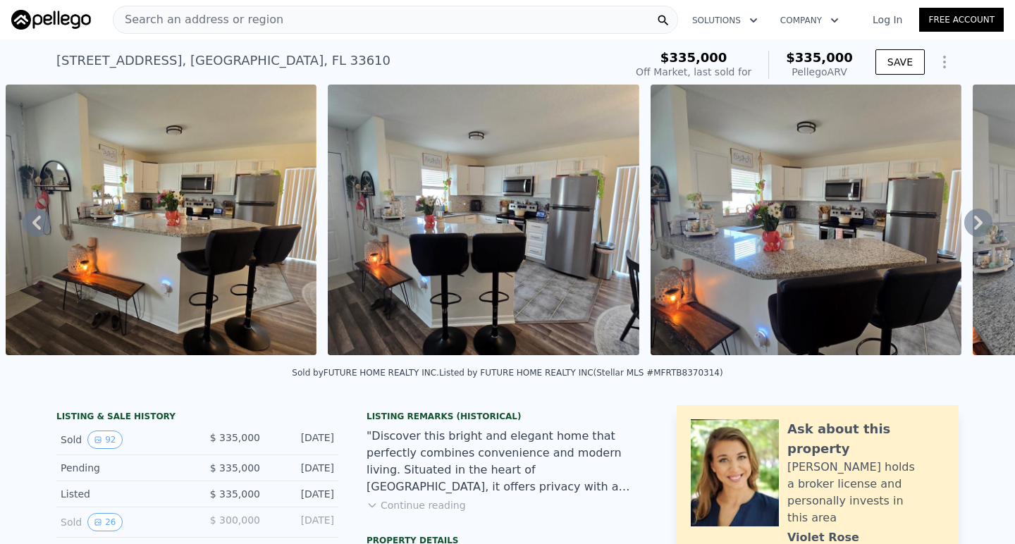
click at [980, 220] on icon at bounding box center [978, 223] width 8 height 14
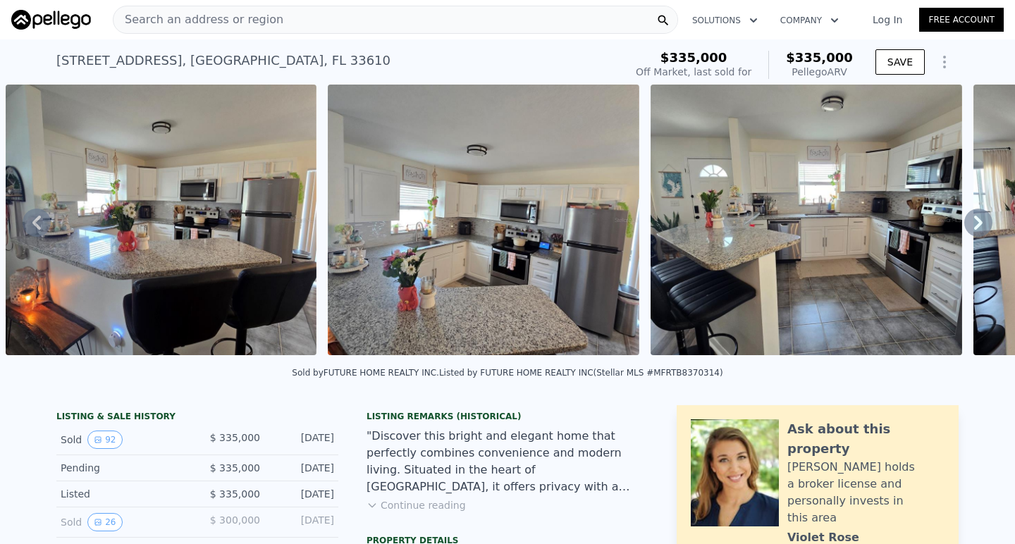
click at [980, 220] on icon at bounding box center [978, 223] width 8 height 14
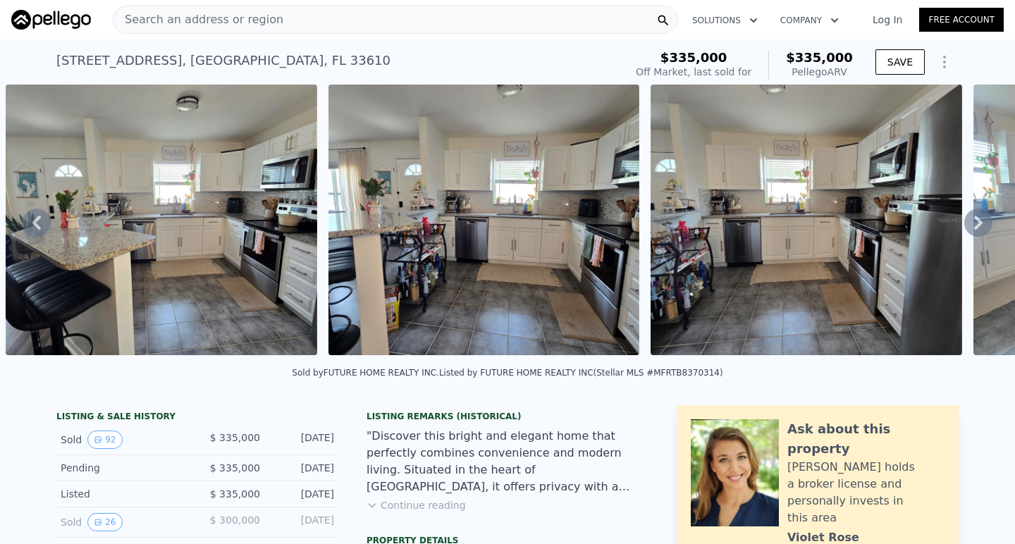
click at [980, 220] on icon at bounding box center [978, 223] width 8 height 14
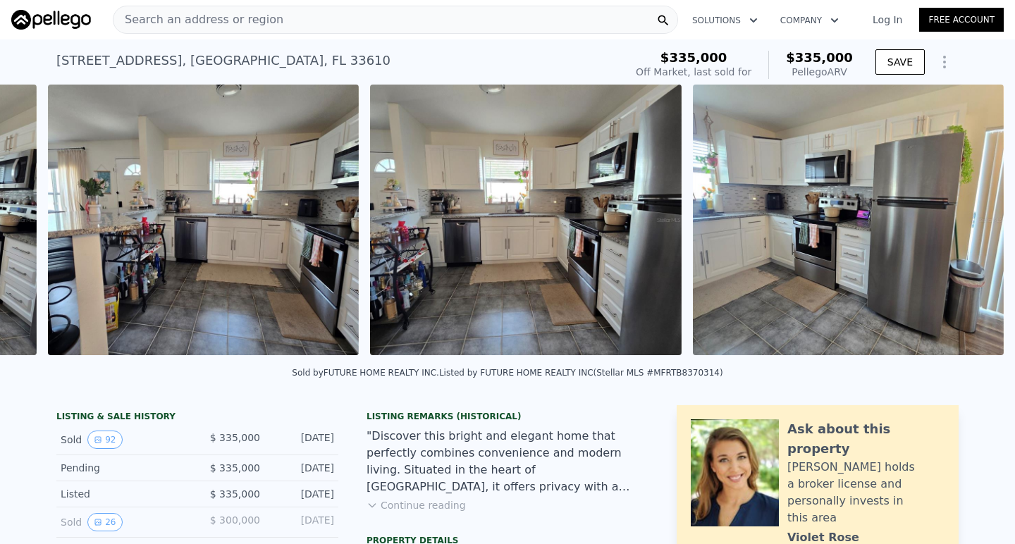
scroll to position [0, 11580]
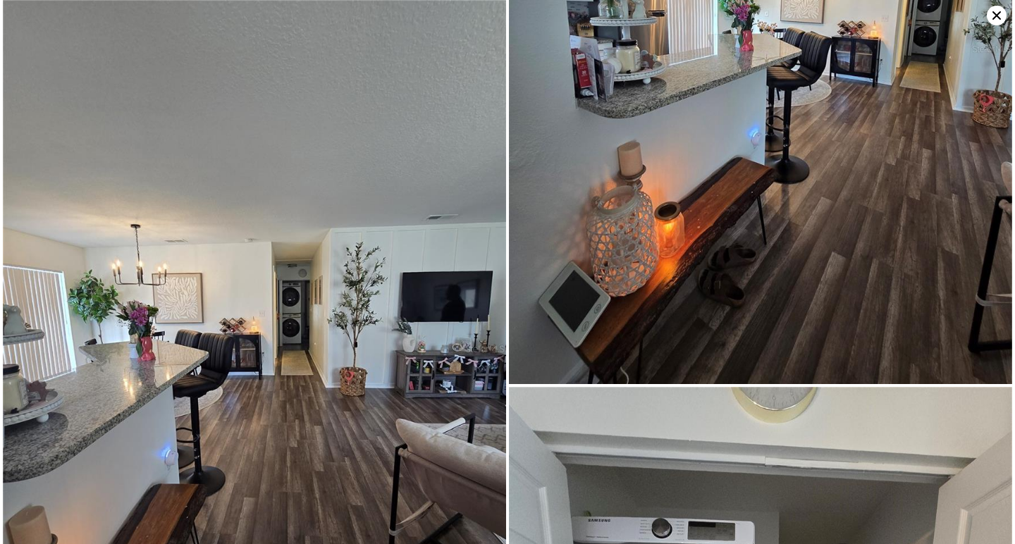
scroll to position [10496, 0]
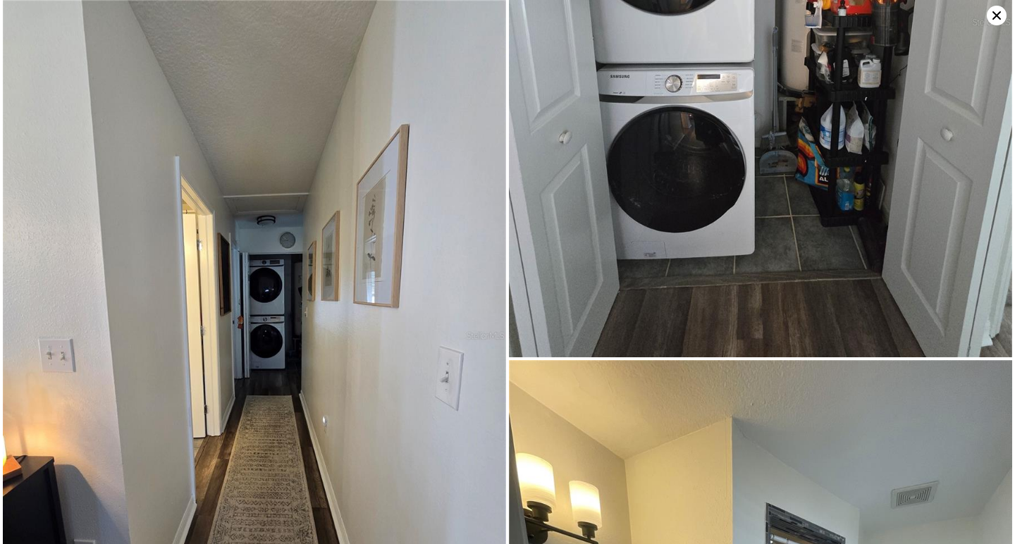
click at [1000, 14] on icon at bounding box center [997, 16] width 20 height 20
